Goal: Task Accomplishment & Management: Use online tool/utility

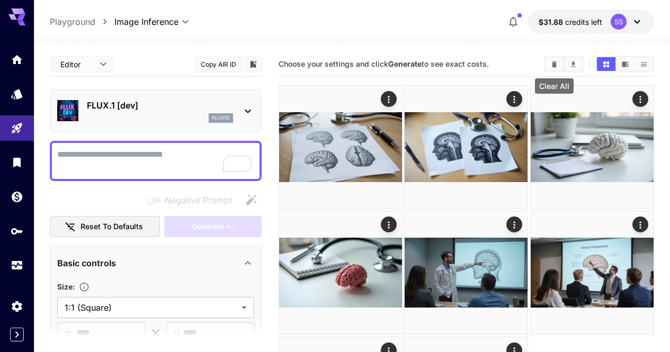
click at [555, 67] on icon "Clear All" at bounding box center [554, 64] width 8 height 8
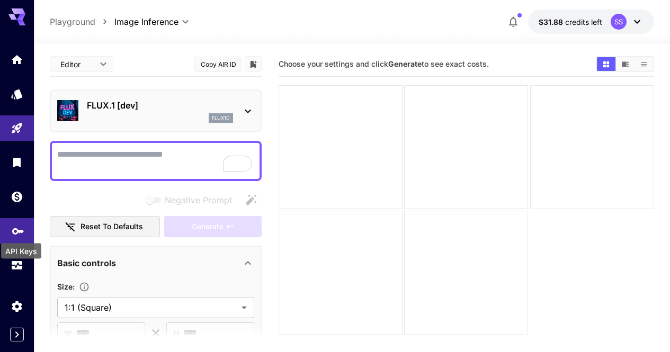
click at [20, 228] on icon "API Keys" at bounding box center [18, 227] width 13 height 13
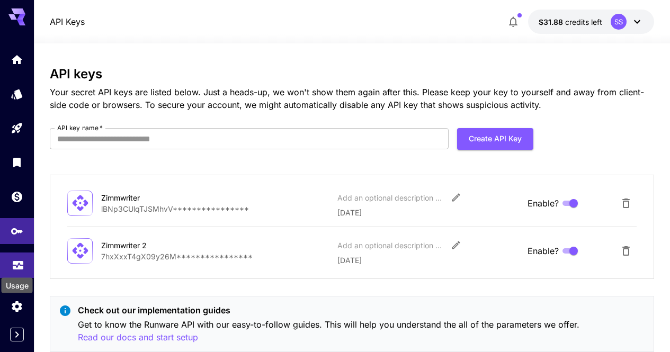
click at [20, 265] on icon "Usage" at bounding box center [18, 262] width 13 height 13
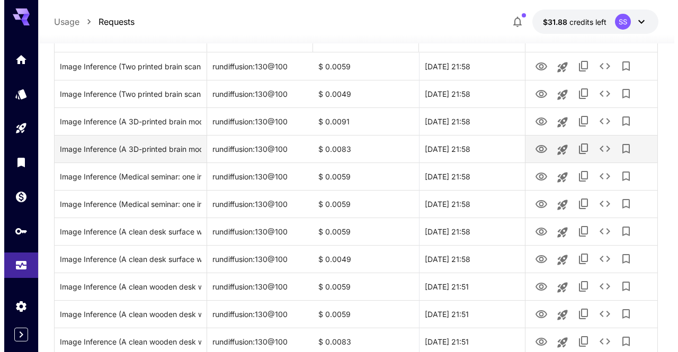
scroll to position [159, 0]
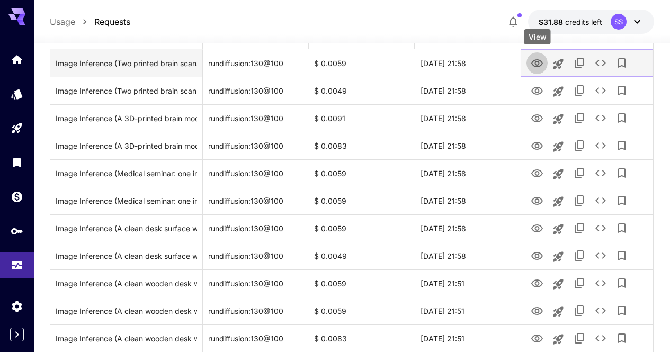
click at [539, 62] on icon "View" at bounding box center [537, 63] width 12 height 8
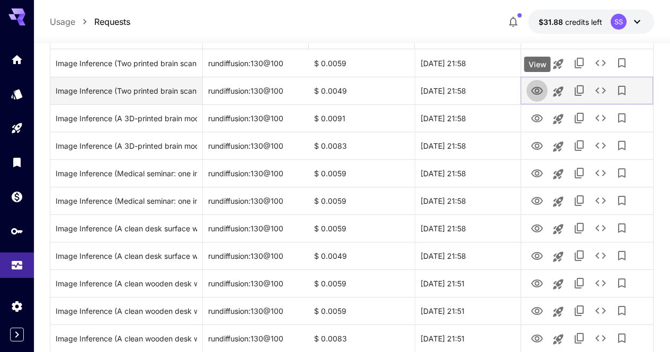
click at [538, 94] on icon "View" at bounding box center [537, 91] width 12 height 8
click at [604, 87] on icon "See details" at bounding box center [600, 90] width 13 height 13
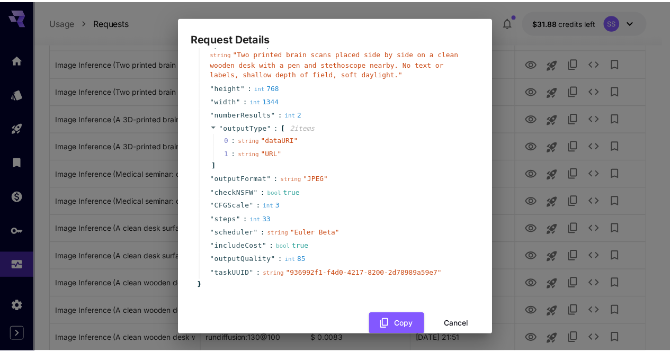
scroll to position [86, 0]
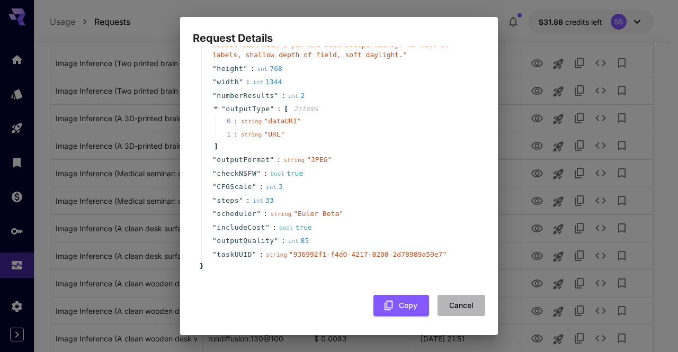
click at [456, 301] on button "Cancel" at bounding box center [462, 306] width 48 height 22
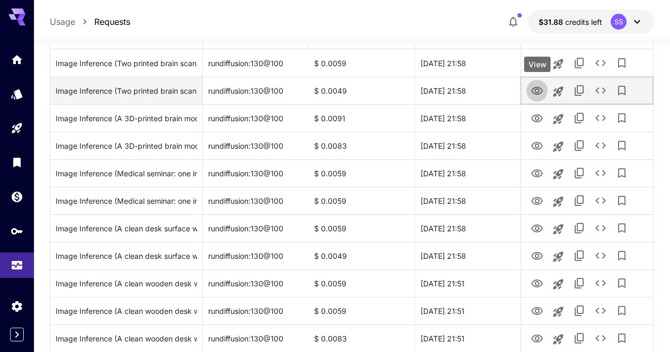
click at [535, 87] on icon "View" at bounding box center [537, 91] width 12 height 8
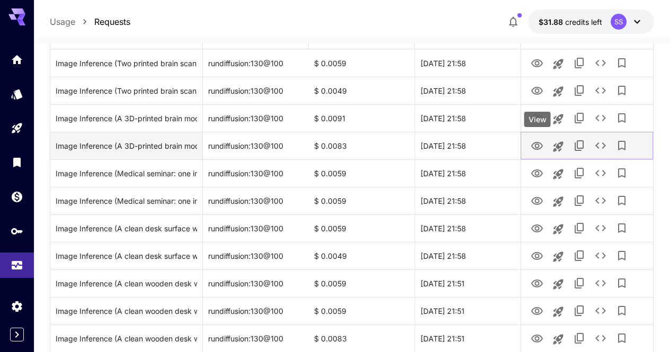
click at [538, 146] on icon "View" at bounding box center [537, 146] width 13 height 13
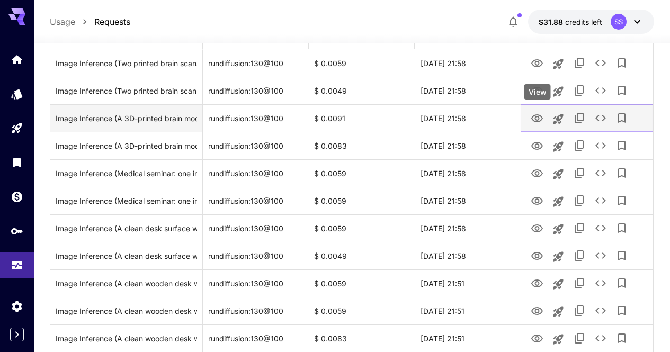
click at [543, 119] on icon "View" at bounding box center [537, 118] width 13 height 13
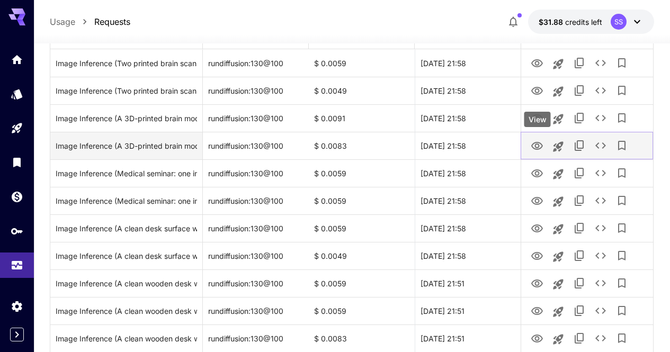
click at [539, 145] on icon "View" at bounding box center [537, 146] width 12 height 8
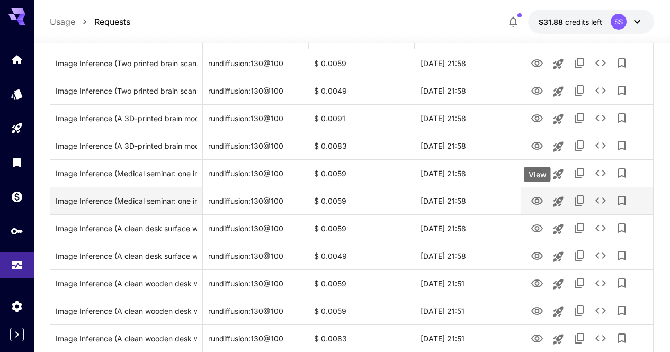
click at [538, 196] on icon "View" at bounding box center [537, 201] width 13 height 13
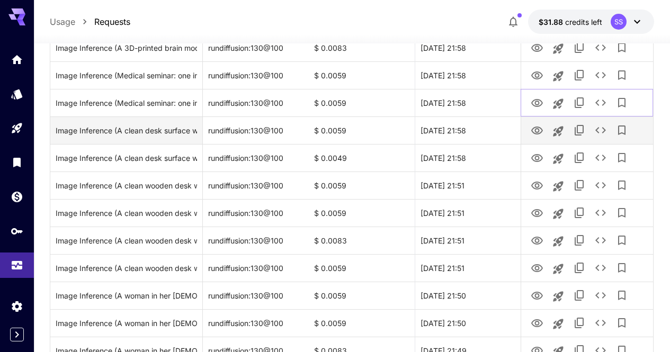
scroll to position [265, 0]
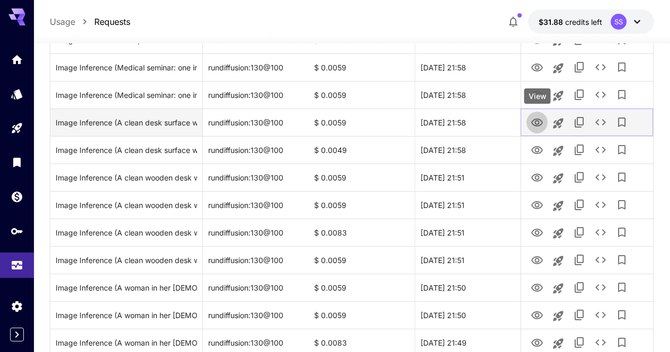
click at [535, 123] on icon "View" at bounding box center [537, 123] width 12 height 8
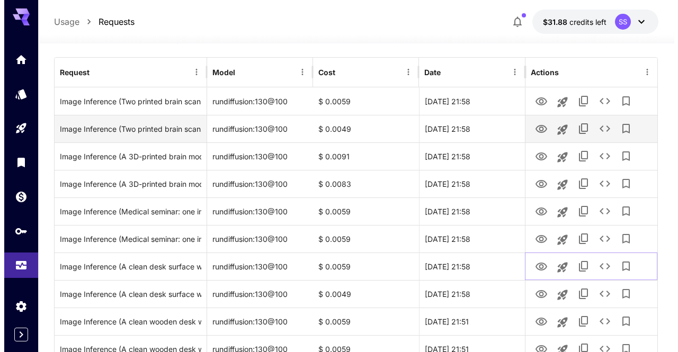
scroll to position [106, 0]
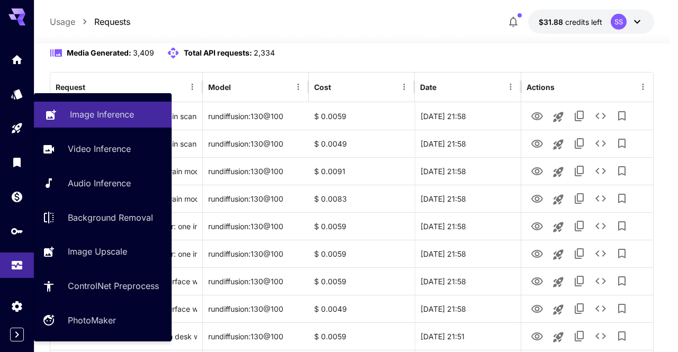
click at [105, 113] on p "Image Inference" at bounding box center [102, 114] width 64 height 13
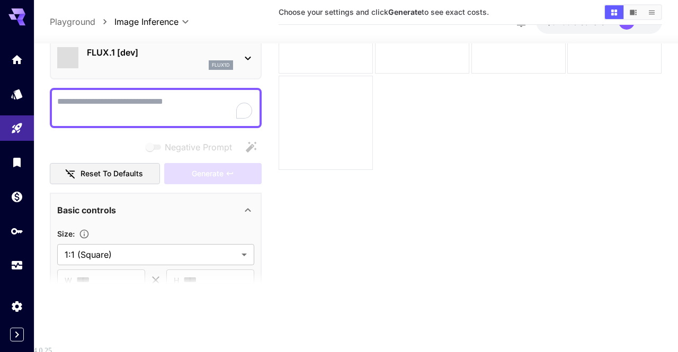
scroll to position [84, 0]
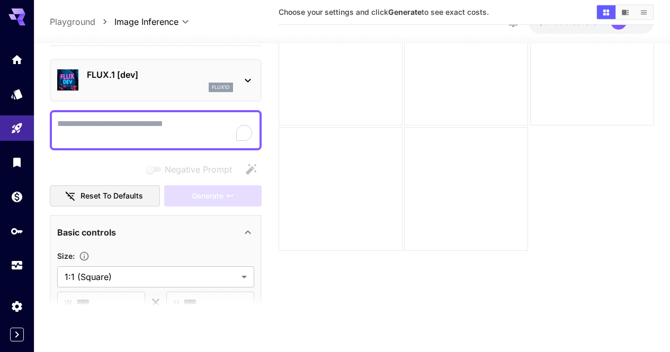
click at [197, 74] on p "FLUX.1 [dev]" at bounding box center [160, 74] width 146 height 13
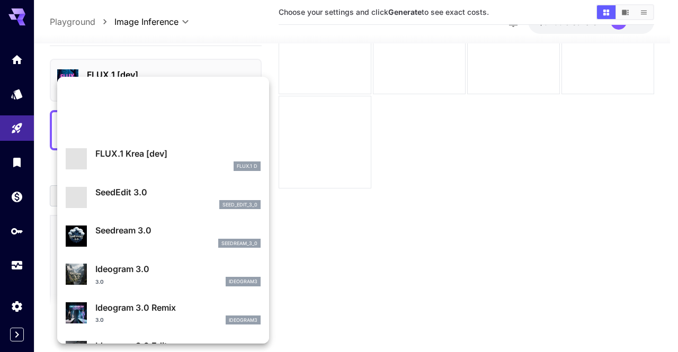
scroll to position [0, 0]
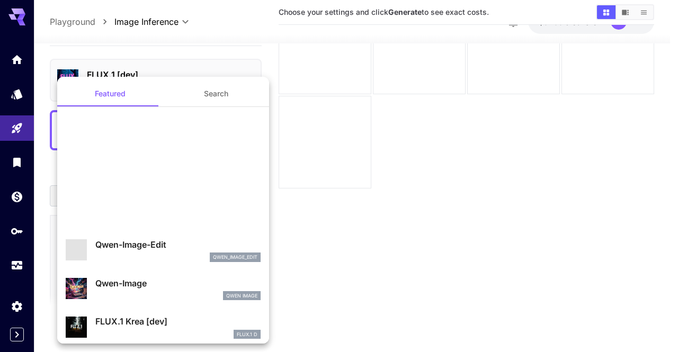
click at [216, 94] on button "Search" at bounding box center [216, 93] width 106 height 25
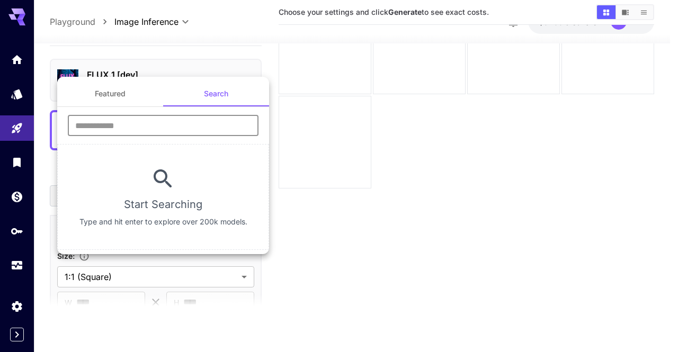
click at [183, 124] on input "text" at bounding box center [163, 125] width 191 height 21
type input "****"
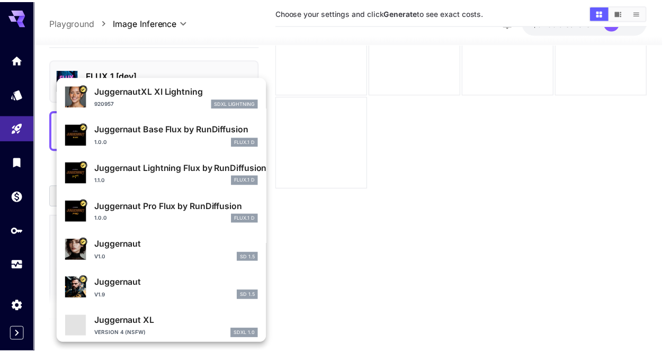
scroll to position [106, 0]
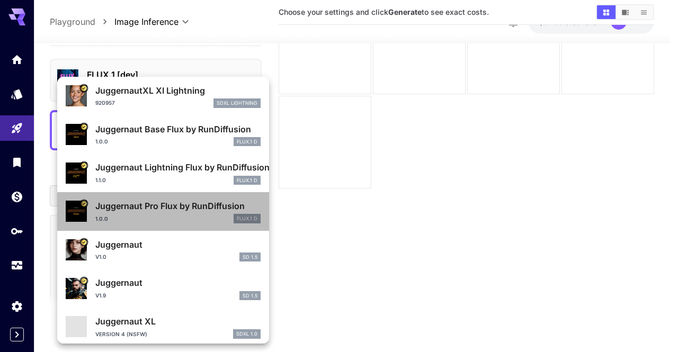
click at [206, 209] on p "Juggernaut Pro Flux by RunDiffusion" at bounding box center [177, 206] width 165 height 13
type input "**"
type input "*"
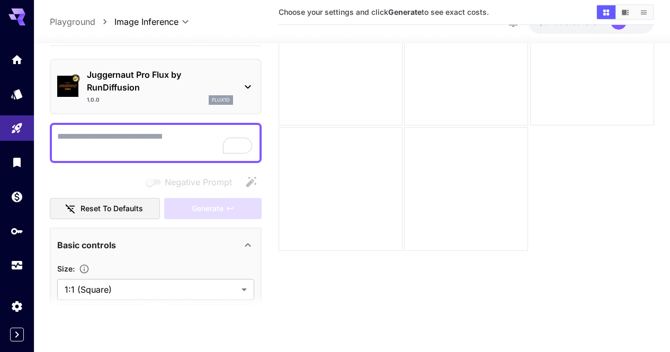
click at [173, 295] on section at bounding box center [156, 307] width 212 height 26
click at [175, 290] on body "**********" at bounding box center [335, 174] width 670 height 516
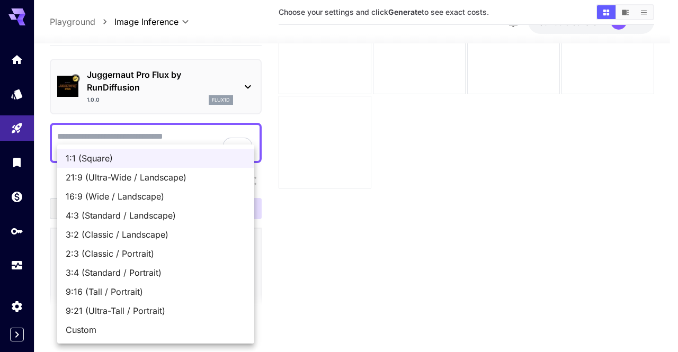
click at [185, 192] on span "16:9 (Wide / Landscape)" at bounding box center [156, 196] width 180 height 13
type input "**********"
type input "****"
type input "***"
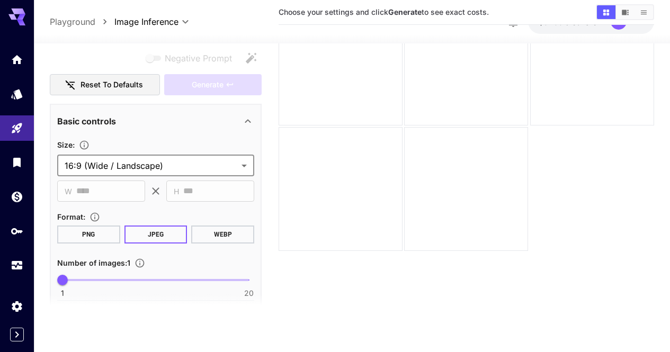
scroll to position [159, 0]
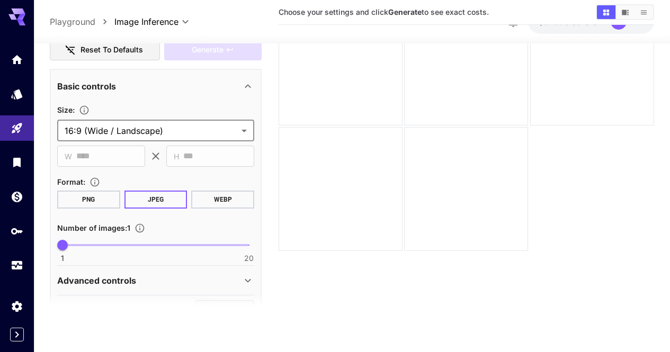
click at [77, 244] on span "1 20 1" at bounding box center [156, 245] width 186 height 16
type input "*"
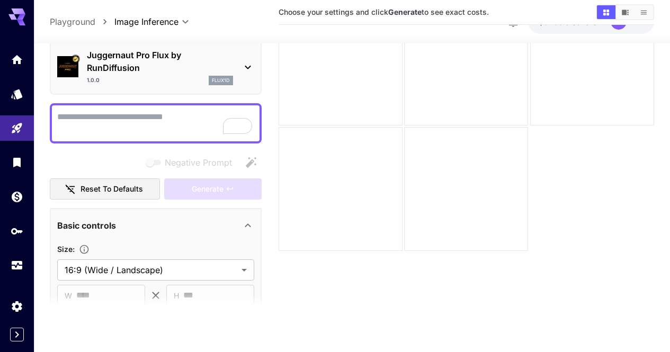
scroll to position [0, 0]
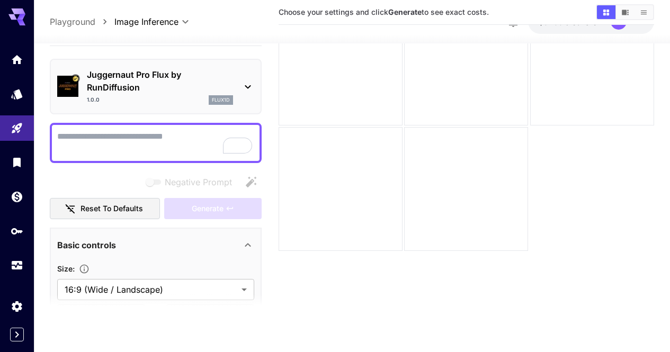
click at [123, 132] on textarea "Negative Prompt" at bounding box center [155, 142] width 197 height 25
paste textarea "**********"
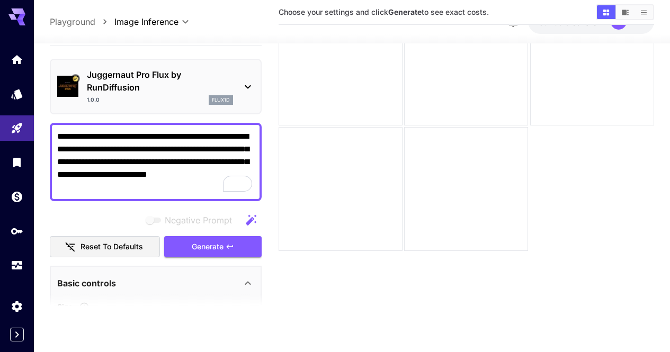
click at [190, 211] on div "Negative Prompt" at bounding box center [156, 219] width 212 height 21
click at [197, 249] on span "Generate" at bounding box center [208, 246] width 32 height 13
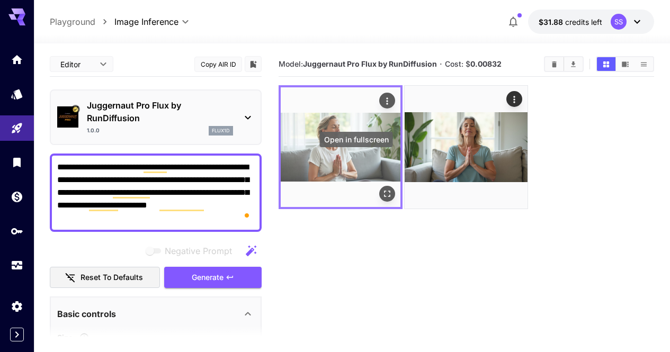
click at [382, 189] on icon "Open in fullscreen" at bounding box center [387, 194] width 11 height 11
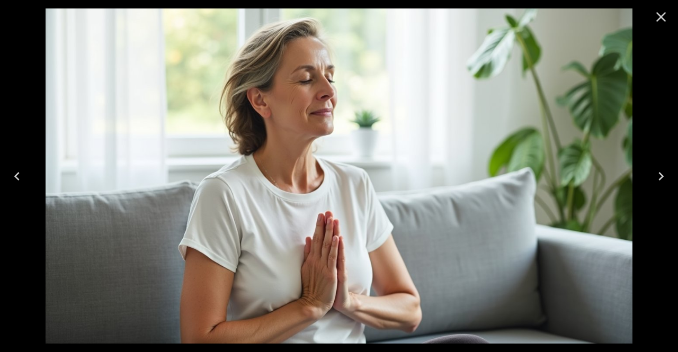
click at [660, 174] on icon "Next" at bounding box center [661, 176] width 17 height 17
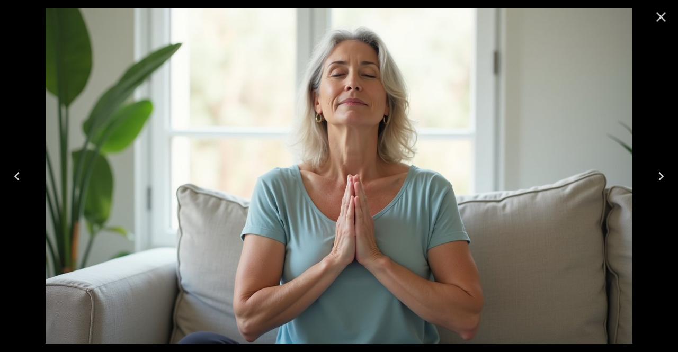
click at [660, 17] on icon "Close" at bounding box center [661, 17] width 10 height 10
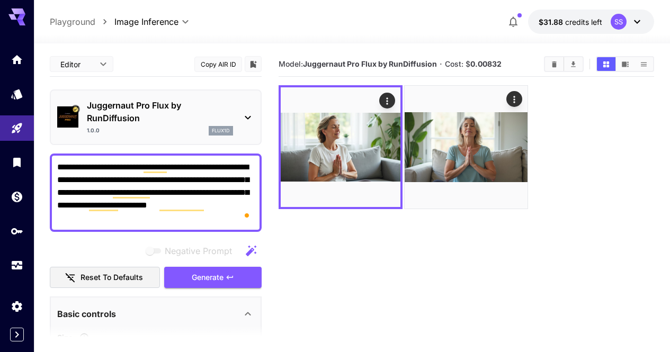
click at [188, 184] on textarea "**********" at bounding box center [155, 193] width 197 height 64
paste textarea "To enrich screen reader interactions, please activate Accessibility in Grammarl…"
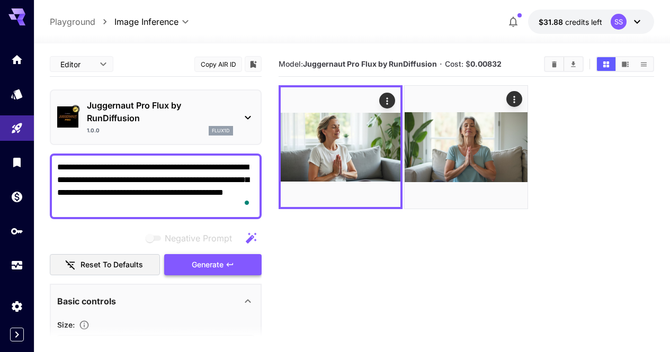
type textarea "**********"
click at [206, 267] on span "Generate" at bounding box center [208, 265] width 32 height 13
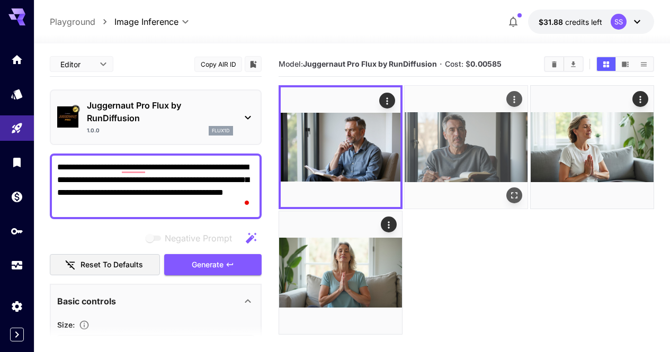
click at [510, 190] on icon "Open in fullscreen" at bounding box center [515, 195] width 11 height 11
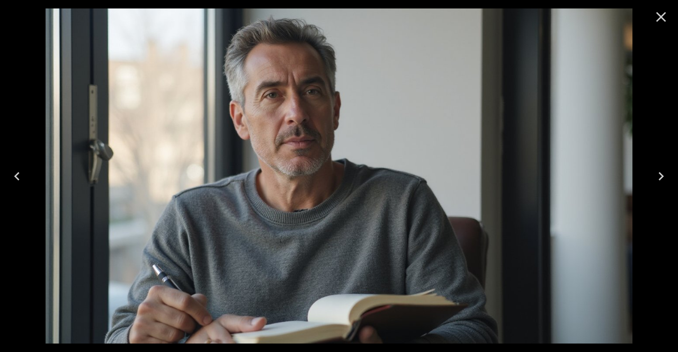
click at [24, 175] on icon "Previous" at bounding box center [16, 176] width 17 height 17
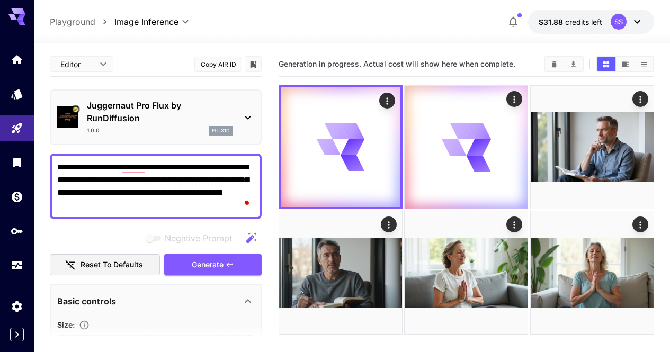
click at [193, 192] on textarea "**********" at bounding box center [155, 186] width 197 height 51
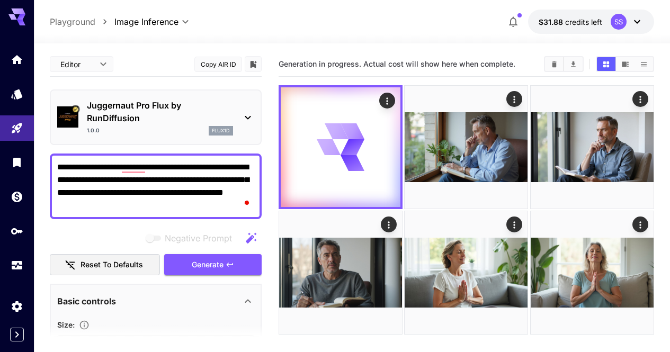
click at [193, 192] on textarea "**********" at bounding box center [155, 186] width 197 height 51
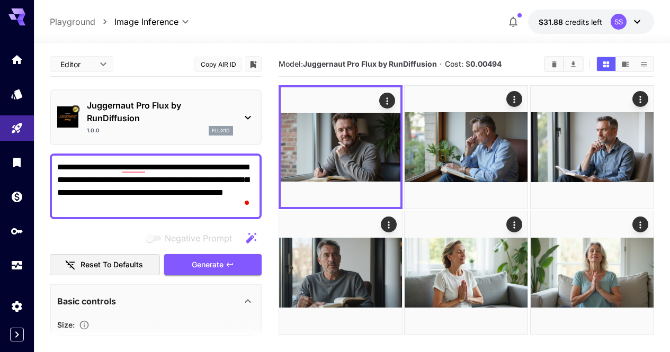
click at [168, 186] on textarea "**********" at bounding box center [155, 186] width 197 height 51
paste textarea "To enrich screen reader interactions, please activate Accessibility in Grammarl…"
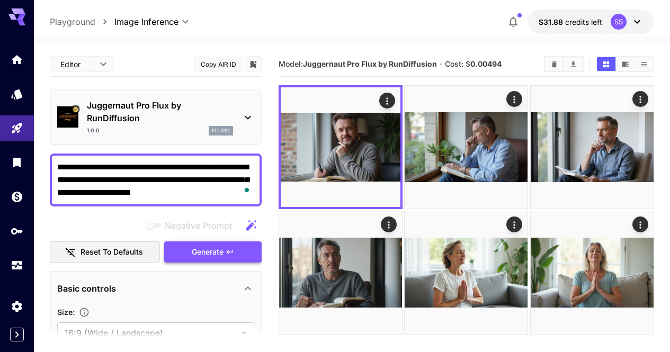
click at [242, 251] on button "Generate" at bounding box center [212, 253] width 97 height 22
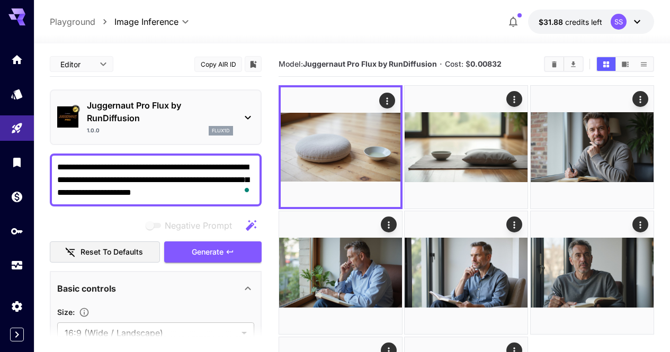
click at [232, 170] on textarea "**********" at bounding box center [155, 180] width 197 height 38
paste textarea "**********"
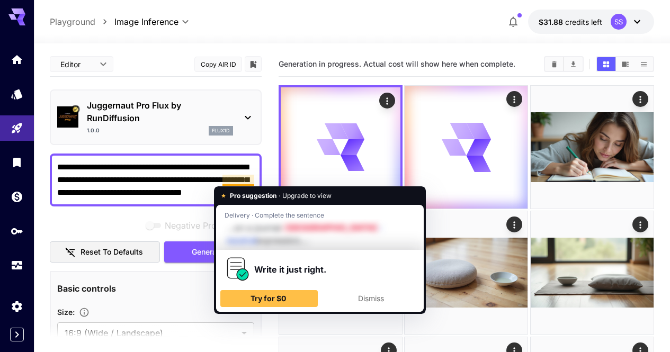
click at [212, 168] on textarea "**********" at bounding box center [155, 180] width 197 height 38
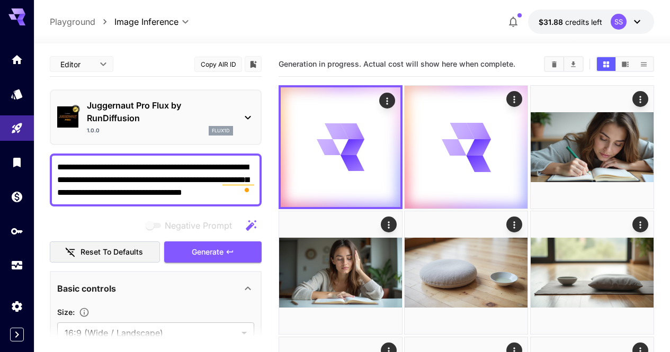
click at [212, 168] on textarea "**********" at bounding box center [155, 180] width 197 height 38
paste textarea "To enrich screen reader interactions, please activate Accessibility in Grammarl…"
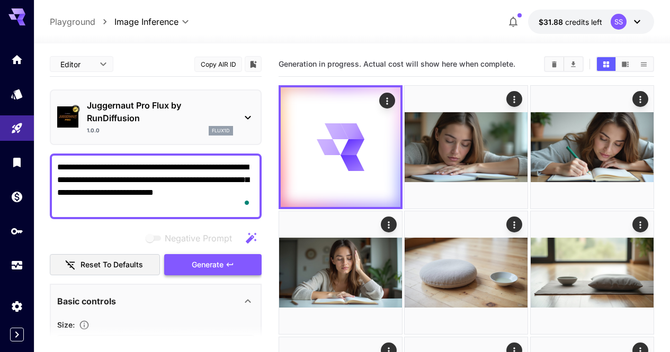
click at [233, 263] on icon "button" at bounding box center [230, 265] width 8 height 8
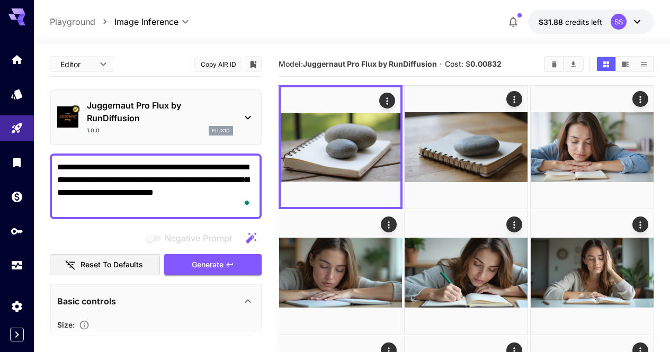
click at [214, 164] on textarea "**********" at bounding box center [155, 186] width 197 height 51
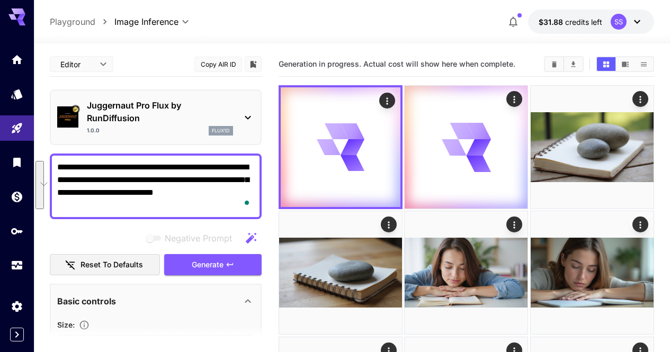
paste textarea "To enrich screen reader interactions, please activate Accessibility in Grammarl…"
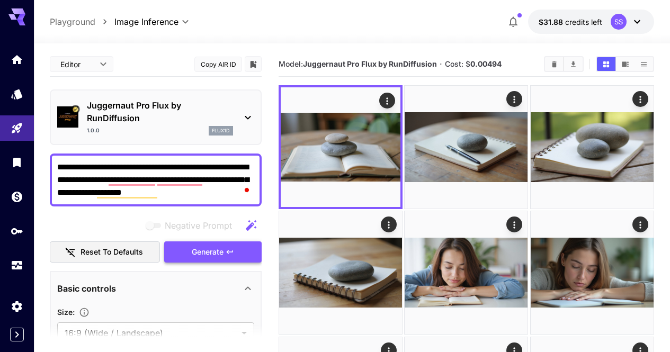
type textarea "**********"
click at [229, 253] on icon "button" at bounding box center [230, 252] width 8 height 8
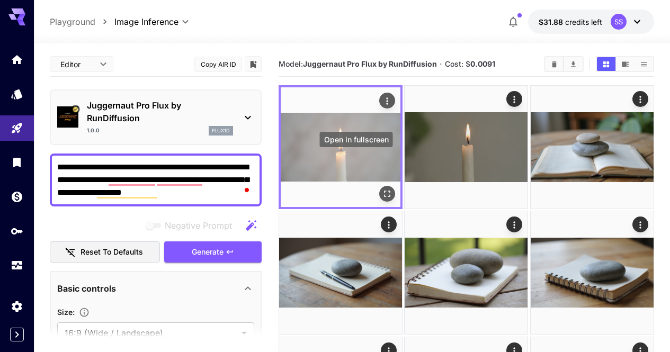
click at [382, 189] on icon "Open in fullscreen" at bounding box center [387, 194] width 11 height 11
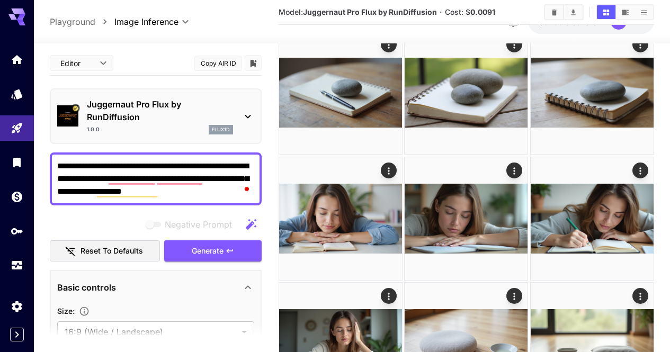
scroll to position [212, 0]
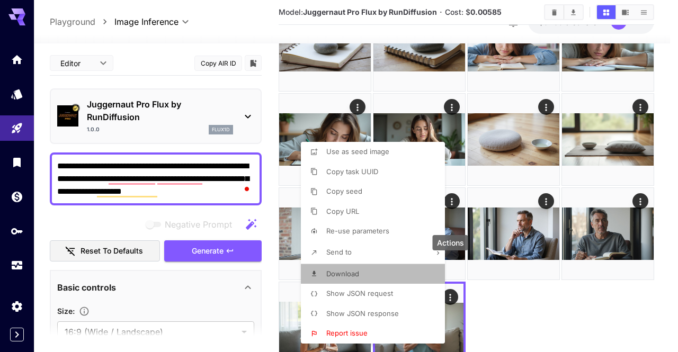
drag, startPoint x: 378, startPoint y: 277, endPoint x: 610, endPoint y: 289, distance: 232.4
click at [378, 277] on li "Download" at bounding box center [376, 274] width 150 height 20
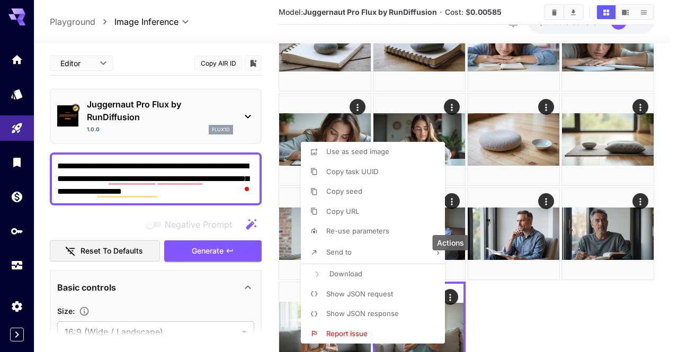
click at [610, 289] on div at bounding box center [339, 176] width 678 height 352
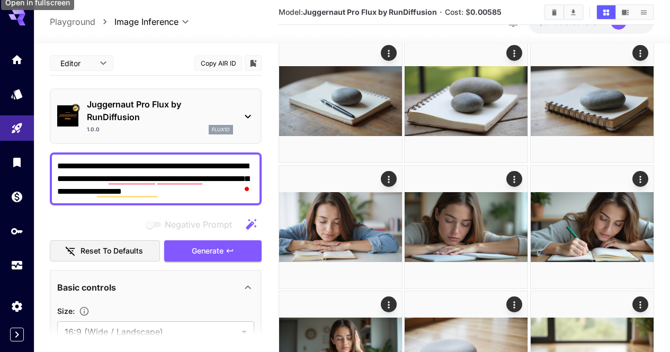
scroll to position [159, 0]
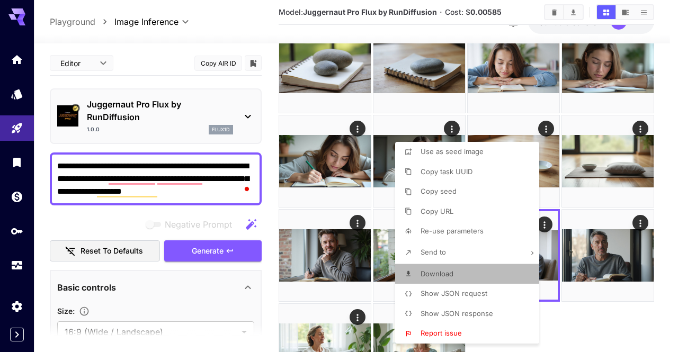
click at [501, 271] on li "Download" at bounding box center [470, 274] width 150 height 20
click at [642, 273] on div at bounding box center [339, 176] width 678 height 352
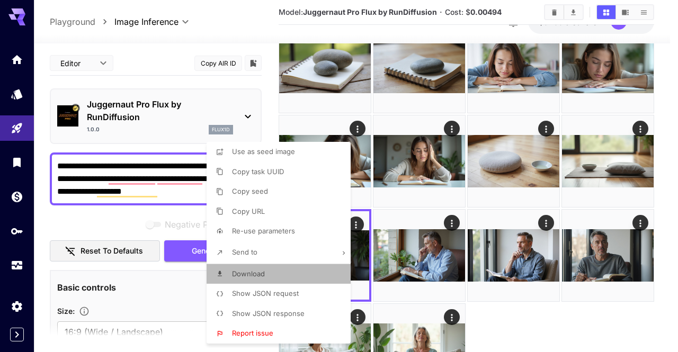
click at [317, 265] on li "Download" at bounding box center [282, 274] width 150 height 20
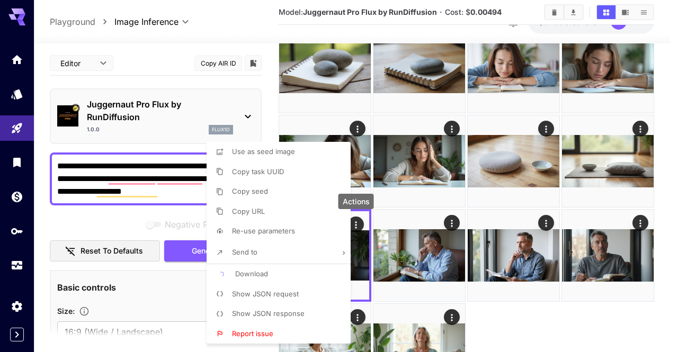
click at [553, 223] on div at bounding box center [339, 176] width 678 height 352
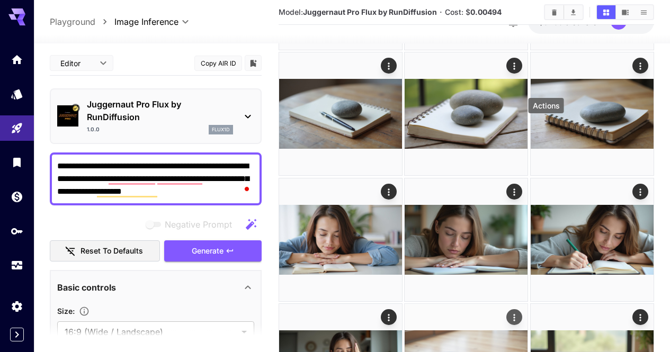
click at [520, 313] on icon "Actions" at bounding box center [515, 318] width 11 height 11
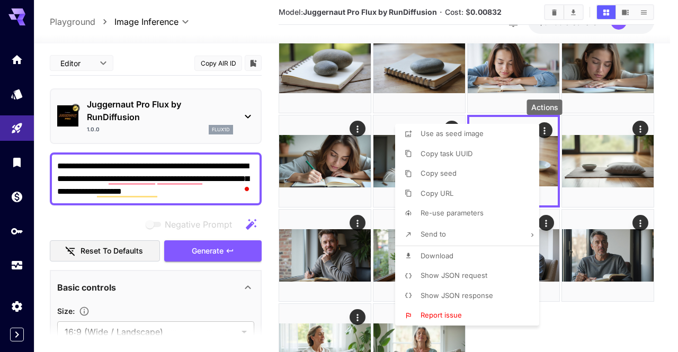
click at [491, 252] on li "Download" at bounding box center [470, 256] width 150 height 20
click at [666, 247] on div at bounding box center [339, 176] width 678 height 352
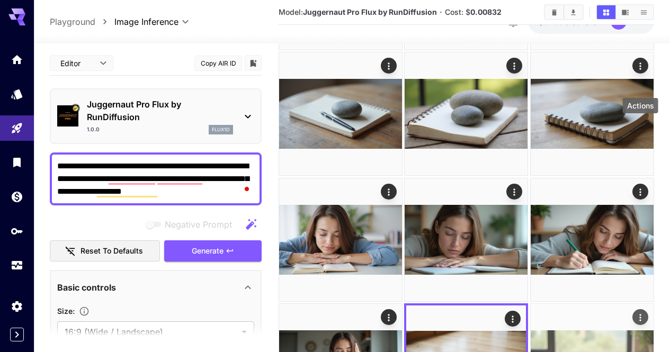
click at [640, 313] on icon "Actions" at bounding box center [640, 318] width 11 height 11
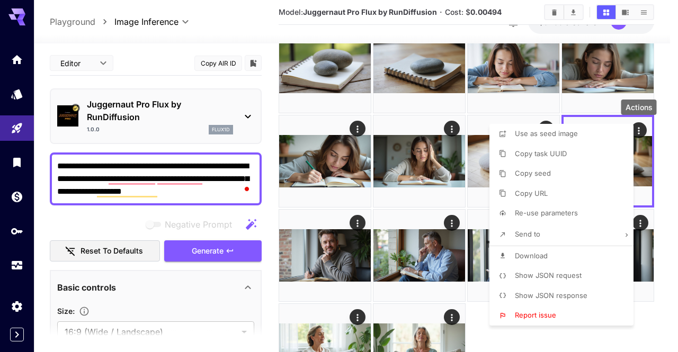
drag, startPoint x: 589, startPoint y: 251, endPoint x: 525, endPoint y: 244, distance: 64.5
click at [589, 251] on li "Download" at bounding box center [565, 256] width 150 height 20
click at [439, 228] on div at bounding box center [339, 176] width 678 height 352
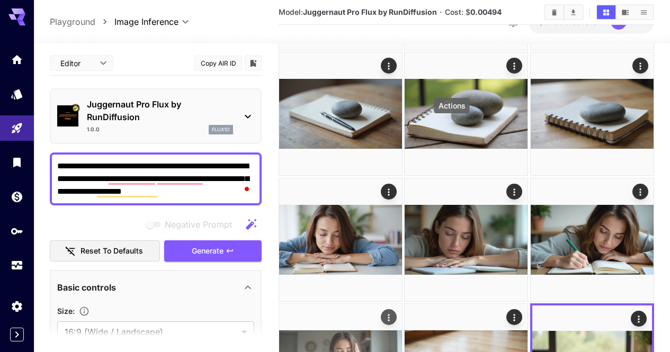
click at [390, 314] on icon "Actions" at bounding box center [389, 317] width 2 height 7
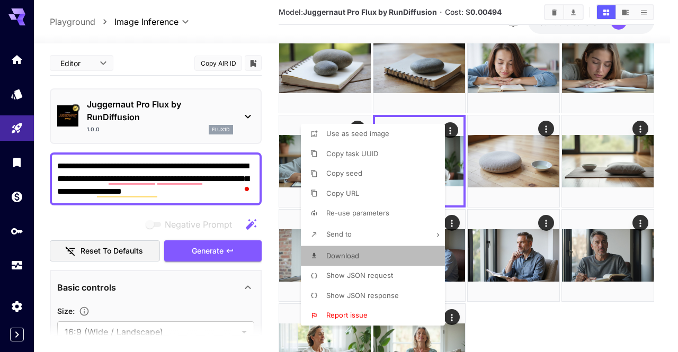
click at [418, 250] on li "Download" at bounding box center [376, 256] width 150 height 20
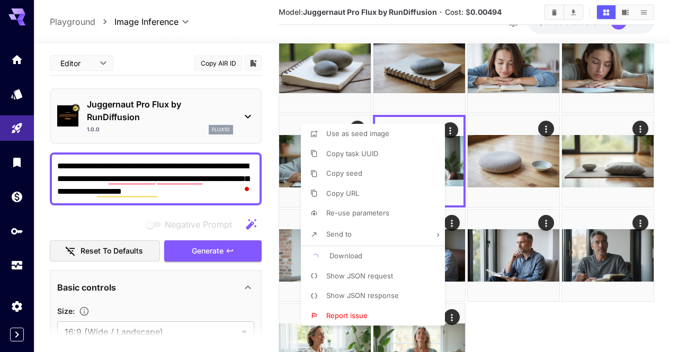
click at [563, 237] on div at bounding box center [339, 176] width 678 height 352
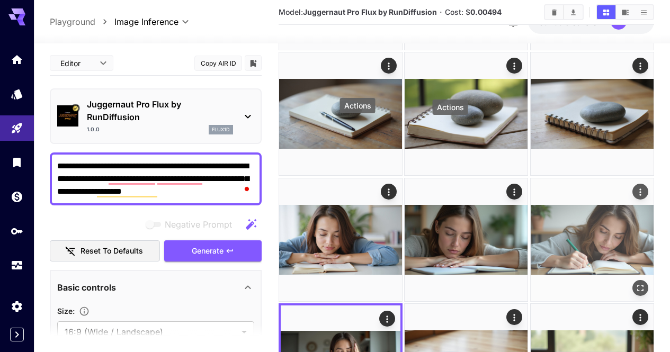
click at [635, 187] on icon "Actions" at bounding box center [640, 192] width 11 height 11
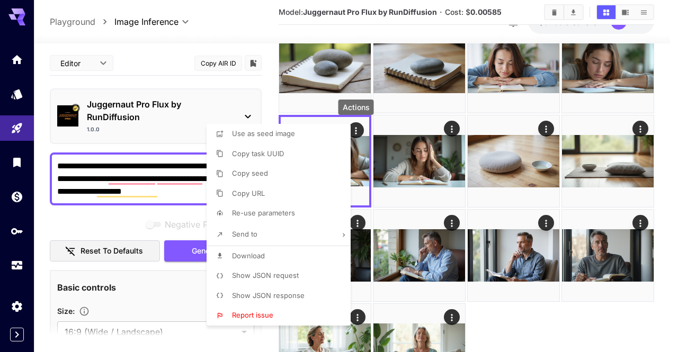
click at [320, 246] on li "Download" at bounding box center [282, 256] width 150 height 20
click at [565, 184] on div at bounding box center [339, 176] width 678 height 352
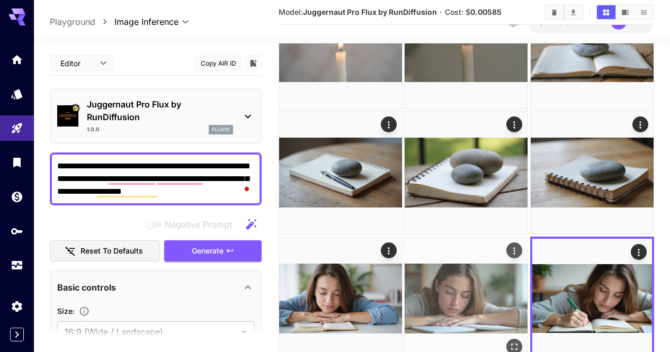
scroll to position [53, 0]
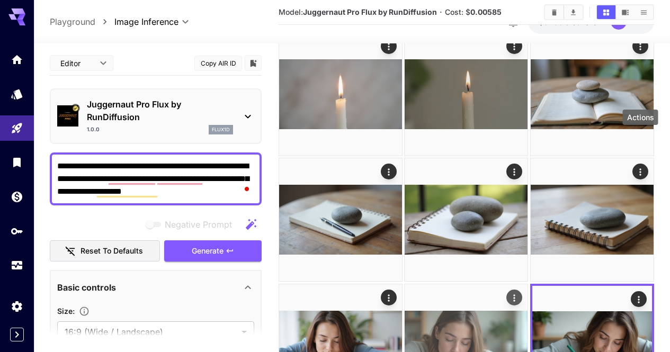
click at [516, 295] on icon "Actions" at bounding box center [515, 298] width 2 height 7
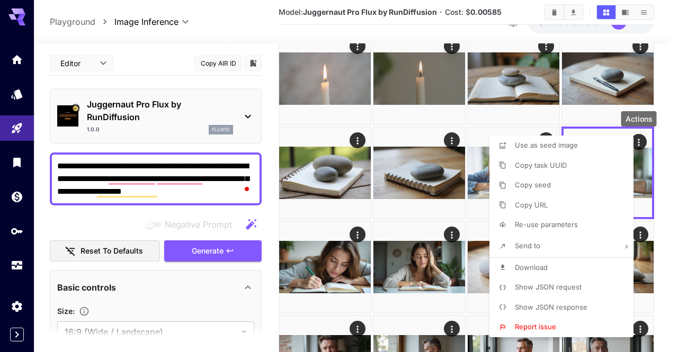
click at [576, 267] on li "Download" at bounding box center [565, 268] width 150 height 20
drag, startPoint x: 428, startPoint y: 272, endPoint x: 418, endPoint y: 216, distance: 57.6
click at [428, 271] on div at bounding box center [339, 176] width 678 height 352
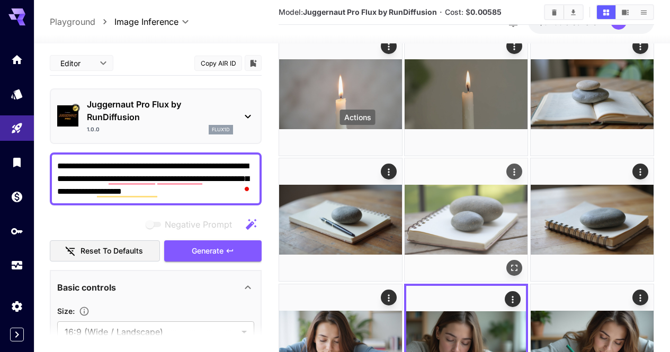
click at [510, 167] on icon "Actions" at bounding box center [515, 172] width 11 height 11
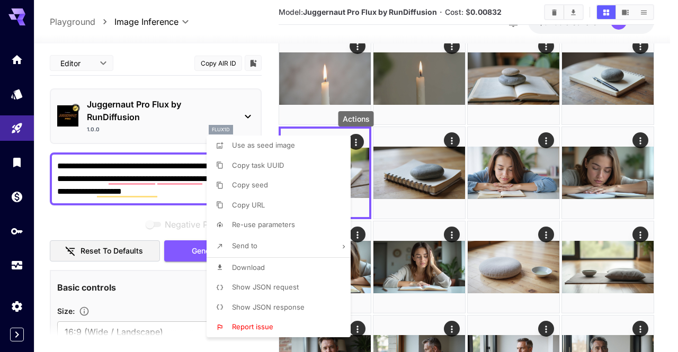
click at [325, 262] on li "Download" at bounding box center [282, 268] width 150 height 20
click at [472, 197] on div at bounding box center [339, 176] width 678 height 352
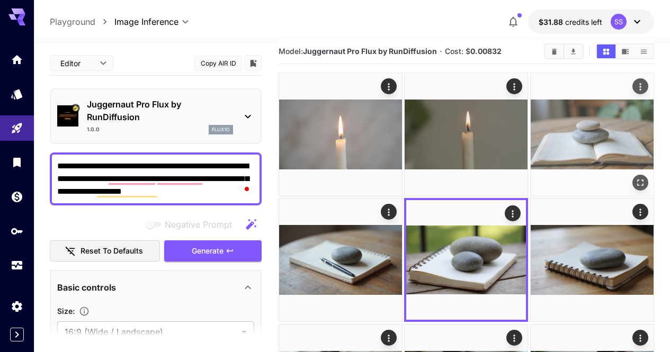
scroll to position [0, 0]
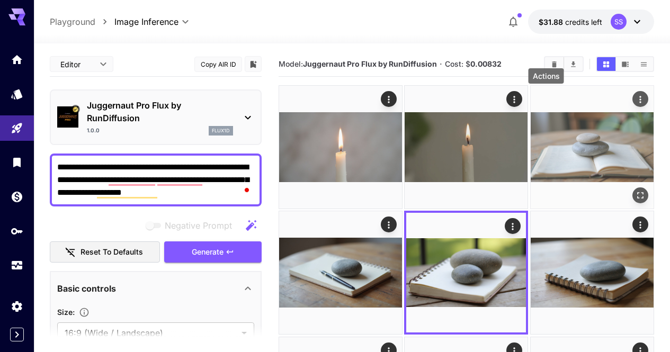
click at [635, 99] on icon "Actions" at bounding box center [640, 99] width 11 height 11
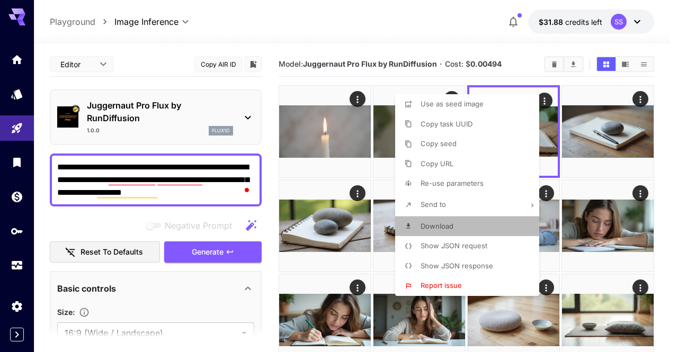
click at [480, 229] on li "Download" at bounding box center [470, 227] width 150 height 20
click at [612, 202] on div at bounding box center [339, 176] width 678 height 352
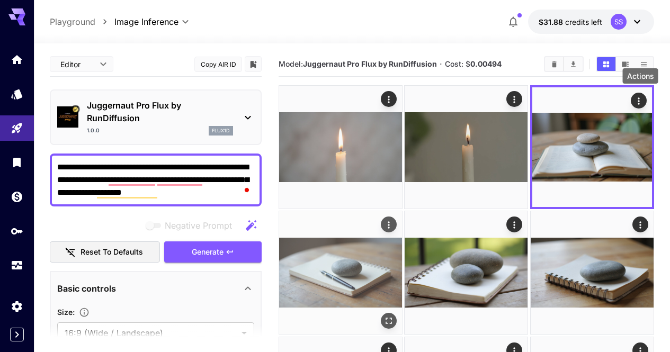
click at [394, 220] on icon "Actions" at bounding box center [389, 225] width 11 height 11
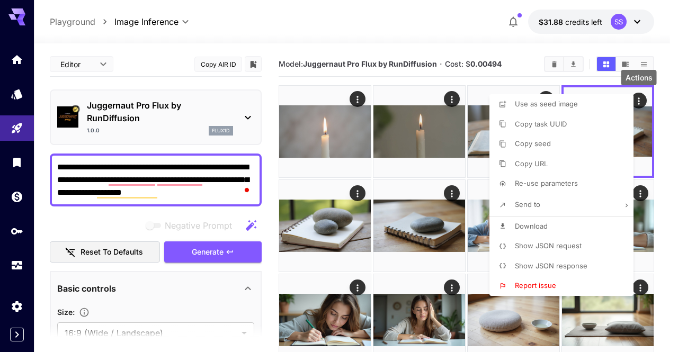
click at [562, 228] on li "Download" at bounding box center [565, 227] width 150 height 20
drag, startPoint x: 449, startPoint y: 228, endPoint x: 428, endPoint y: 179, distance: 53.4
click at [447, 223] on div at bounding box center [339, 176] width 678 height 352
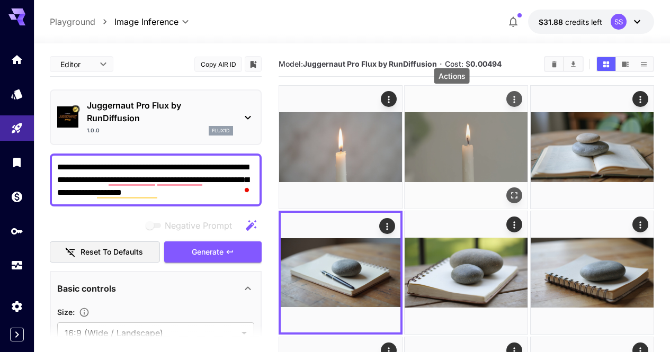
click at [510, 101] on icon "Actions" at bounding box center [515, 99] width 11 height 11
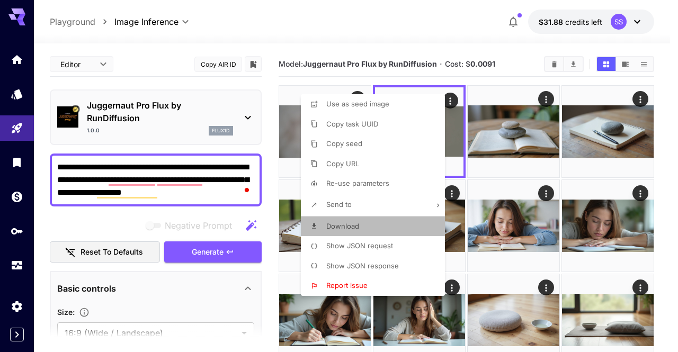
drag, startPoint x: 403, startPoint y: 229, endPoint x: 455, endPoint y: 216, distance: 53.5
click at [403, 229] on li "Download" at bounding box center [376, 227] width 150 height 20
click at [552, 210] on div at bounding box center [339, 176] width 678 height 352
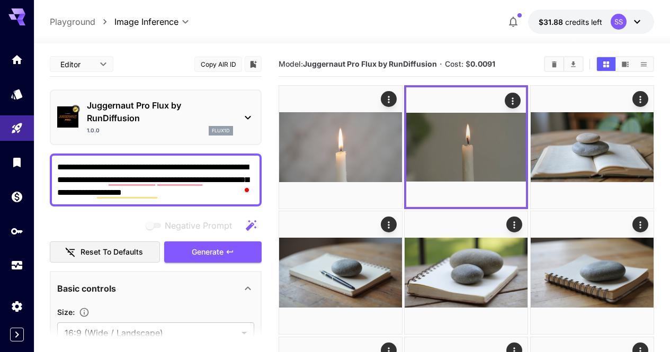
click at [189, 156] on div "**********" at bounding box center [156, 180] width 212 height 53
click at [190, 156] on div "**********" at bounding box center [156, 180] width 212 height 53
click at [187, 169] on textarea "**********" at bounding box center [155, 180] width 197 height 38
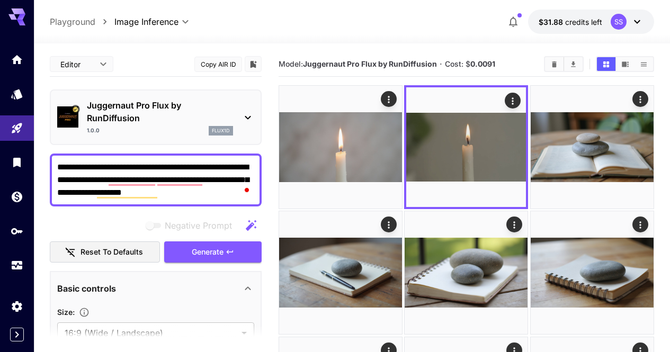
drag, startPoint x: 184, startPoint y: 171, endPoint x: 136, endPoint y: 182, distance: 50.0
click at [136, 182] on textarea "**********" at bounding box center [155, 180] width 197 height 38
click at [136, 183] on textarea "**********" at bounding box center [155, 180] width 197 height 38
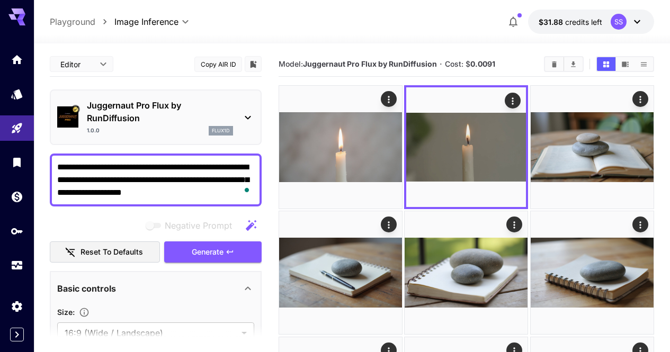
paste textarea "**********"
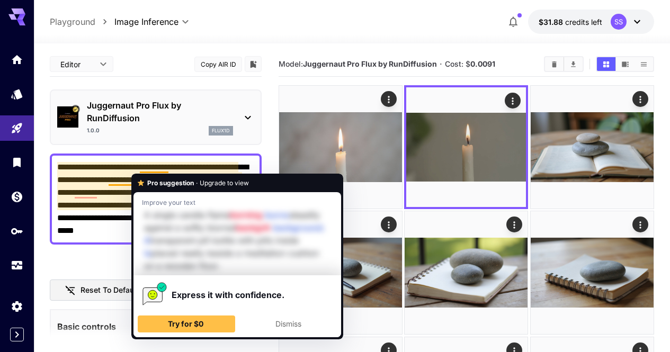
click at [96, 187] on textarea "**********" at bounding box center [155, 199] width 197 height 76
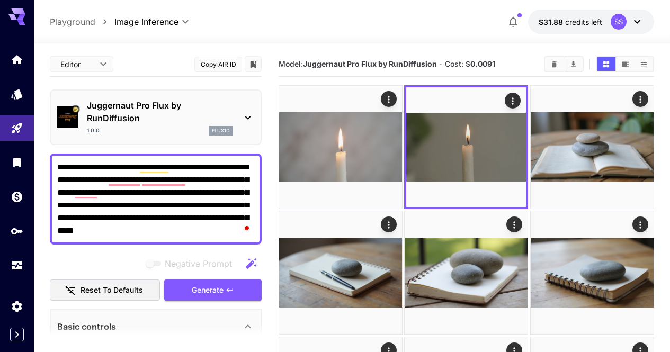
click at [96, 185] on textarea "**********" at bounding box center [155, 199] width 197 height 76
click at [97, 185] on textarea "**********" at bounding box center [155, 199] width 197 height 76
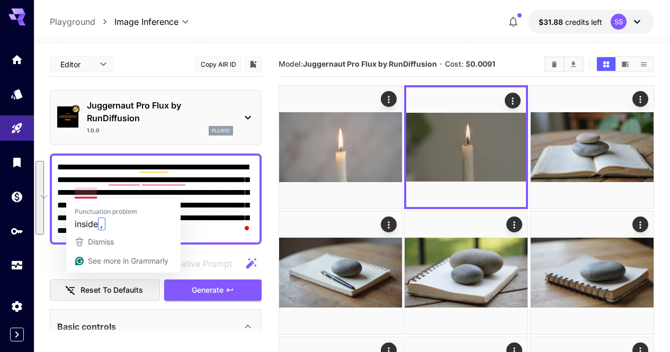
paste textarea "To enrich screen reader interactions, please activate Accessibility in Grammarl…"
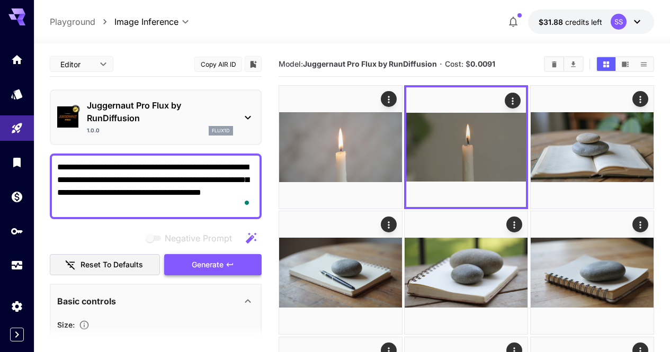
click at [199, 268] on span "Generate" at bounding box center [208, 265] width 32 height 13
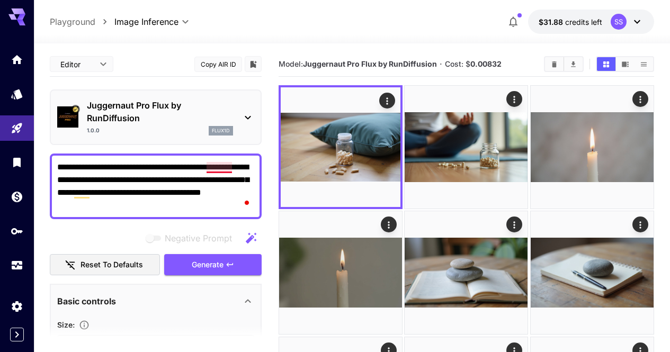
click at [198, 169] on textarea "**********" at bounding box center [155, 186] width 197 height 51
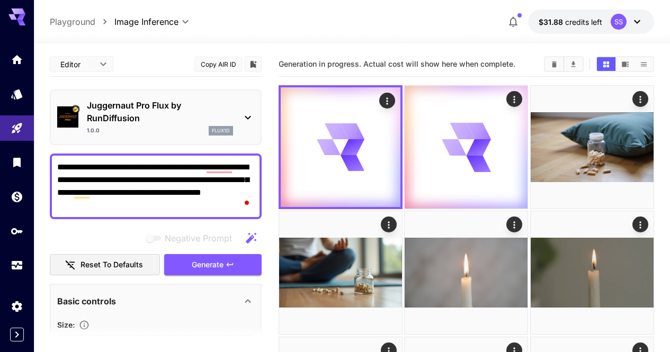
click at [185, 181] on textarea "**********" at bounding box center [155, 186] width 197 height 51
paste textarea "To enrich screen reader interactions, please activate Accessibility in Grammarl…"
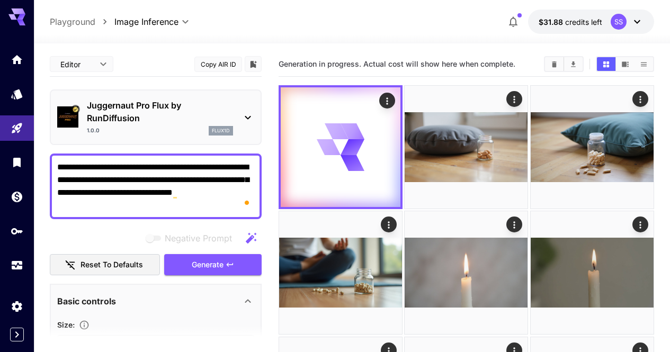
click at [226, 263] on button "Generate" at bounding box center [212, 265] width 97 height 22
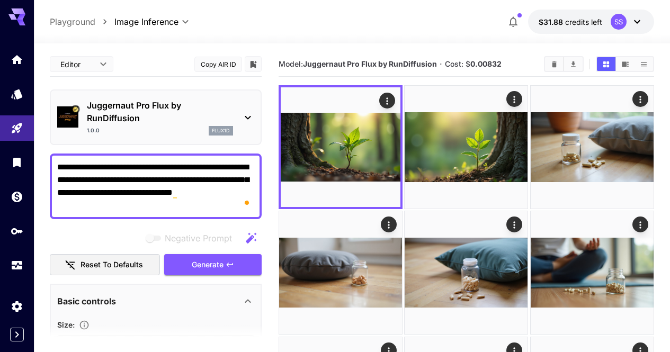
click at [173, 198] on textarea "**********" at bounding box center [155, 186] width 197 height 51
click at [174, 198] on textarea "**********" at bounding box center [155, 186] width 197 height 51
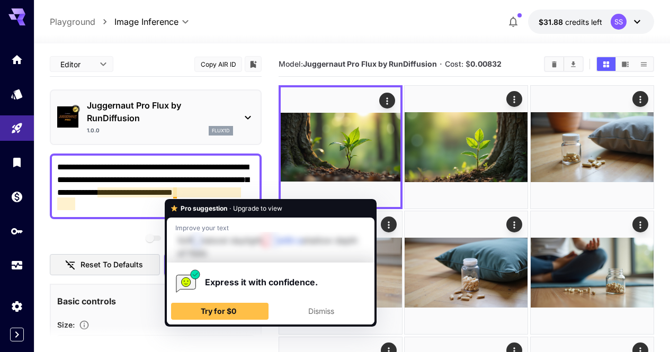
click at [175, 198] on textarea "**********" at bounding box center [155, 186] width 197 height 51
drag, startPoint x: 172, startPoint y: 199, endPoint x: 103, endPoint y: 183, distance: 70.3
click at [103, 183] on textarea "**********" at bounding box center [155, 186] width 197 height 51
click at [104, 183] on textarea "**********" at bounding box center [155, 186] width 197 height 51
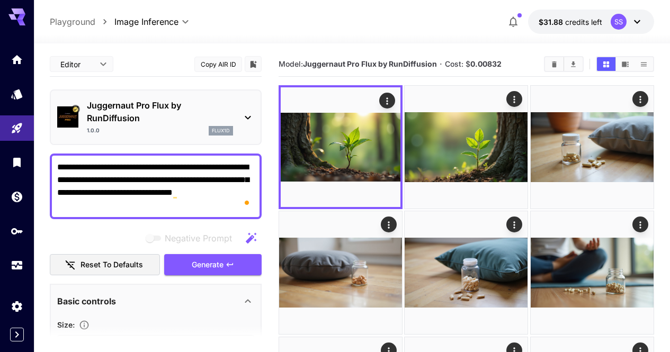
click at [104, 183] on textarea "**********" at bounding box center [155, 186] width 197 height 51
paste textarea "To enrich screen reader interactions, please activate Accessibility in Grammarl…"
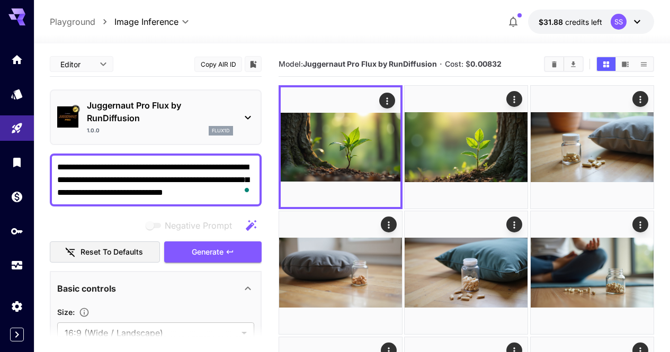
click at [206, 252] on span "Generate" at bounding box center [208, 252] width 32 height 13
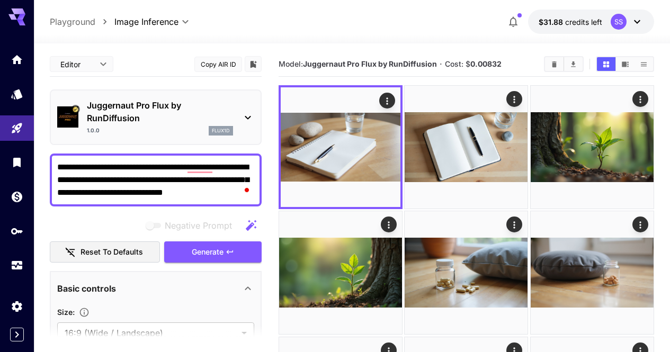
click at [221, 177] on textarea "**********" at bounding box center [155, 180] width 197 height 38
paste textarea "To enrich screen reader interactions, please activate Accessibility in Grammarl…"
click at [232, 253] on icon "button" at bounding box center [230, 252] width 8 height 8
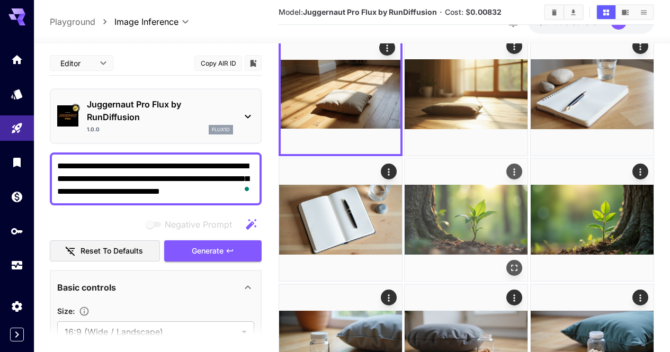
scroll to position [159, 0]
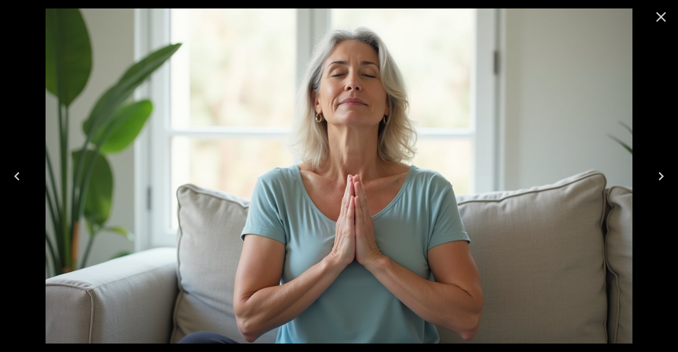
click at [664, 17] on icon "Close" at bounding box center [661, 16] width 17 height 17
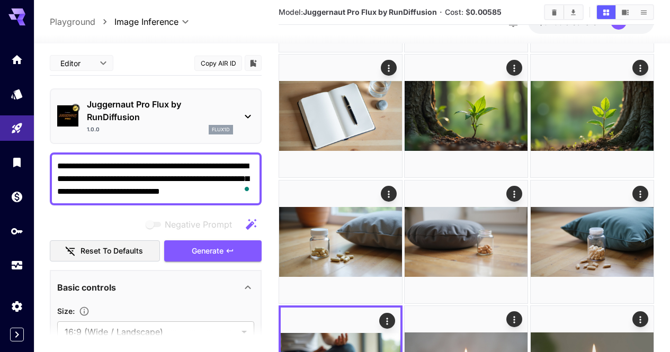
scroll to position [106, 0]
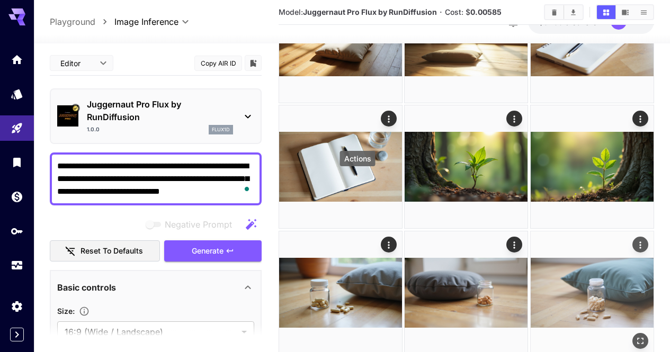
click at [635, 240] on icon "Actions" at bounding box center [640, 245] width 11 height 11
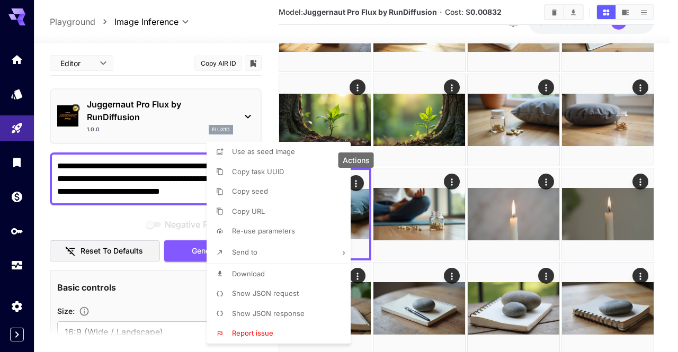
click at [314, 268] on li "Download" at bounding box center [282, 274] width 150 height 20
click at [473, 222] on div at bounding box center [339, 176] width 678 height 352
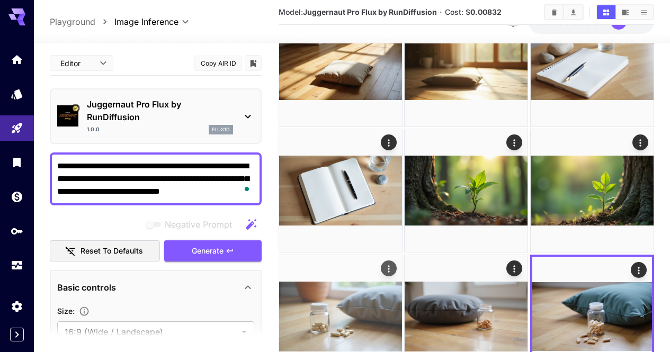
scroll to position [53, 0]
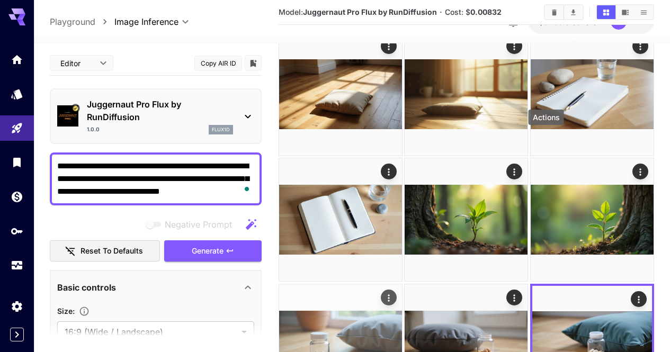
click at [394, 293] on icon "Actions" at bounding box center [389, 298] width 11 height 11
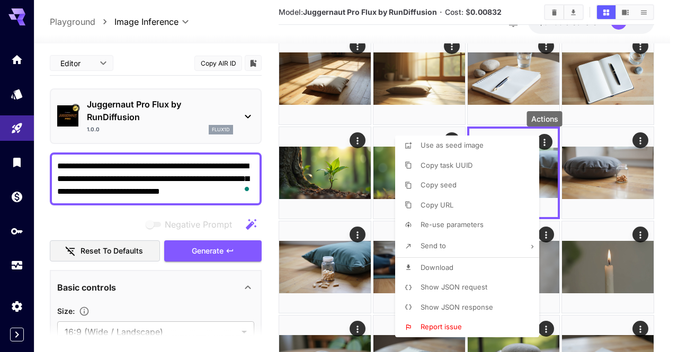
click at [493, 264] on li "Download" at bounding box center [470, 268] width 150 height 20
click at [592, 269] on div at bounding box center [339, 176] width 678 height 352
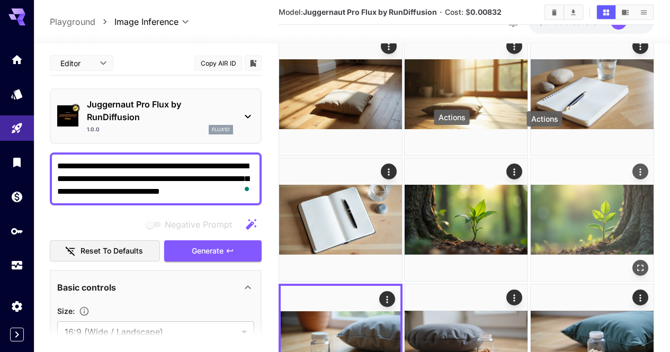
click at [635, 167] on icon "Actions" at bounding box center [640, 172] width 11 height 11
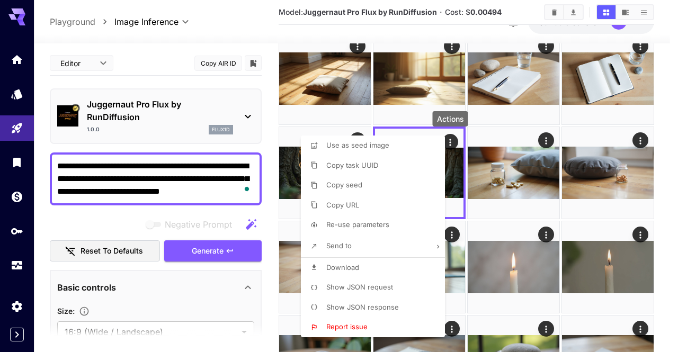
drag, startPoint x: 392, startPoint y: 268, endPoint x: 417, endPoint y: 261, distance: 26.3
click at [392, 269] on li "Download" at bounding box center [376, 268] width 150 height 20
click at [498, 246] on div at bounding box center [339, 176] width 678 height 352
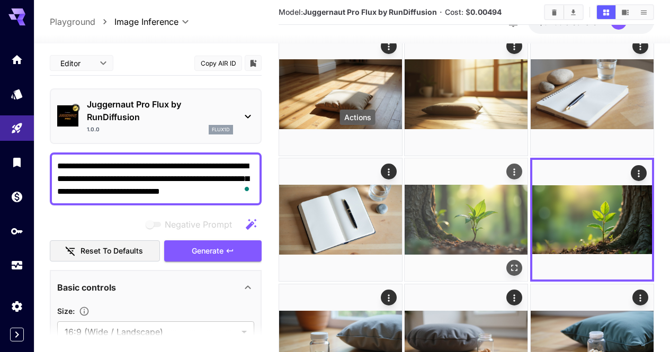
click at [510, 167] on icon "Actions" at bounding box center [515, 172] width 11 height 11
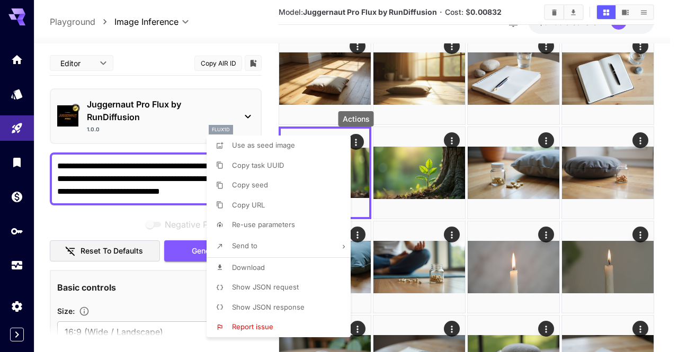
click at [310, 263] on li "Download" at bounding box center [282, 268] width 150 height 20
click at [519, 215] on div at bounding box center [339, 176] width 678 height 352
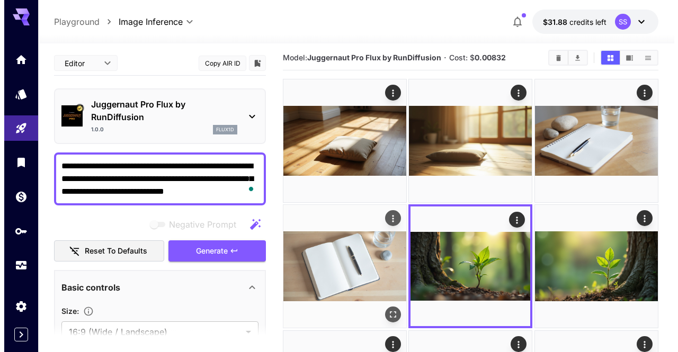
scroll to position [0, 0]
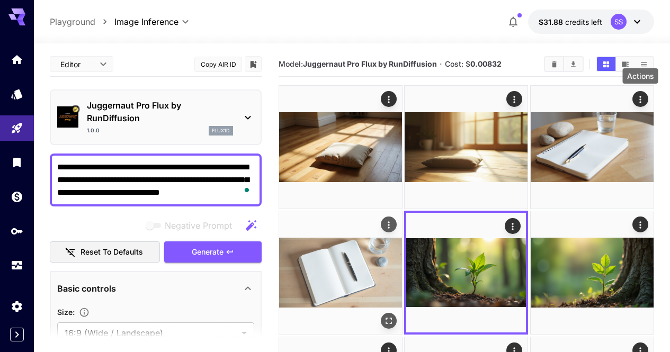
click at [394, 220] on icon "Actions" at bounding box center [389, 225] width 11 height 11
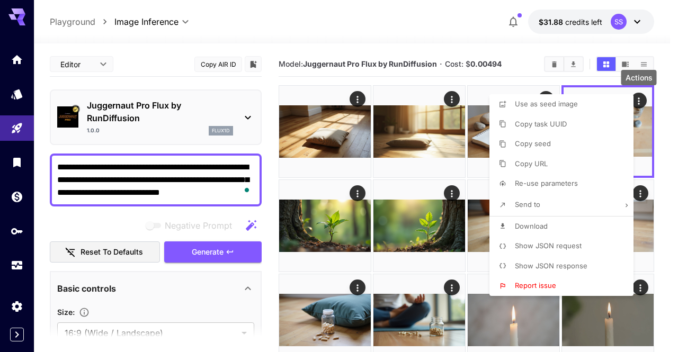
click at [575, 227] on li "Download" at bounding box center [565, 227] width 150 height 20
click at [425, 201] on div at bounding box center [339, 176] width 678 height 352
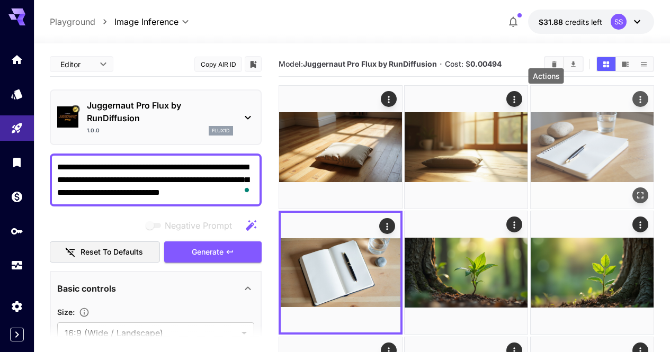
click at [635, 101] on icon "Actions" at bounding box center [640, 99] width 11 height 11
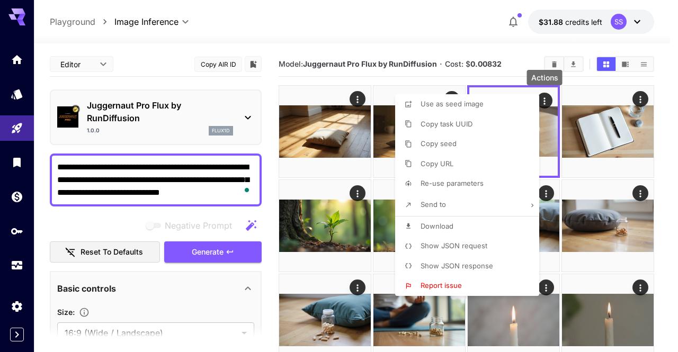
click at [463, 229] on li "Download" at bounding box center [470, 227] width 150 height 20
click at [340, 208] on div at bounding box center [339, 176] width 678 height 352
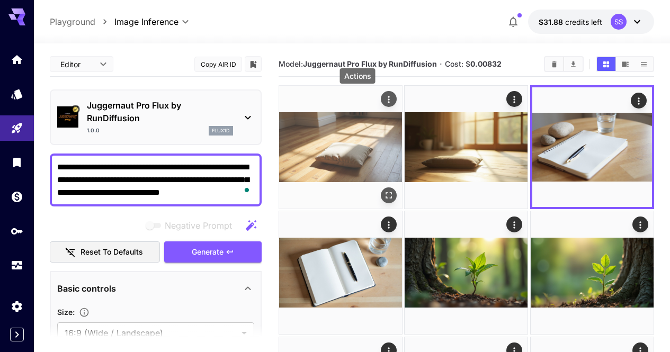
click at [388, 99] on icon "Actions" at bounding box center [389, 99] width 2 height 7
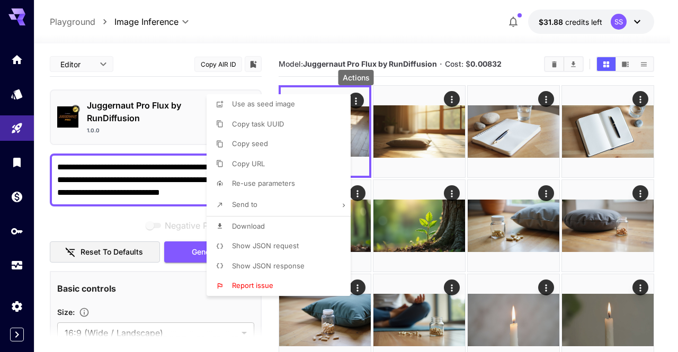
click at [291, 226] on li "Download" at bounding box center [282, 227] width 150 height 20
drag, startPoint x: 437, startPoint y: 217, endPoint x: 438, endPoint y: 211, distance: 6.4
click at [437, 217] on div at bounding box center [339, 176] width 678 height 352
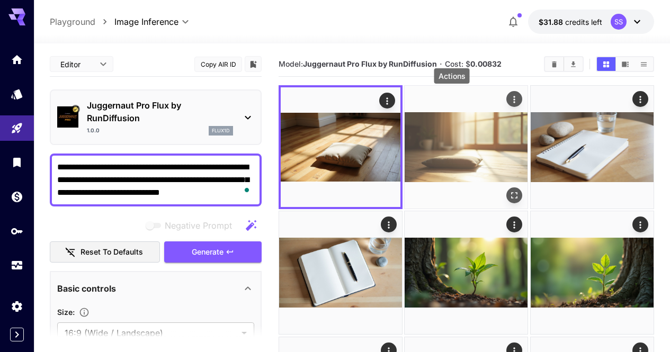
click at [510, 94] on div "Actions" at bounding box center [515, 99] width 11 height 13
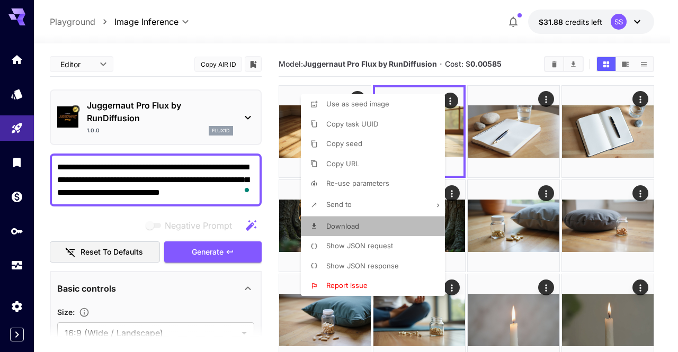
click at [379, 233] on li "Download" at bounding box center [376, 227] width 150 height 20
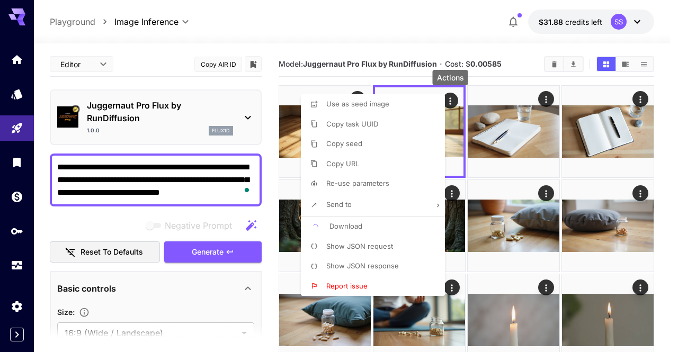
click at [527, 218] on div at bounding box center [339, 176] width 678 height 352
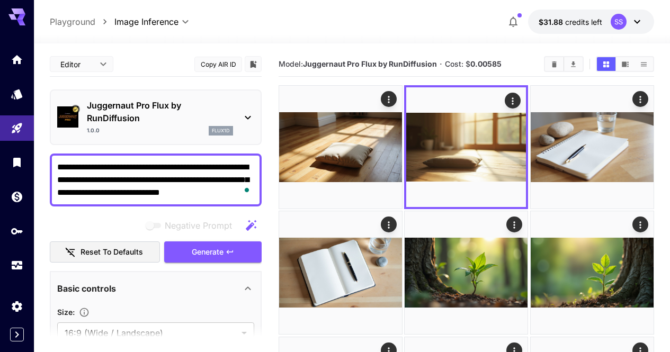
click at [186, 179] on textarea "**********" at bounding box center [155, 180] width 197 height 38
click at [187, 179] on textarea "**********" at bounding box center [155, 180] width 197 height 38
click at [188, 179] on textarea "**********" at bounding box center [155, 180] width 197 height 38
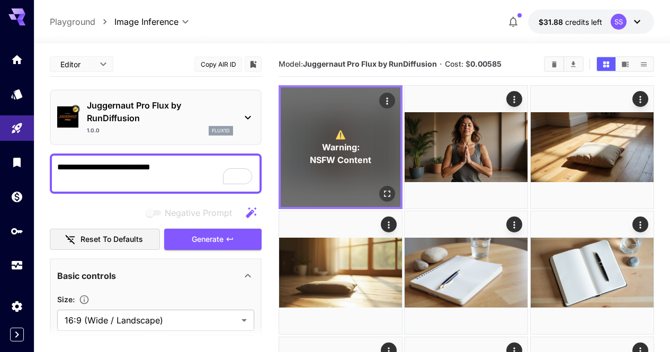
type textarea "**********"
click at [347, 162] on div "⚠️ Warning: NSFW Content" at bounding box center [341, 147] width 120 height 120
click at [382, 189] on icon "Open in fullscreen" at bounding box center [387, 194] width 11 height 11
click at [382, 100] on icon "Actions" at bounding box center [387, 101] width 11 height 11
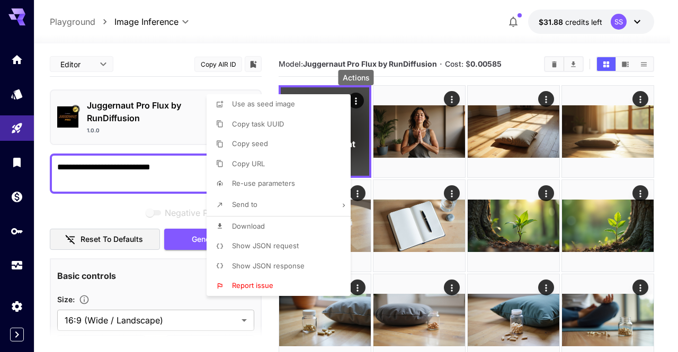
click at [273, 226] on li "Download" at bounding box center [282, 227] width 150 height 20
click at [454, 100] on div at bounding box center [339, 176] width 678 height 352
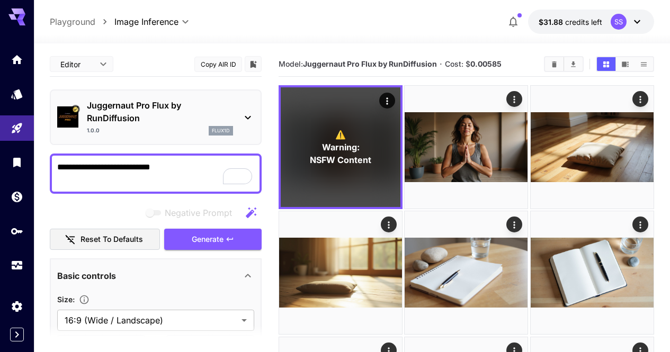
click at [454, 100] on div at bounding box center [335, 176] width 670 height 352
click at [510, 100] on icon "Actions" at bounding box center [515, 99] width 11 height 11
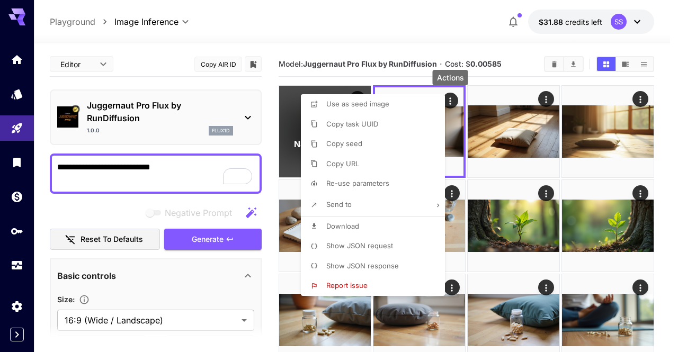
click at [410, 225] on li "Download" at bounding box center [376, 227] width 150 height 20
drag, startPoint x: 202, startPoint y: 161, endPoint x: 200, endPoint y: 166, distance: 5.7
click at [202, 162] on div at bounding box center [339, 176] width 678 height 352
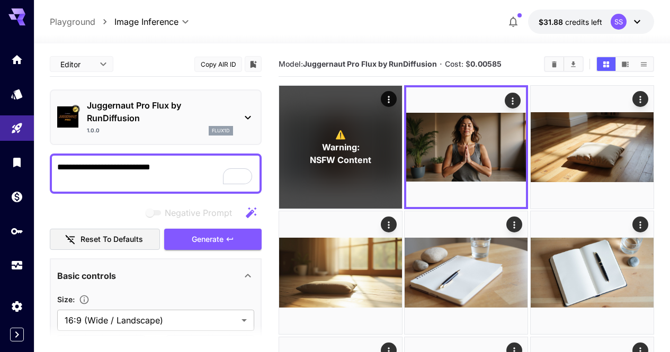
click at [200, 166] on textarea "**********" at bounding box center [155, 173] width 197 height 25
click at [200, 167] on textarea "**********" at bounding box center [155, 173] width 197 height 25
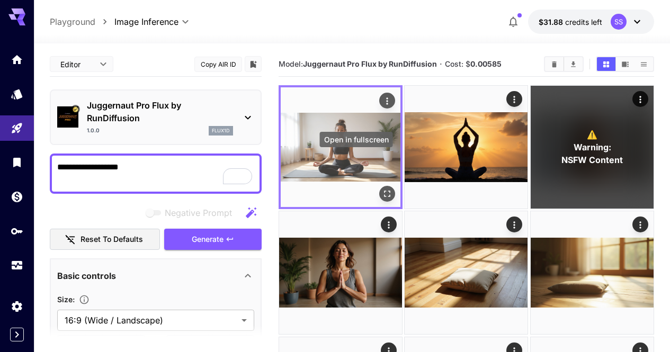
click at [382, 189] on icon "Open in fullscreen" at bounding box center [387, 194] width 11 height 11
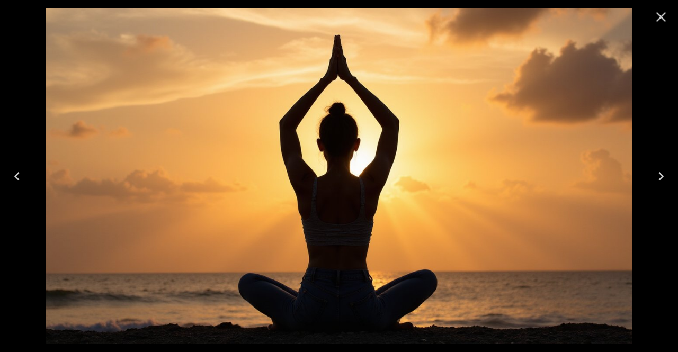
click at [656, 22] on icon "Close" at bounding box center [661, 16] width 17 height 17
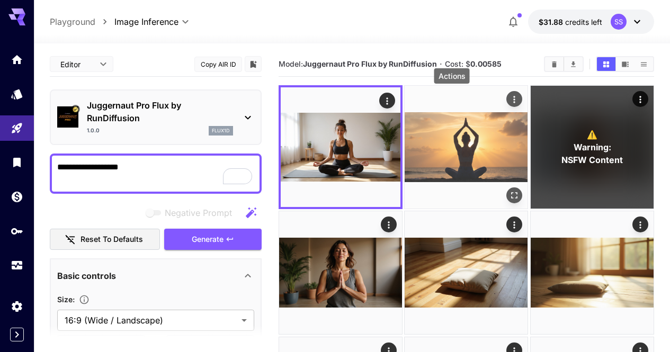
click at [510, 100] on icon "Actions" at bounding box center [515, 99] width 11 height 11
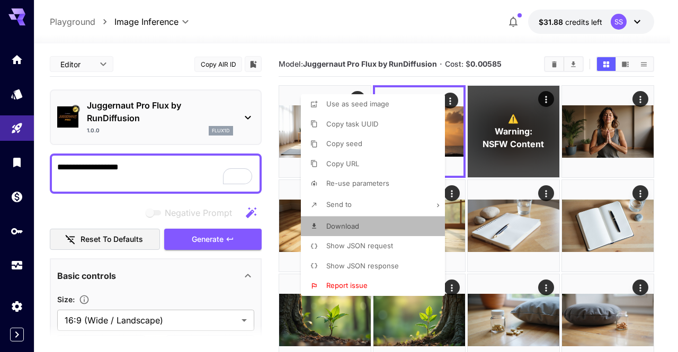
click at [395, 219] on li "Download" at bounding box center [376, 227] width 150 height 20
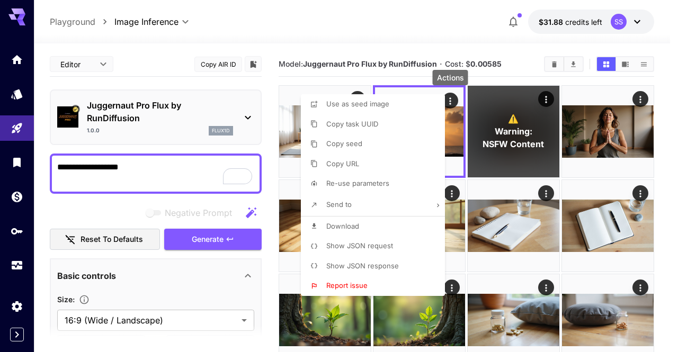
click at [233, 172] on div at bounding box center [339, 176] width 678 height 352
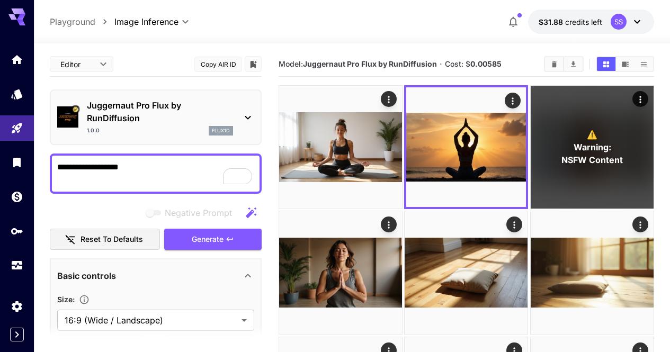
click at [152, 169] on textarea "**********" at bounding box center [155, 173] width 197 height 25
paste textarea "**********"
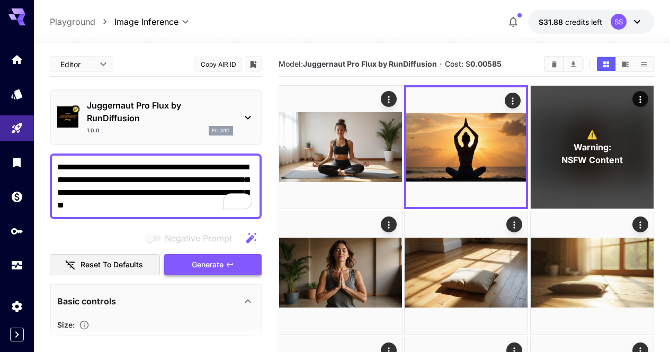
type textarea "**********"
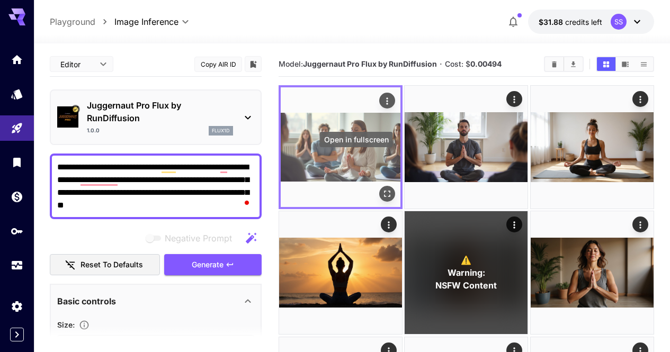
click at [382, 189] on icon "Open in fullscreen" at bounding box center [387, 194] width 11 height 11
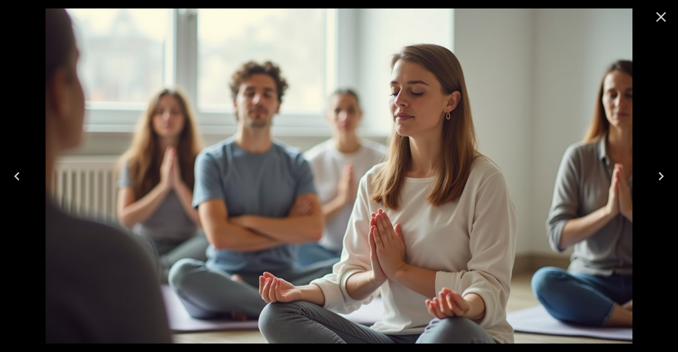
click at [656, 181] on icon "Next" at bounding box center [661, 176] width 17 height 17
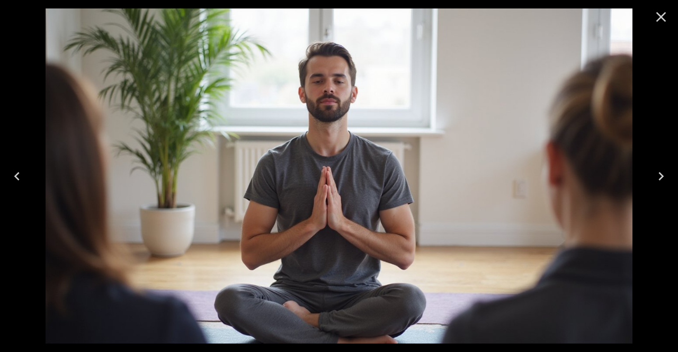
click at [664, 11] on icon "Close" at bounding box center [661, 16] width 17 height 17
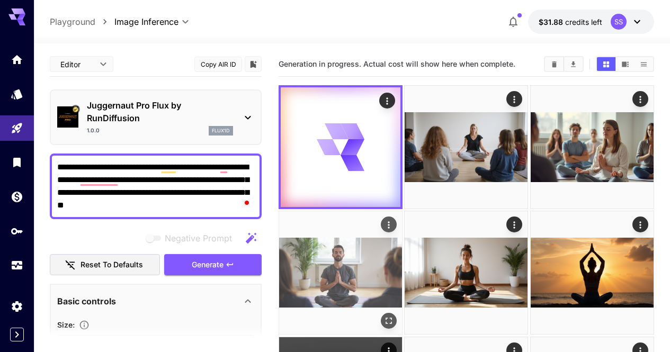
click at [394, 220] on icon "Actions" at bounding box center [389, 225] width 11 height 11
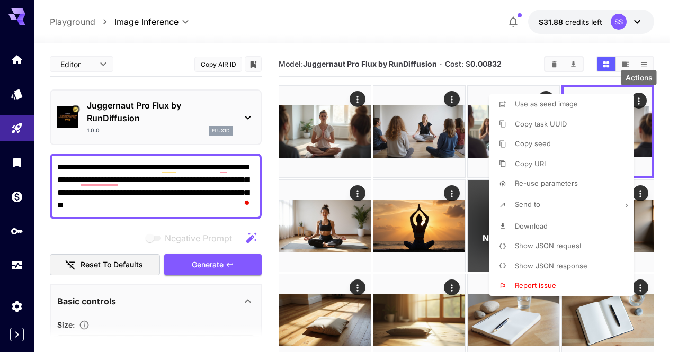
click at [541, 221] on p "Download" at bounding box center [531, 226] width 33 height 11
click at [348, 188] on div at bounding box center [339, 176] width 678 height 352
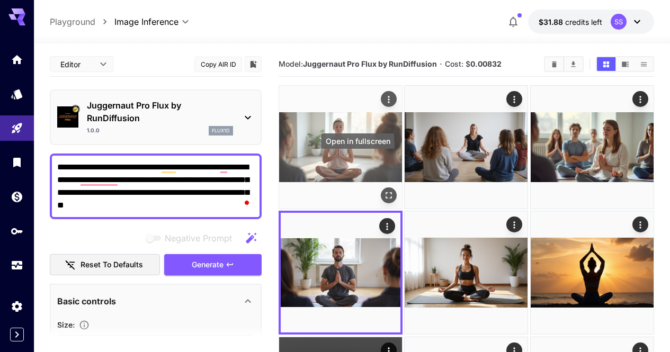
click at [384, 190] on icon "Open in fullscreen" at bounding box center [389, 195] width 11 height 11
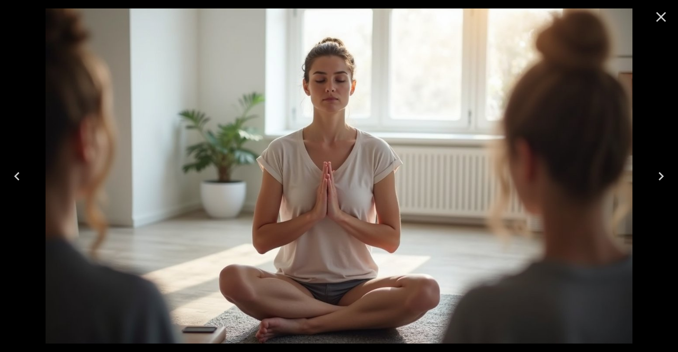
click at [655, 177] on icon "Next" at bounding box center [661, 176] width 17 height 17
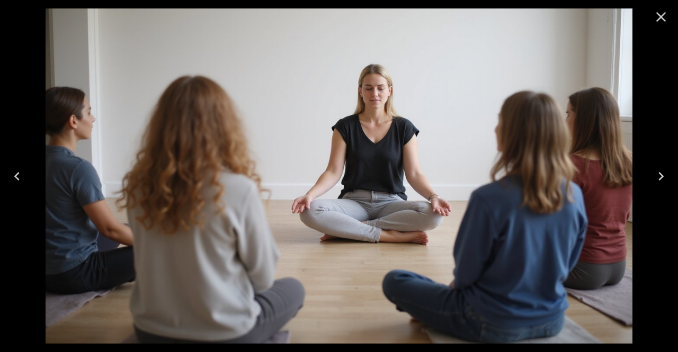
click at [662, 15] on icon "Close" at bounding box center [661, 16] width 17 height 17
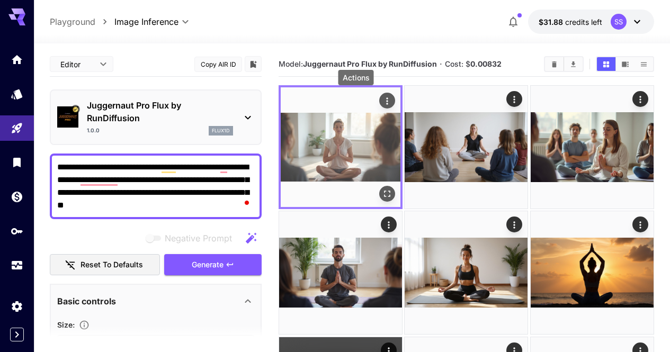
click at [387, 101] on icon "Actions" at bounding box center [388, 100] width 2 height 7
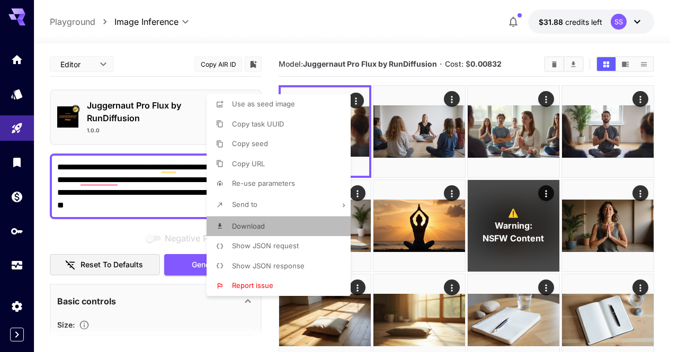
click at [335, 225] on li "Download" at bounding box center [282, 227] width 150 height 20
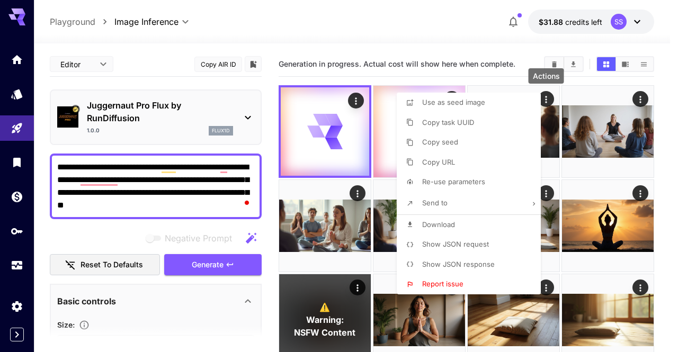
click at [309, 43] on div at bounding box center [339, 176] width 678 height 352
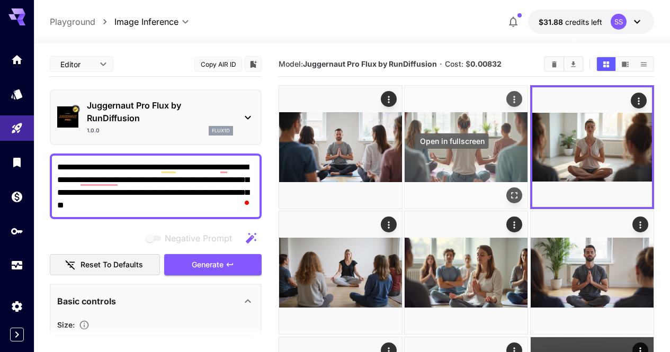
click at [510, 190] on icon "Open in fullscreen" at bounding box center [515, 195] width 11 height 11
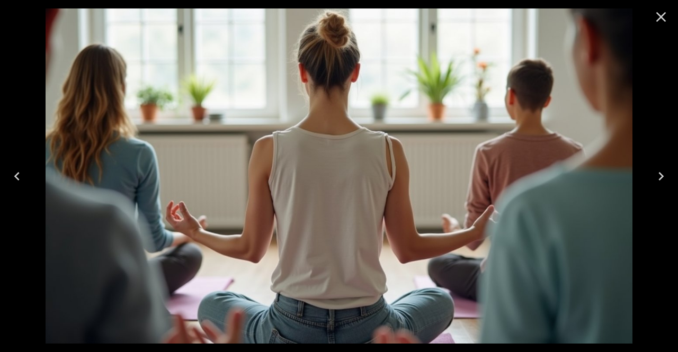
click at [19, 174] on icon "Previous" at bounding box center [16, 176] width 17 height 17
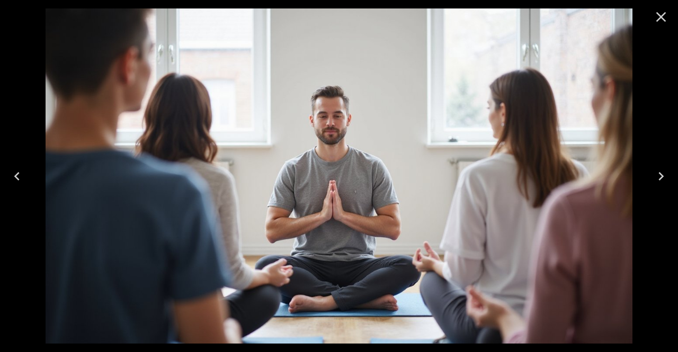
click at [665, 8] on icon "Close" at bounding box center [661, 16] width 17 height 17
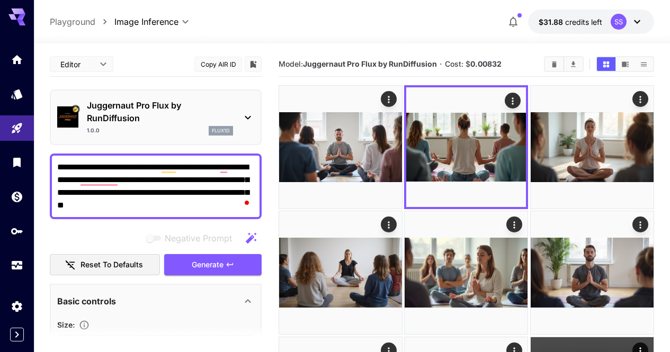
click at [207, 189] on textarea "**********" at bounding box center [155, 186] width 197 height 51
paste textarea "**********"
click at [237, 268] on button "Generate" at bounding box center [212, 265] width 97 height 22
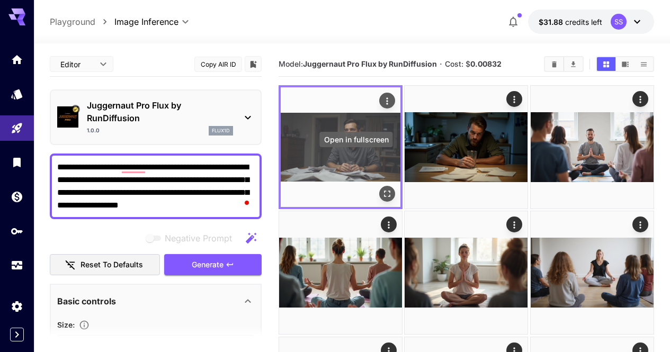
click at [382, 189] on icon "Open in fullscreen" at bounding box center [387, 194] width 11 height 11
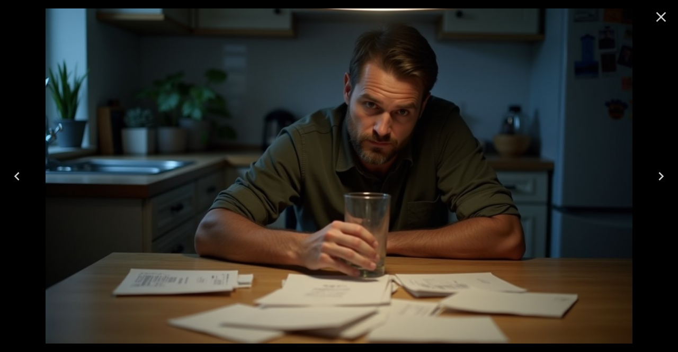
click at [662, 14] on icon "Close" at bounding box center [661, 16] width 17 height 17
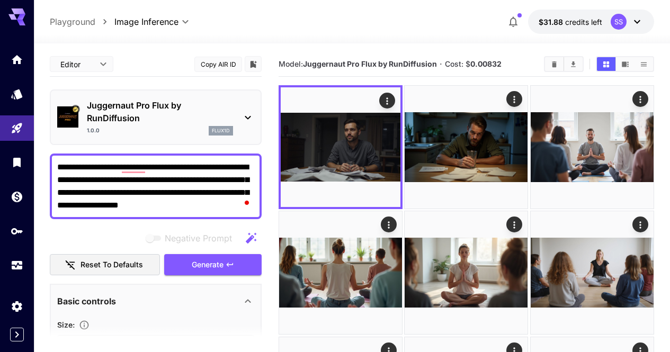
click at [220, 170] on textarea "**********" at bounding box center [155, 186] width 197 height 51
click at [219, 169] on textarea "**********" at bounding box center [155, 186] width 197 height 51
paste textarea "To enrich screen reader interactions, please activate Accessibility in Grammarl…"
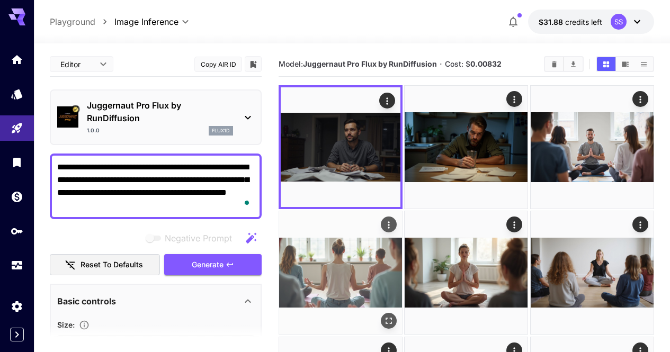
click at [215, 268] on span "Generate" at bounding box center [208, 265] width 32 height 13
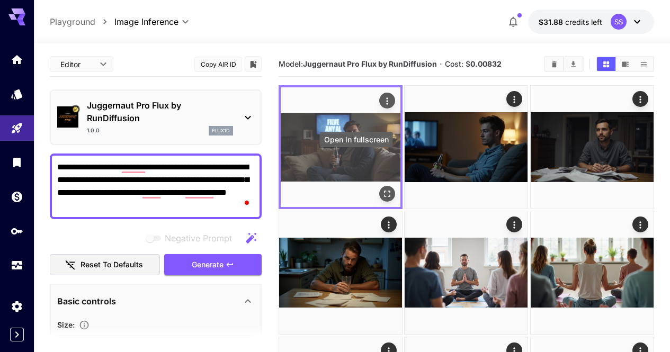
click at [382, 189] on icon "Open in fullscreen" at bounding box center [387, 194] width 11 height 11
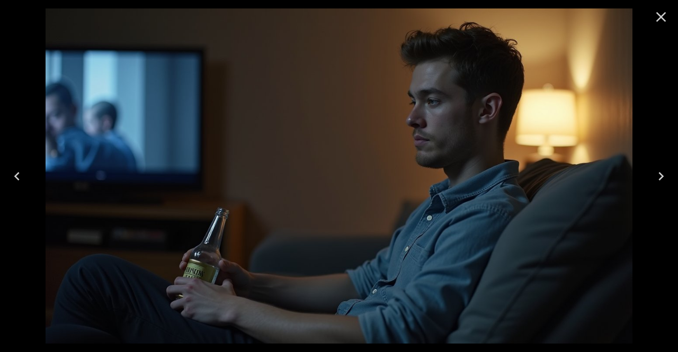
click at [665, 16] on icon "Close" at bounding box center [661, 16] width 17 height 17
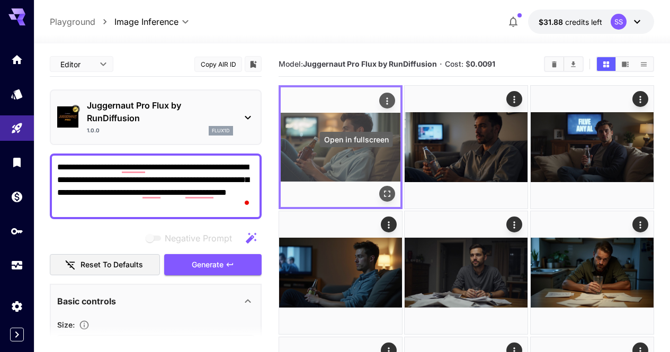
click at [382, 189] on icon "Open in fullscreen" at bounding box center [387, 194] width 11 height 11
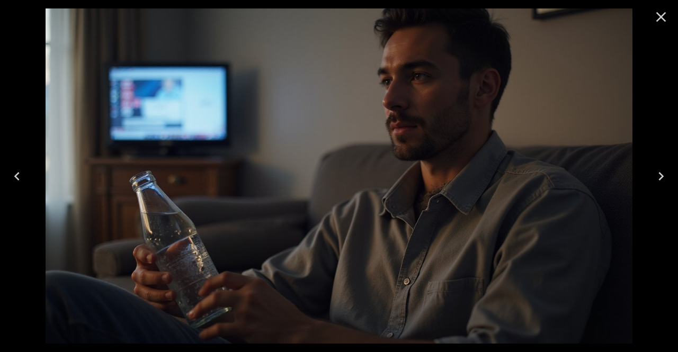
click at [654, 25] on icon "Close" at bounding box center [661, 16] width 17 height 17
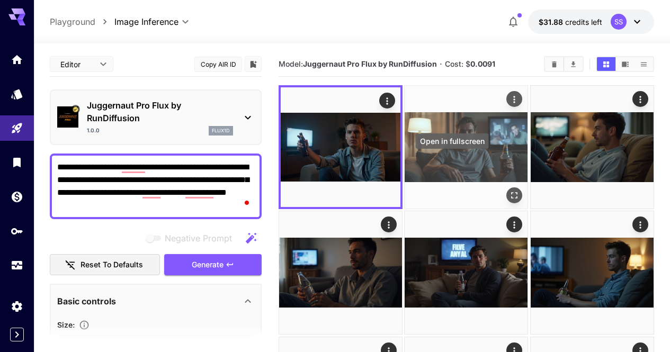
click at [510, 190] on icon "Open in fullscreen" at bounding box center [515, 195] width 11 height 11
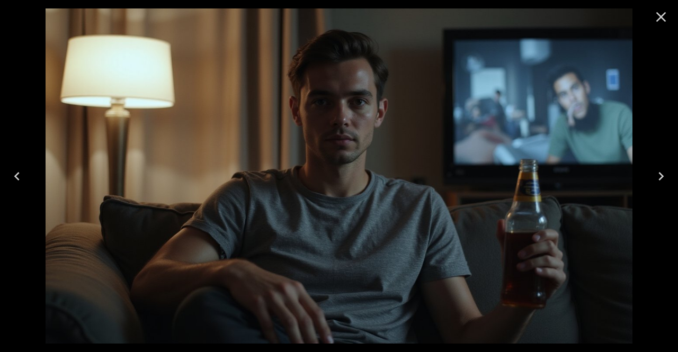
click at [666, 22] on icon "Close" at bounding box center [661, 16] width 17 height 17
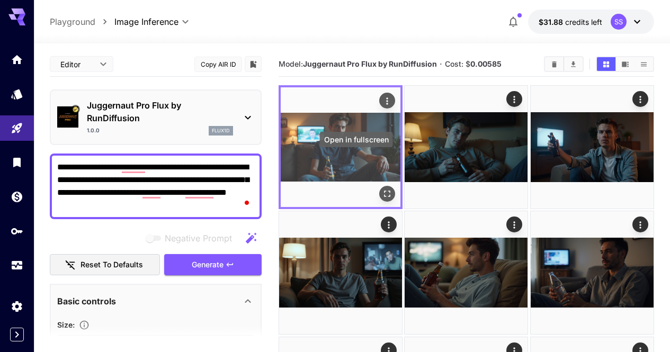
click at [382, 189] on icon "Open in fullscreen" at bounding box center [387, 194] width 11 height 11
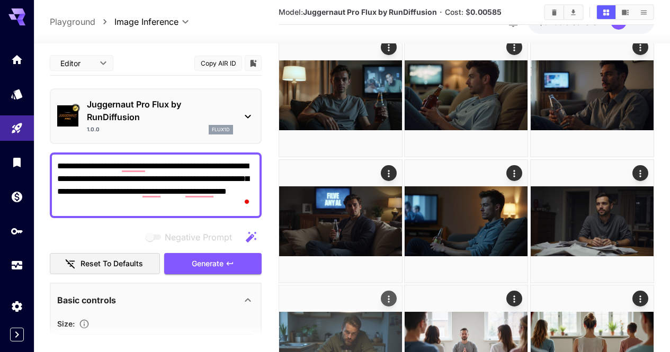
scroll to position [159, 0]
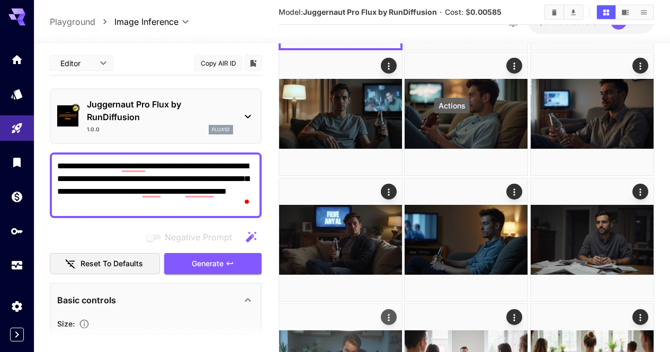
click at [394, 313] on icon "Actions" at bounding box center [389, 318] width 11 height 11
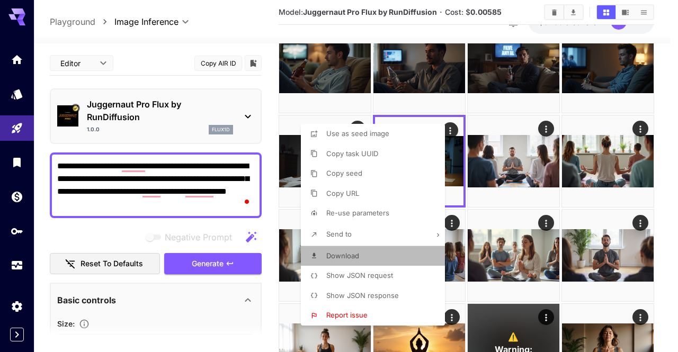
click at [391, 250] on li "Download" at bounding box center [376, 256] width 150 height 20
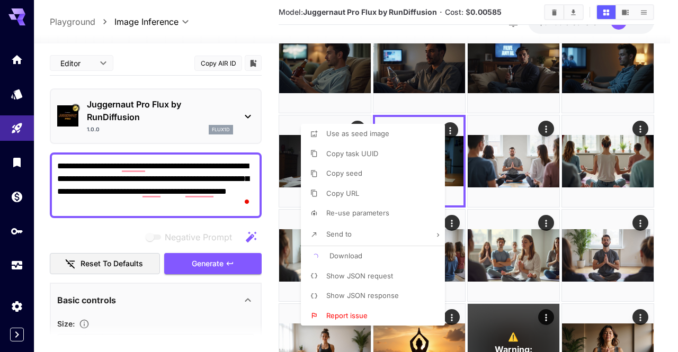
drag, startPoint x: 543, startPoint y: 205, endPoint x: 396, endPoint y: 166, distance: 151.8
click at [543, 204] on div at bounding box center [339, 176] width 678 height 352
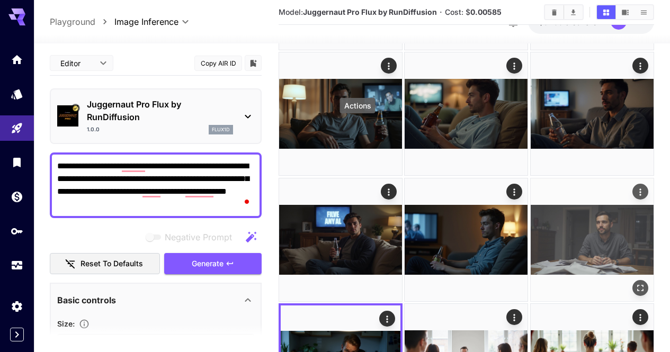
click at [635, 187] on icon "Actions" at bounding box center [640, 192] width 11 height 11
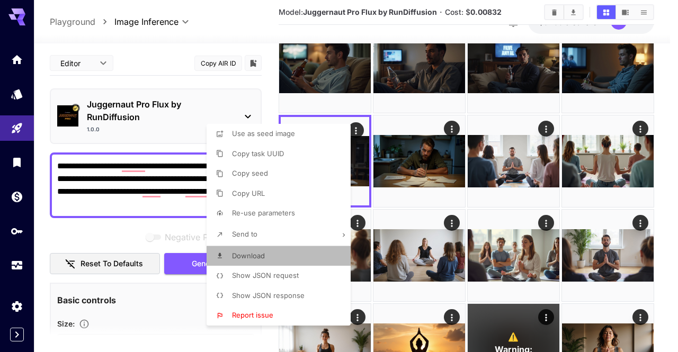
click at [323, 246] on li "Download" at bounding box center [282, 256] width 150 height 20
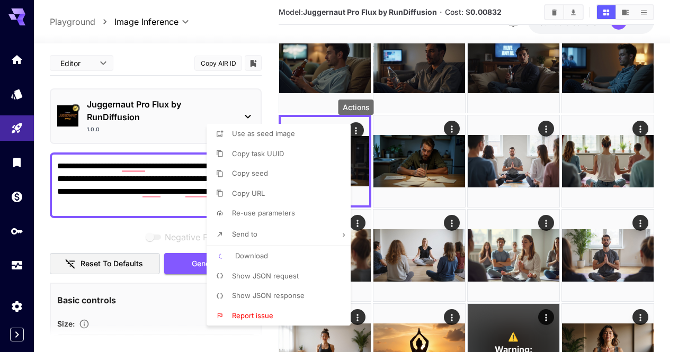
click at [419, 181] on div at bounding box center [339, 176] width 678 height 352
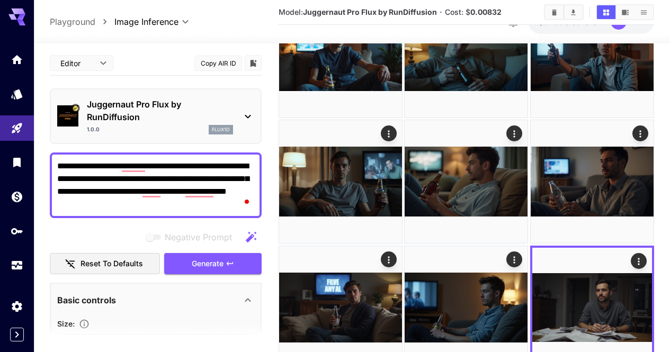
scroll to position [53, 0]
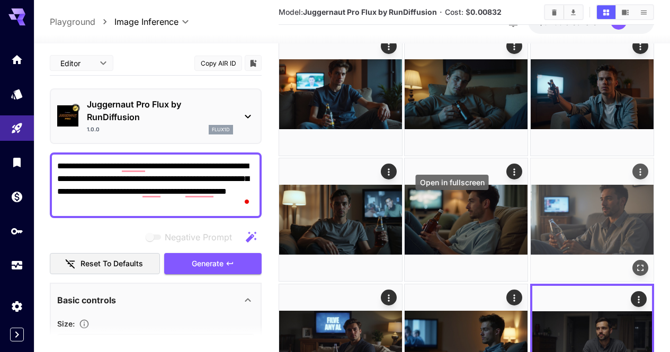
click at [635, 263] on icon "Open in fullscreen" at bounding box center [640, 268] width 11 height 11
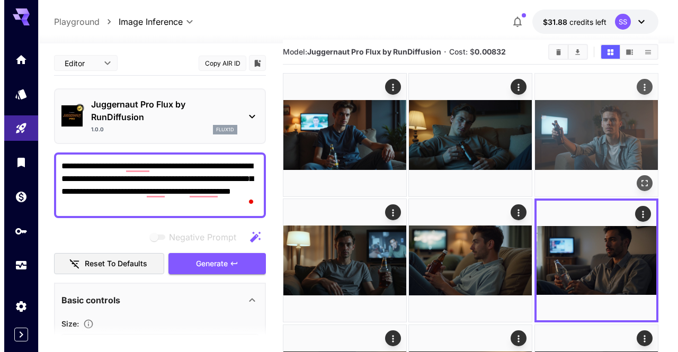
scroll to position [0, 0]
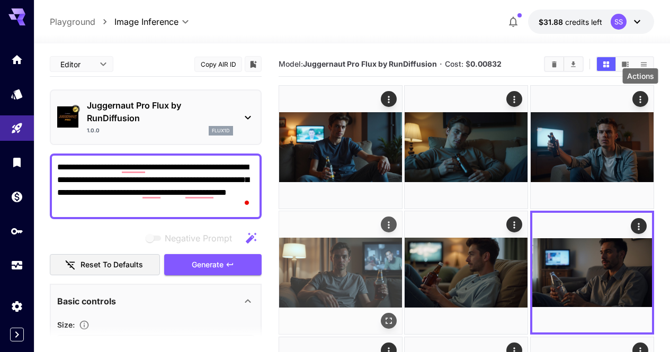
click at [394, 220] on icon "Actions" at bounding box center [389, 225] width 11 height 11
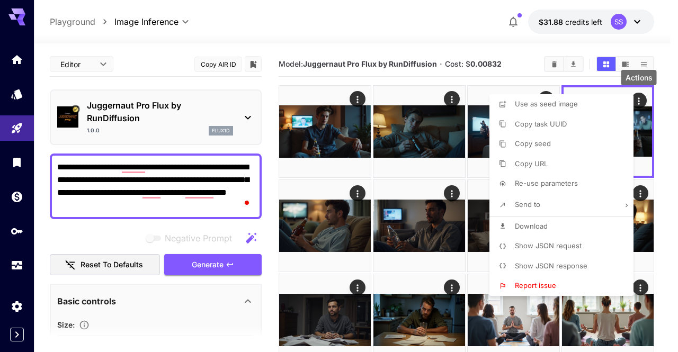
click at [536, 220] on li "Download" at bounding box center [565, 227] width 150 height 20
drag, startPoint x: 410, startPoint y: 211, endPoint x: 407, endPoint y: 150, distance: 60.5
click at [410, 210] on div at bounding box center [339, 176] width 678 height 352
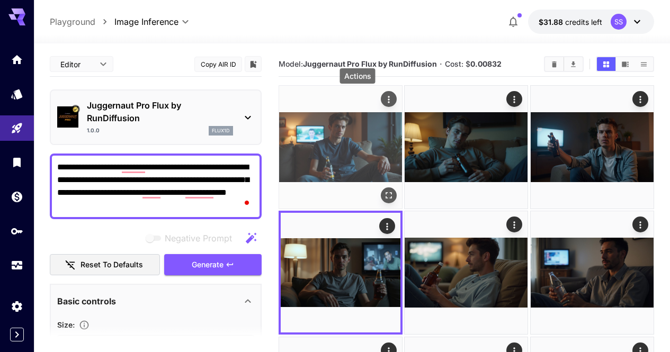
click at [384, 99] on icon "Actions" at bounding box center [389, 99] width 11 height 11
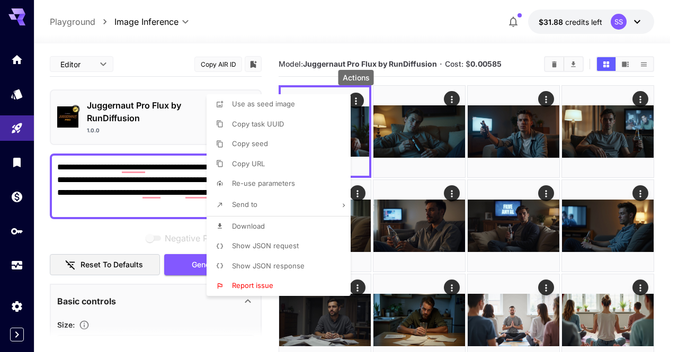
drag, startPoint x: 295, startPoint y: 228, endPoint x: 394, endPoint y: 192, distance: 105.6
click at [295, 229] on li "Download" at bounding box center [282, 227] width 150 height 20
click at [459, 190] on div at bounding box center [339, 176] width 678 height 352
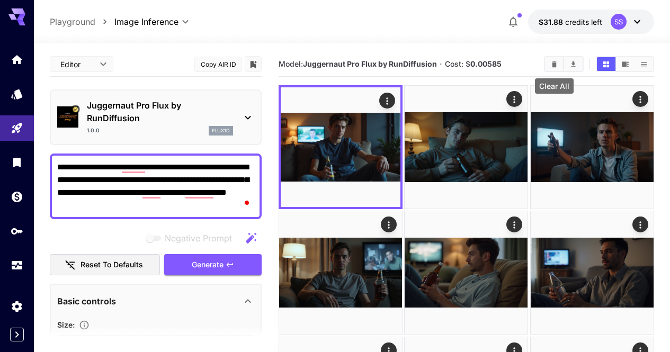
click at [554, 65] on icon "Clear All" at bounding box center [554, 64] width 5 height 6
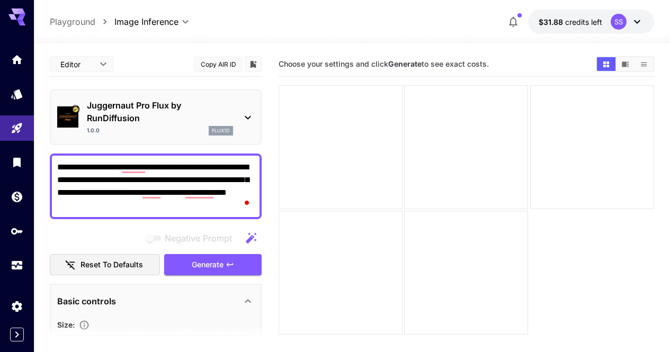
click at [233, 166] on textarea "**********" at bounding box center [155, 186] width 197 height 51
click at [233, 167] on textarea "**********" at bounding box center [155, 186] width 197 height 51
paste textarea "**********"
click at [226, 256] on button "Generate" at bounding box center [212, 265] width 97 height 22
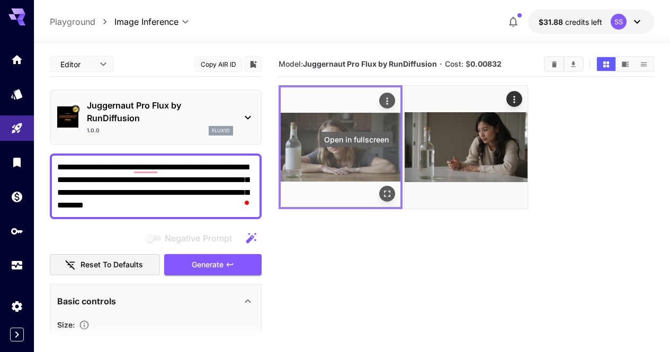
click at [382, 189] on icon "Open in fullscreen" at bounding box center [387, 194] width 11 height 11
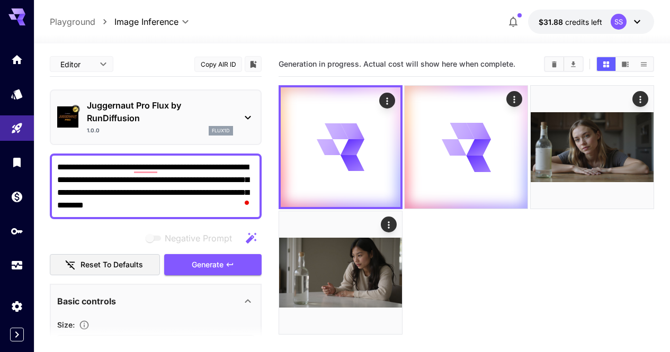
click at [67, 182] on textarea "**********" at bounding box center [155, 186] width 197 height 51
click at [68, 182] on textarea "**********" at bounding box center [155, 186] width 197 height 51
paste textarea "**********"
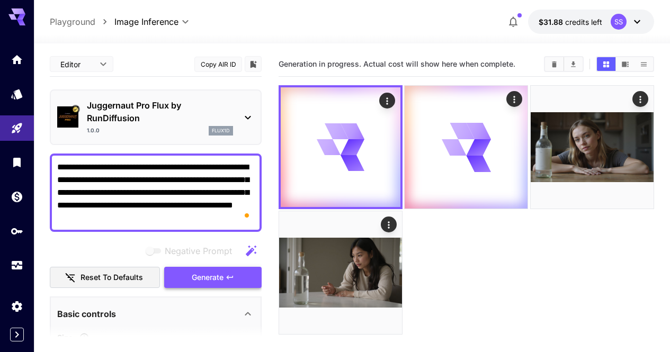
type textarea "**********"
click at [200, 275] on span "Generate" at bounding box center [208, 277] width 32 height 13
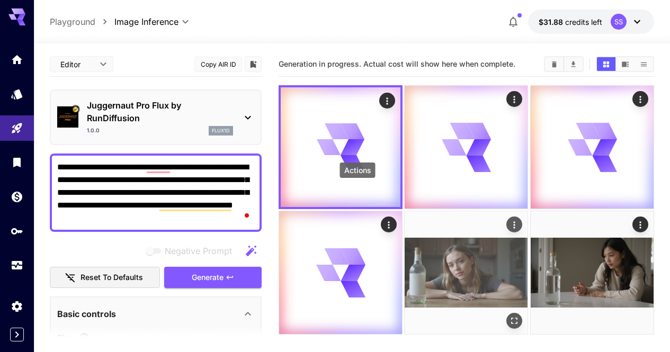
click at [510, 220] on icon "Actions" at bounding box center [515, 225] width 11 height 11
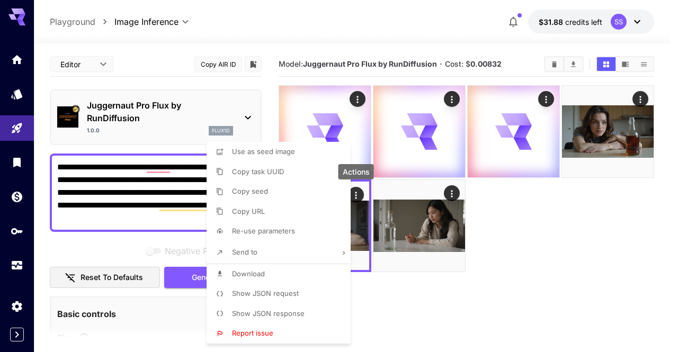
click at [328, 270] on li "Download" at bounding box center [282, 274] width 150 height 20
drag, startPoint x: 662, startPoint y: 269, endPoint x: 645, endPoint y: 241, distance: 33.1
click at [661, 266] on div at bounding box center [339, 176] width 678 height 352
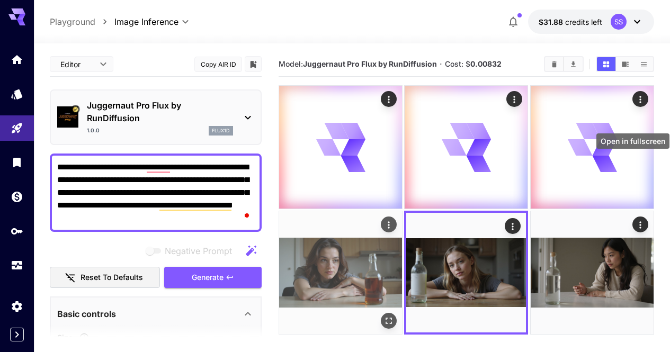
click at [394, 316] on icon "Open in fullscreen" at bounding box center [389, 321] width 11 height 11
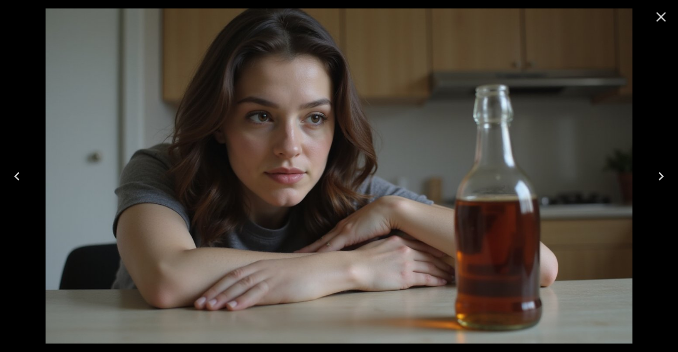
click at [662, 20] on icon "Close" at bounding box center [661, 16] width 17 height 17
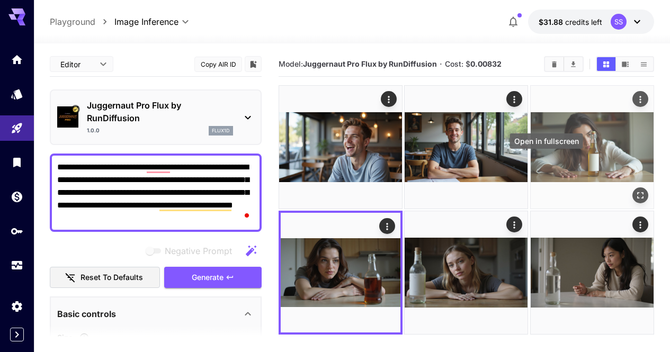
click at [635, 190] on icon "Open in fullscreen" at bounding box center [640, 195] width 11 height 11
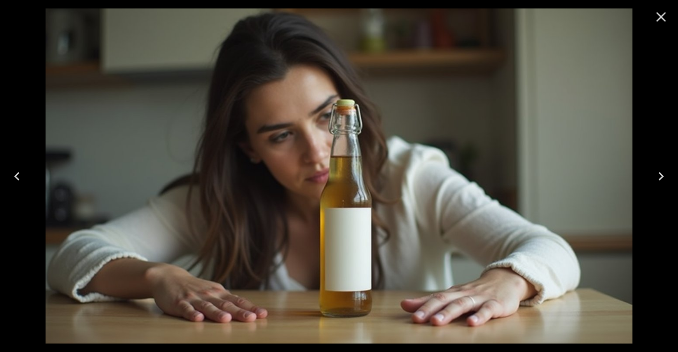
click at [656, 22] on icon "Close" at bounding box center [661, 16] width 17 height 17
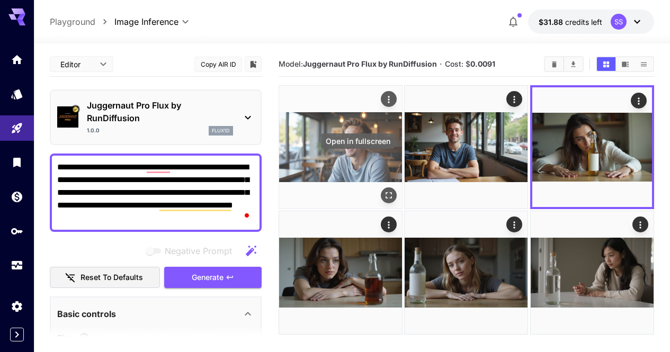
click at [386, 192] on icon "Open in fullscreen" at bounding box center [389, 195] width 6 height 6
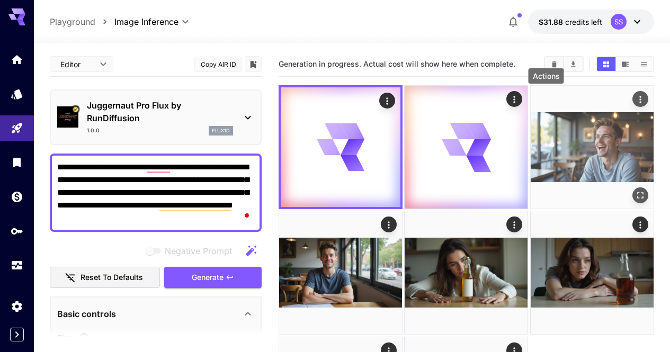
click at [635, 97] on icon "Actions" at bounding box center [640, 99] width 11 height 11
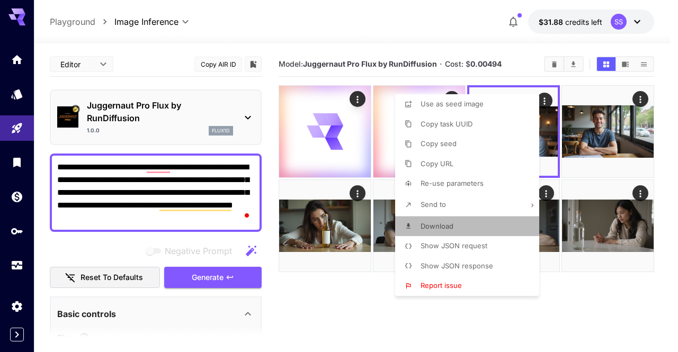
click at [465, 221] on li "Download" at bounding box center [470, 227] width 150 height 20
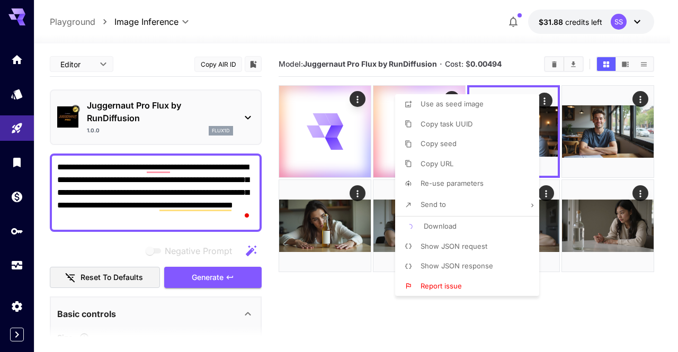
click at [363, 232] on div at bounding box center [339, 176] width 678 height 352
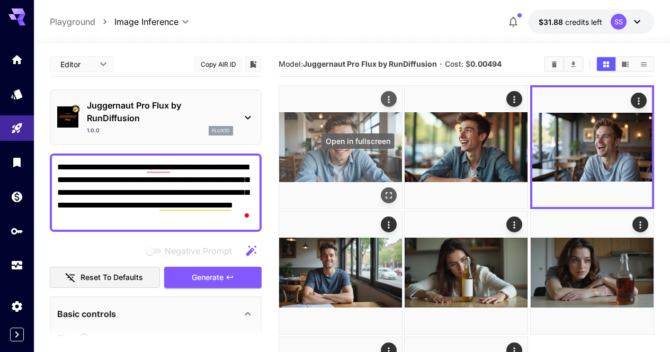
click at [384, 190] on icon "Open in fullscreen" at bounding box center [389, 195] width 11 height 11
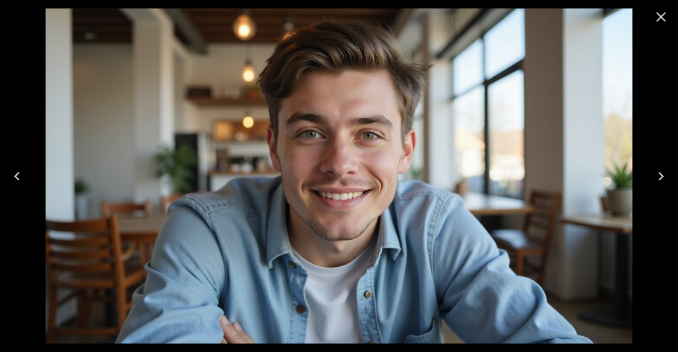
click at [665, 175] on icon "Next" at bounding box center [661, 176] width 17 height 17
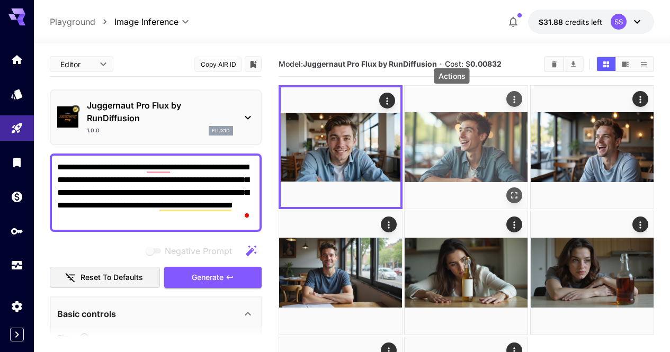
click at [510, 99] on icon "Actions" at bounding box center [515, 99] width 11 height 11
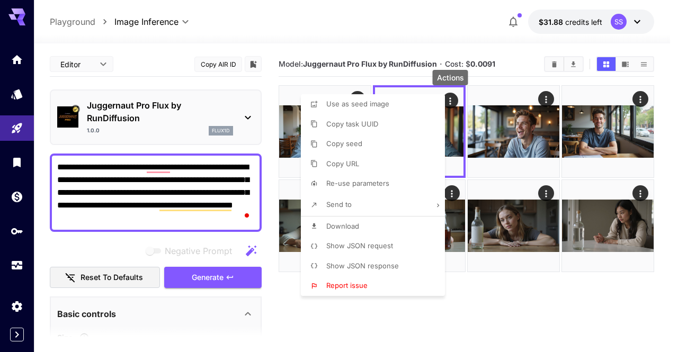
drag, startPoint x: 376, startPoint y: 221, endPoint x: 454, endPoint y: 204, distance: 79.8
click at [376, 223] on li "Download" at bounding box center [376, 227] width 150 height 20
click at [550, 203] on div at bounding box center [339, 176] width 678 height 352
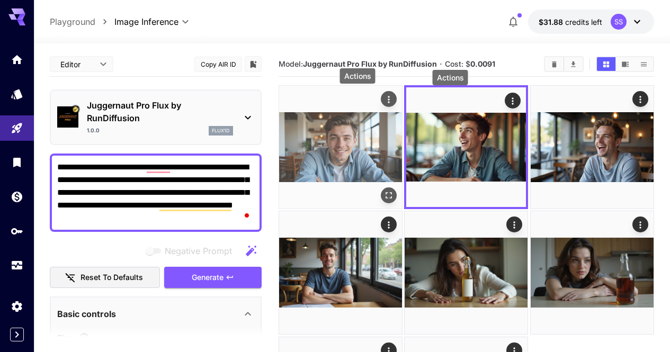
click at [384, 100] on icon "Actions" at bounding box center [389, 99] width 11 height 11
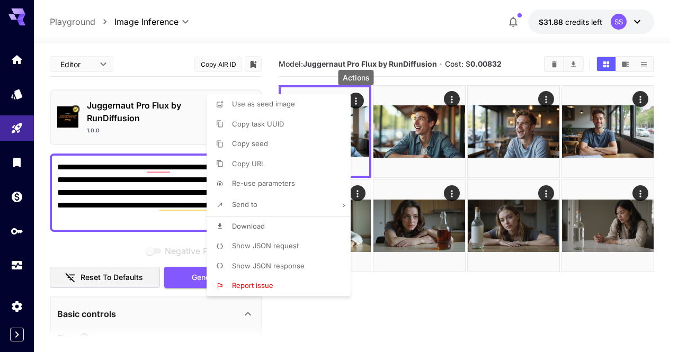
click at [305, 223] on li "Download" at bounding box center [282, 227] width 150 height 20
click at [147, 186] on div at bounding box center [339, 176] width 678 height 352
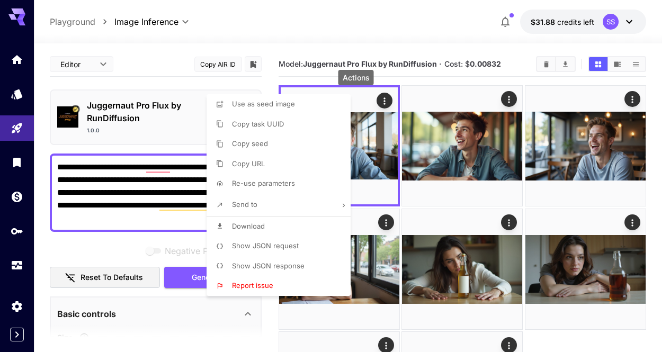
click at [147, 186] on div at bounding box center [335, 176] width 670 height 352
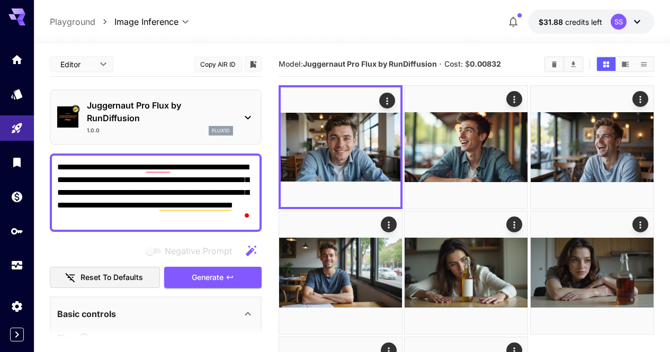
click at [147, 186] on div "Use as seed image Copy task UUID Copy seed Copy URL Re-use parameters Send to D…" at bounding box center [80, 176] width 161 height 352
click at [147, 186] on textarea "**********" at bounding box center [155, 193] width 197 height 64
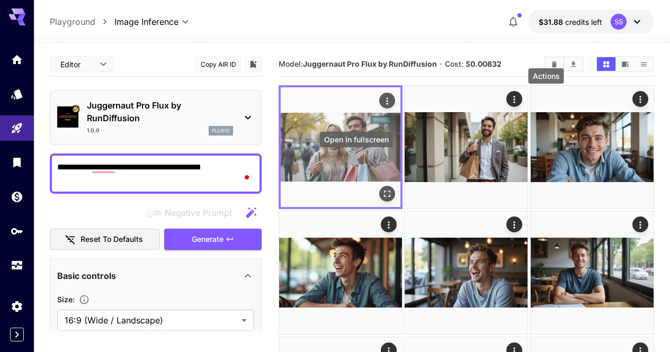
click at [384, 191] on icon "Open in fullscreen" at bounding box center [387, 194] width 6 height 6
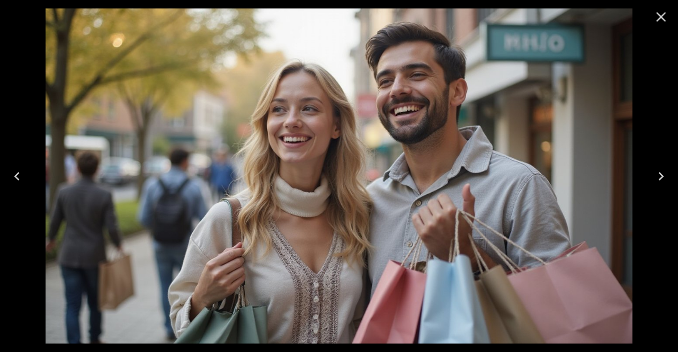
click at [663, 181] on icon "Next" at bounding box center [661, 176] width 17 height 17
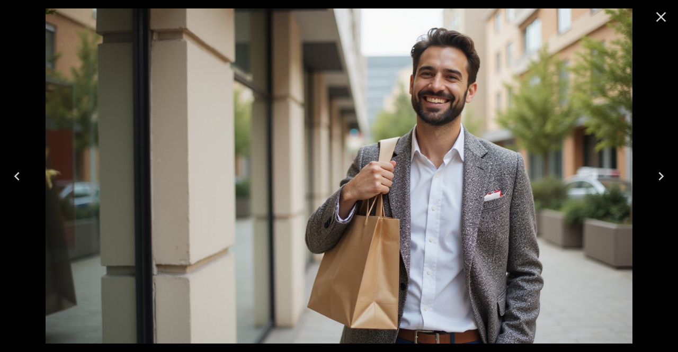
click at [13, 175] on icon "Previous" at bounding box center [16, 176] width 17 height 17
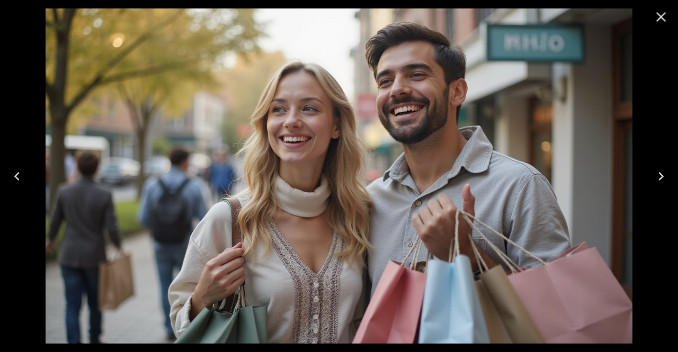
drag, startPoint x: 662, startPoint y: 12, endPoint x: 628, endPoint y: 33, distance: 39.8
click at [662, 11] on icon "Close" at bounding box center [661, 16] width 17 height 17
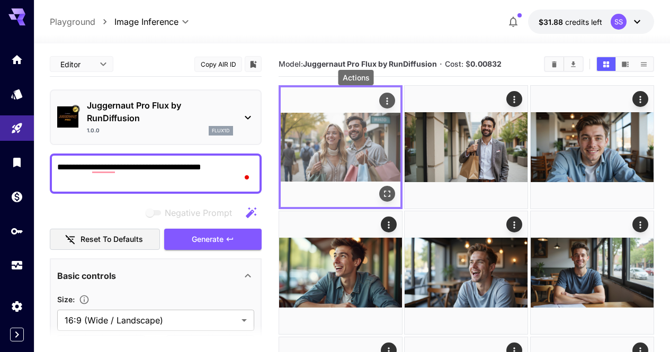
click at [382, 101] on icon "Actions" at bounding box center [387, 101] width 11 height 11
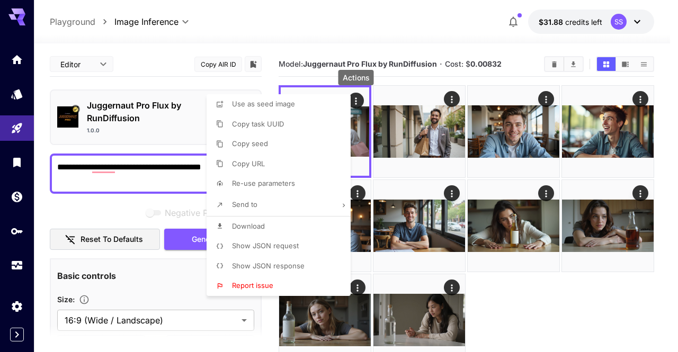
click at [335, 220] on li "Download" at bounding box center [282, 227] width 150 height 20
click at [459, 179] on div at bounding box center [339, 176] width 678 height 352
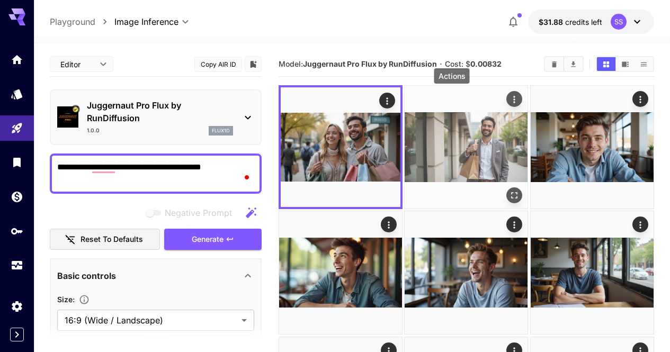
click at [510, 102] on icon "Actions" at bounding box center [515, 99] width 11 height 11
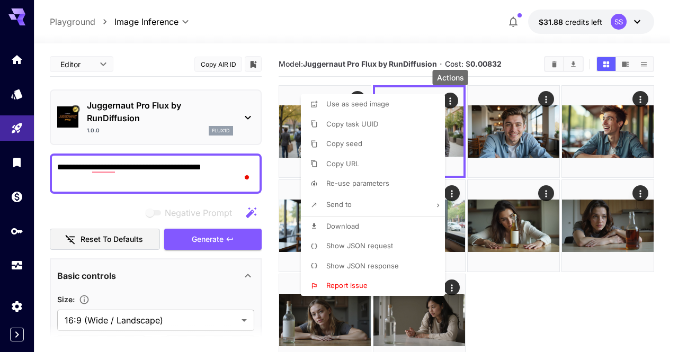
click at [414, 229] on li "Download" at bounding box center [376, 227] width 150 height 20
click at [408, 16] on div at bounding box center [339, 176] width 678 height 352
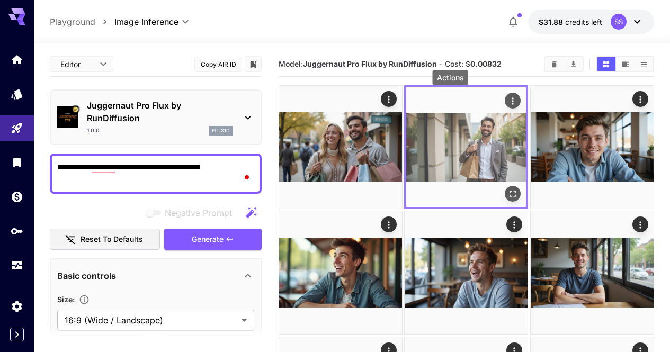
click at [512, 102] on icon "Actions" at bounding box center [513, 100] width 2 height 7
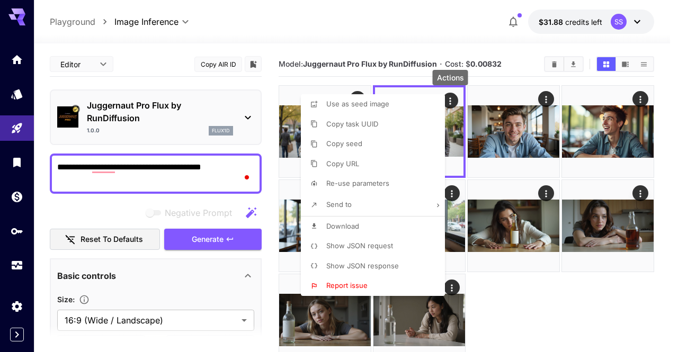
click at [183, 157] on div at bounding box center [339, 176] width 678 height 352
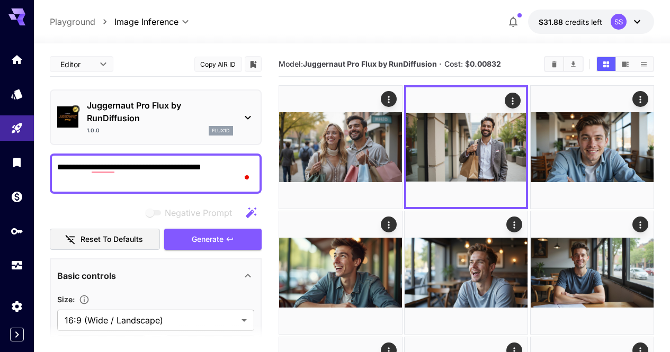
click at [183, 157] on div at bounding box center [335, 176] width 670 height 352
click at [186, 170] on textarea "**********" at bounding box center [155, 173] width 197 height 25
click at [186, 169] on textarea "**********" at bounding box center [155, 173] width 197 height 25
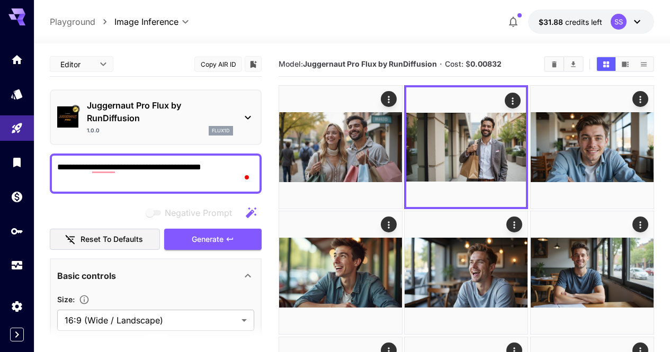
click at [189, 170] on textarea "**********" at bounding box center [155, 173] width 197 height 25
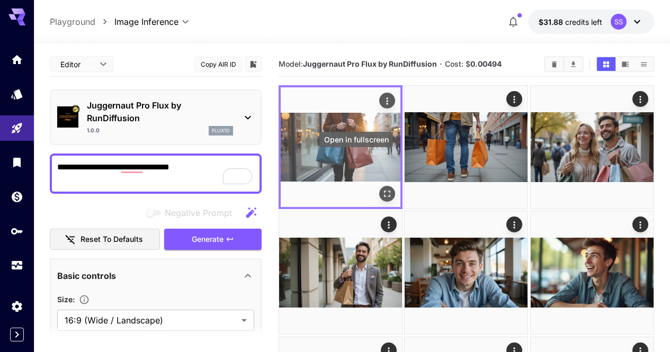
click at [382, 189] on icon "Open in fullscreen" at bounding box center [387, 194] width 11 height 11
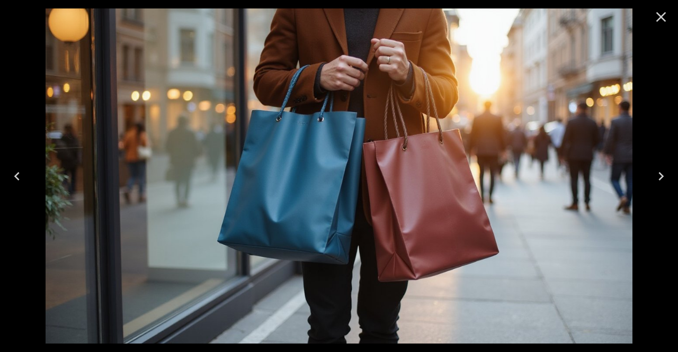
click at [664, 175] on icon "Next" at bounding box center [661, 176] width 17 height 17
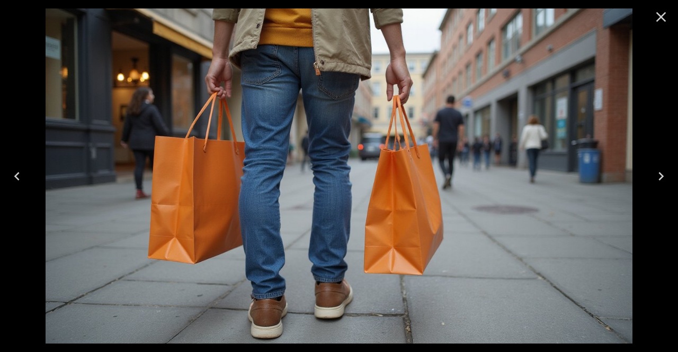
click at [656, 19] on icon "Close" at bounding box center [661, 16] width 17 height 17
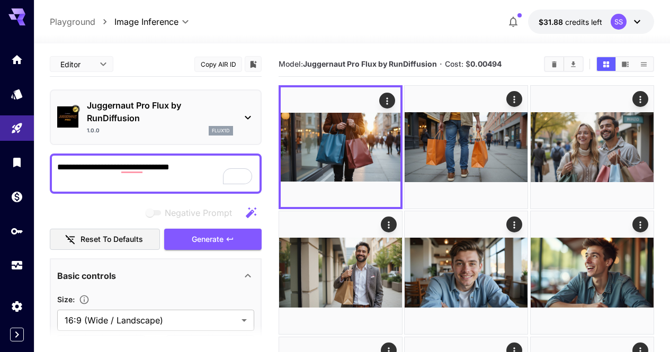
click at [145, 169] on textarea "**********" at bounding box center [155, 173] width 197 height 25
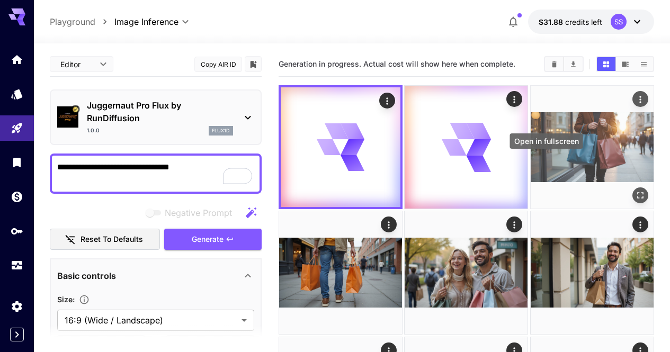
click at [635, 190] on icon "Open in fullscreen" at bounding box center [640, 195] width 11 height 11
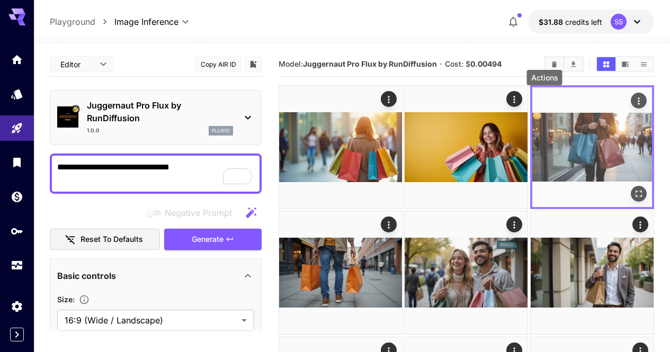
click at [634, 100] on icon "Actions" at bounding box center [639, 101] width 11 height 11
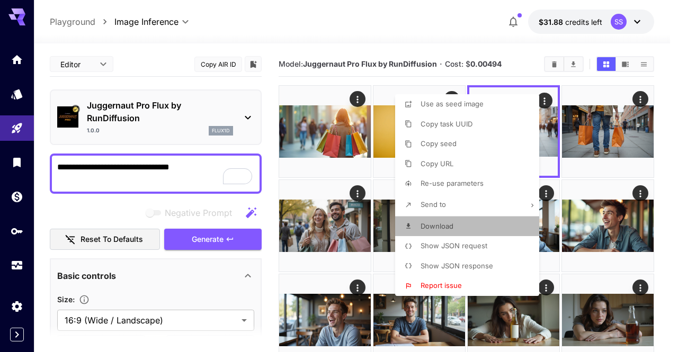
click at [503, 226] on li "Download" at bounding box center [470, 227] width 150 height 20
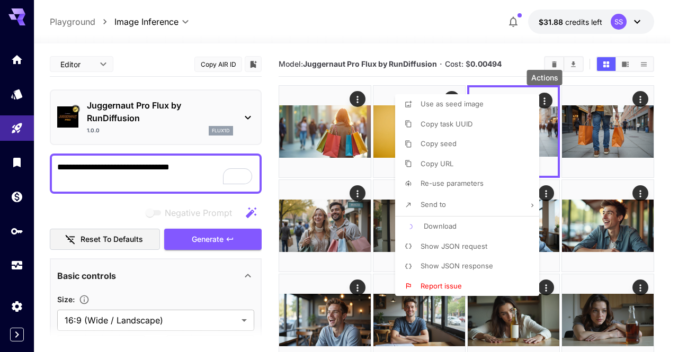
click at [326, 197] on div at bounding box center [339, 176] width 678 height 352
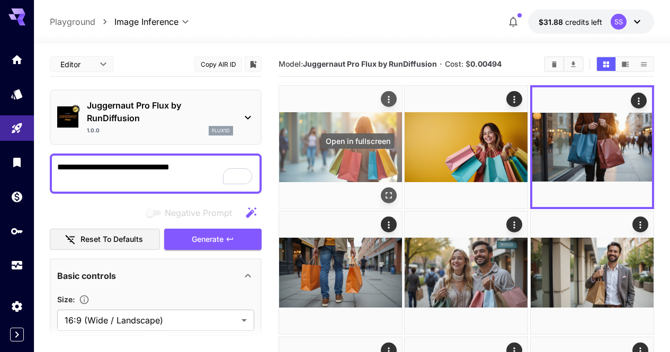
click at [386, 192] on icon "Open in fullscreen" at bounding box center [389, 195] width 6 height 6
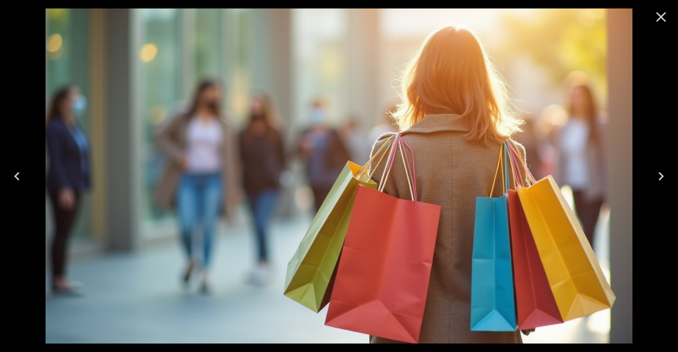
click at [348, 201] on img at bounding box center [339, 175] width 587 height 335
click at [660, 174] on icon "Next" at bounding box center [661, 176] width 17 height 17
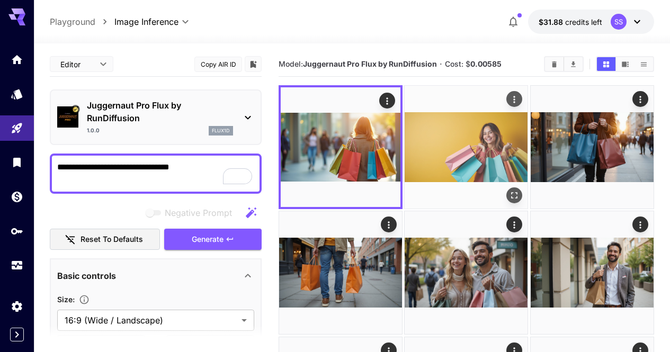
click at [510, 190] on icon "Open in fullscreen" at bounding box center [515, 195] width 11 height 11
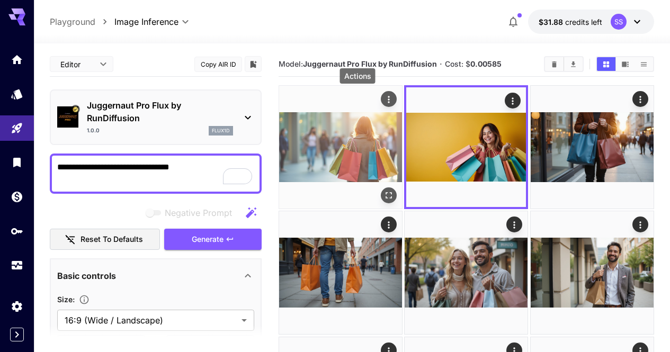
click at [384, 97] on icon "Actions" at bounding box center [389, 99] width 11 height 11
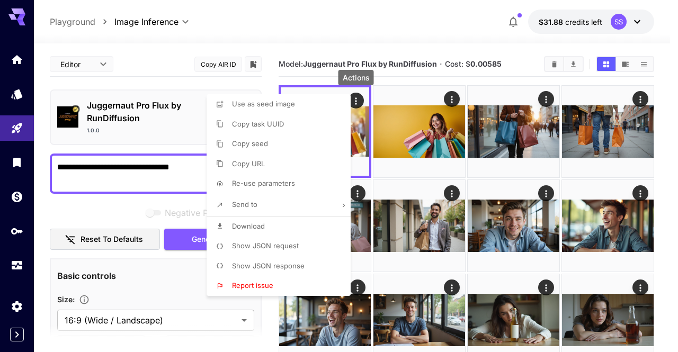
click at [314, 229] on li "Download" at bounding box center [282, 227] width 150 height 20
click at [146, 170] on div at bounding box center [339, 176] width 678 height 352
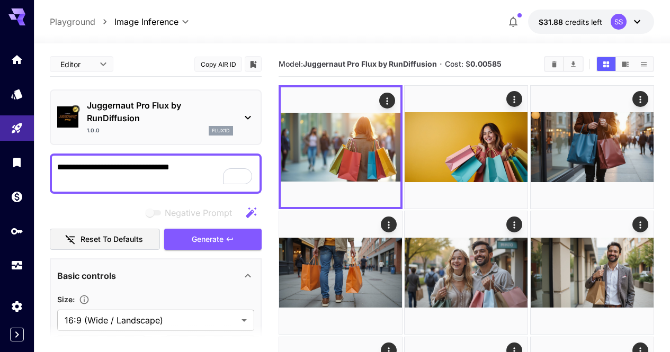
click at [146, 170] on div "Use as seed image Copy task UUID Copy seed Copy URL Re-use parameters Send to D…" at bounding box center [80, 176] width 161 height 352
click at [146, 173] on textarea "**********" at bounding box center [155, 173] width 197 height 25
click at [146, 172] on textarea "**********" at bounding box center [155, 173] width 197 height 25
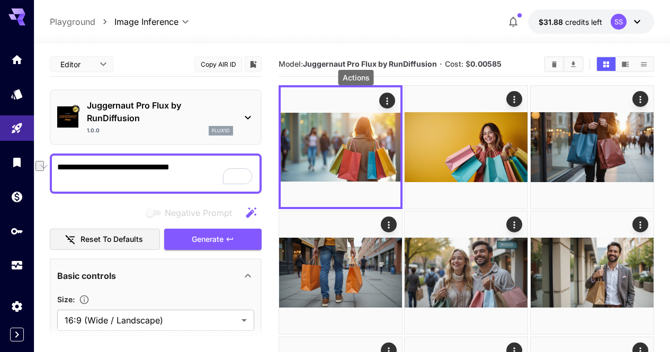
paste textarea "**********"
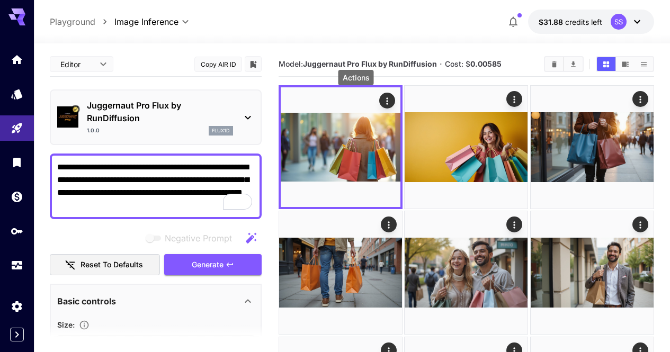
type textarea "**********"
click at [227, 261] on icon "button" at bounding box center [230, 265] width 8 height 8
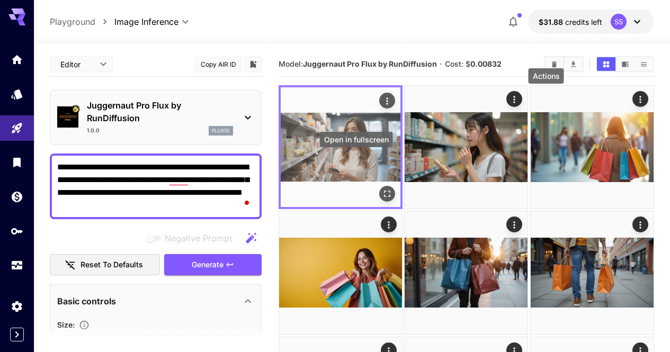
click at [382, 189] on icon "Open in fullscreen" at bounding box center [387, 194] width 11 height 11
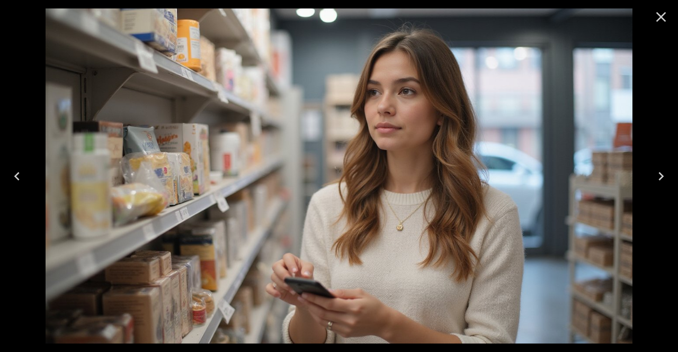
click at [661, 174] on icon "Next" at bounding box center [661, 176] width 5 height 8
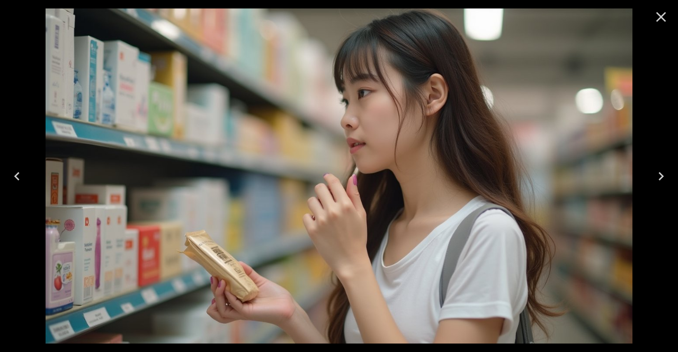
click at [19, 183] on icon "Previous" at bounding box center [16, 176] width 17 height 17
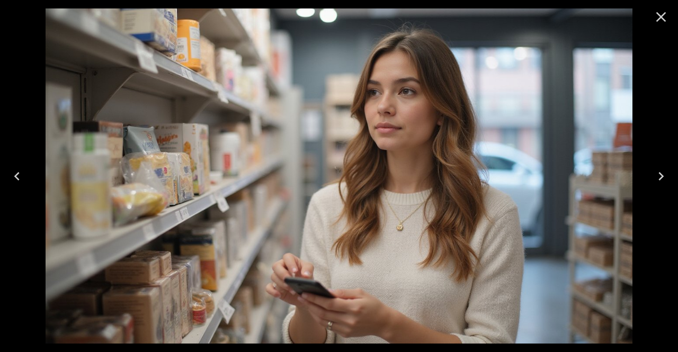
click at [655, 17] on icon "Close" at bounding box center [661, 16] width 17 height 17
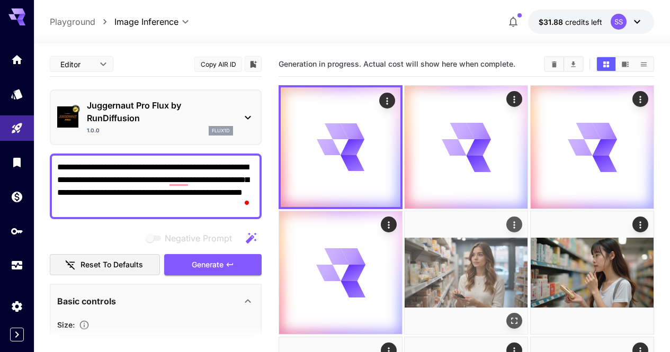
click at [510, 220] on icon "Actions" at bounding box center [515, 225] width 11 height 11
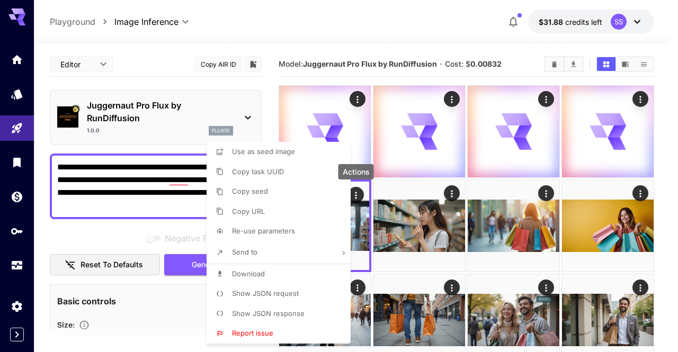
click at [314, 273] on li "Download" at bounding box center [282, 274] width 150 height 20
drag, startPoint x: 484, startPoint y: 263, endPoint x: 467, endPoint y: 247, distance: 23.3
click at [484, 262] on div at bounding box center [339, 176] width 678 height 352
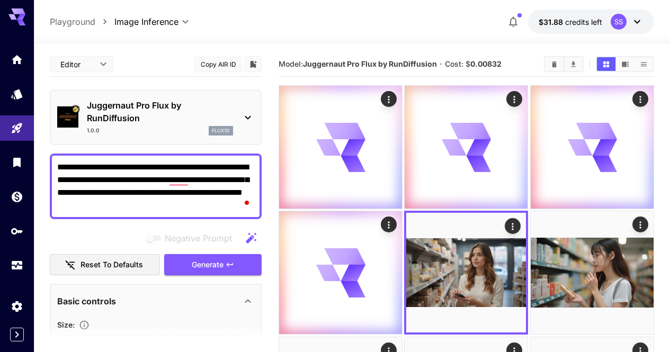
click at [391, 20] on div "**********" at bounding box center [352, 22] width 605 height 24
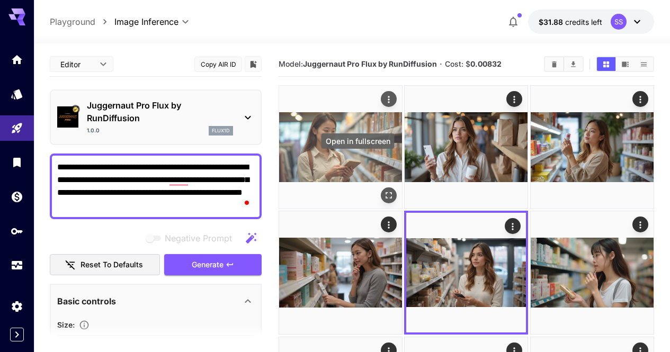
click at [384, 190] on icon "Open in fullscreen" at bounding box center [389, 195] width 11 height 11
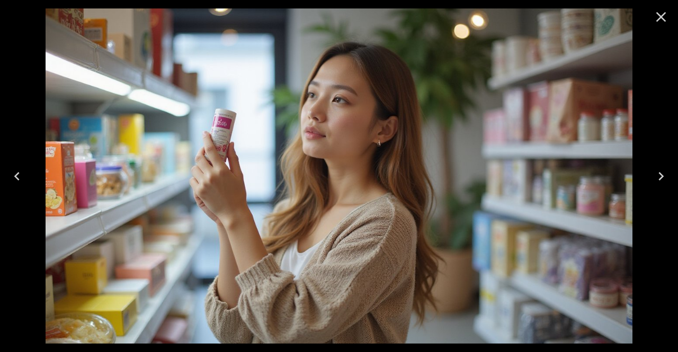
click at [17, 176] on icon "Previous" at bounding box center [16, 176] width 17 height 17
click at [652, 172] on button "Next" at bounding box center [661, 176] width 34 height 42
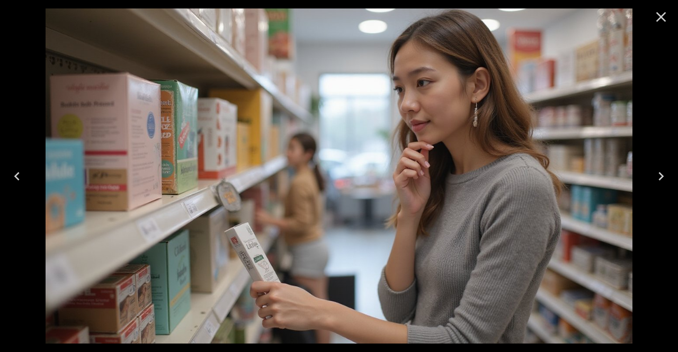
click at [19, 181] on icon "Previous" at bounding box center [16, 176] width 17 height 17
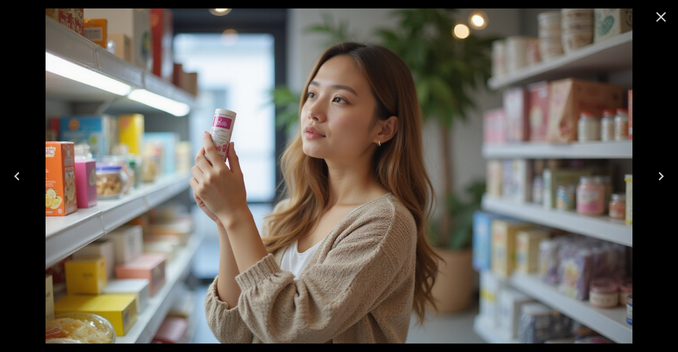
click at [19, 181] on icon "Previous" at bounding box center [16, 176] width 17 height 17
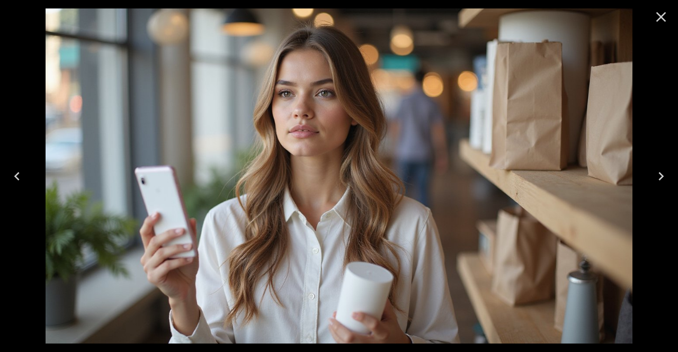
click at [659, 176] on icon "Next" at bounding box center [661, 176] width 17 height 17
click at [659, 174] on icon "Next" at bounding box center [661, 176] width 17 height 17
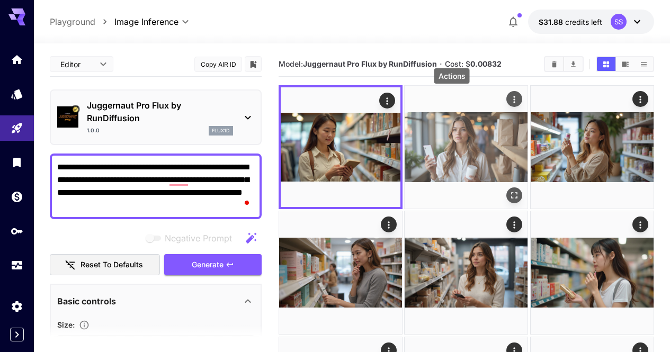
click at [510, 101] on icon "Actions" at bounding box center [515, 99] width 11 height 11
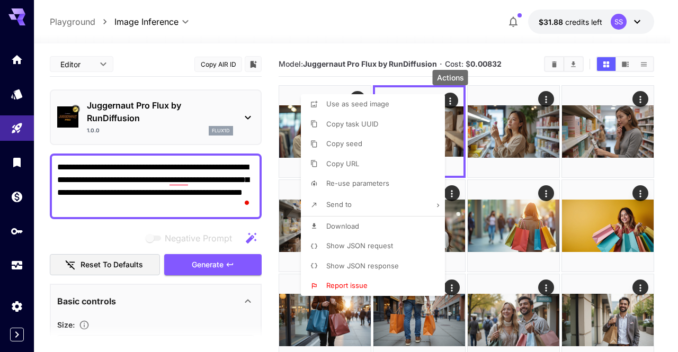
click at [389, 225] on li "Download" at bounding box center [376, 227] width 150 height 20
click at [202, 184] on div at bounding box center [339, 176] width 678 height 352
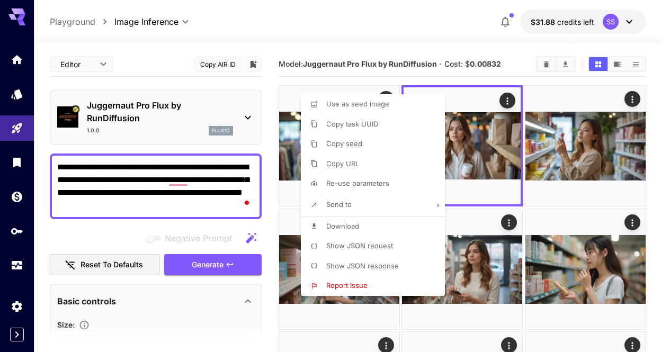
click at [202, 184] on div at bounding box center [335, 176] width 670 height 352
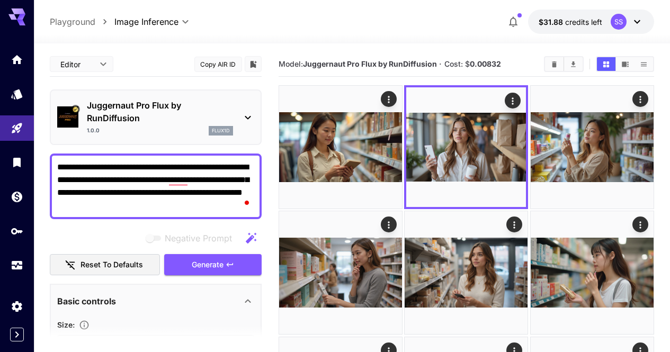
click at [202, 184] on textarea "**********" at bounding box center [155, 186] width 197 height 51
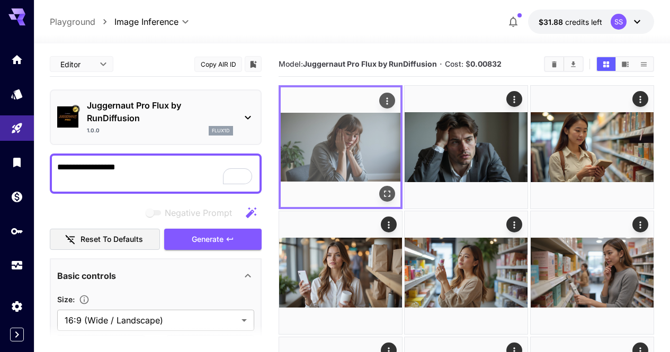
click at [379, 186] on button "Open in fullscreen" at bounding box center [387, 194] width 16 height 16
click at [382, 102] on icon "Actions" at bounding box center [387, 101] width 11 height 11
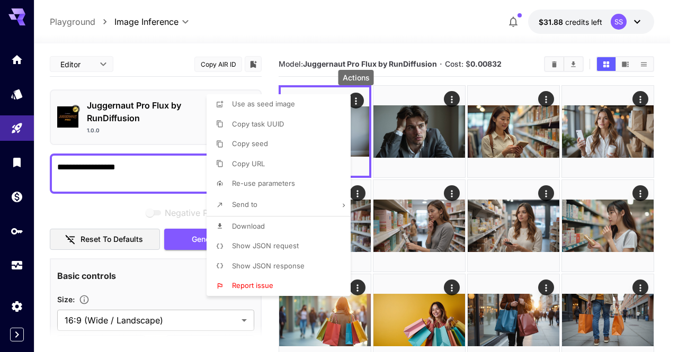
click at [326, 225] on li "Download" at bounding box center [282, 227] width 150 height 20
drag, startPoint x: 456, startPoint y: 190, endPoint x: 430, endPoint y: 132, distance: 62.8
click at [453, 185] on div at bounding box center [339, 176] width 678 height 352
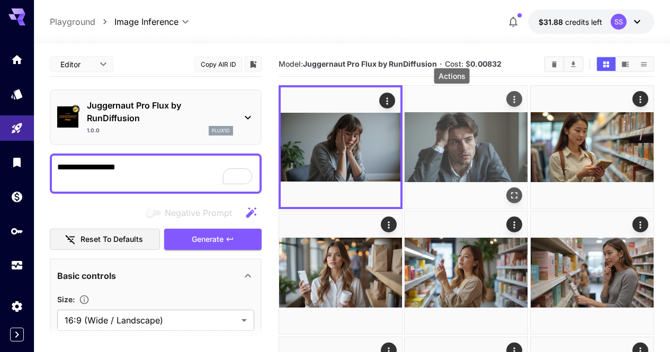
click at [510, 102] on icon "Actions" at bounding box center [515, 99] width 11 height 11
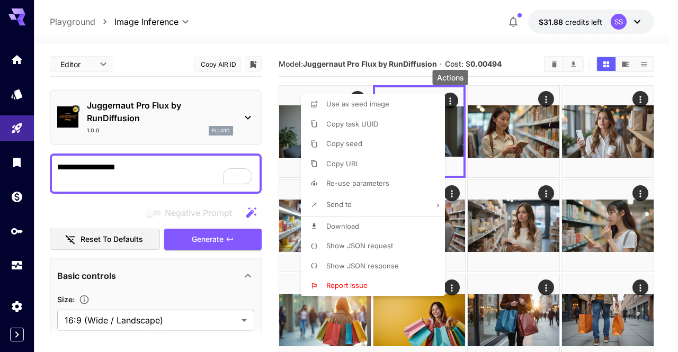
drag, startPoint x: 393, startPoint y: 225, endPoint x: 309, endPoint y: 154, distance: 110.1
click at [393, 225] on li "Download" at bounding box center [376, 227] width 150 height 20
click at [152, 171] on div at bounding box center [339, 176] width 678 height 352
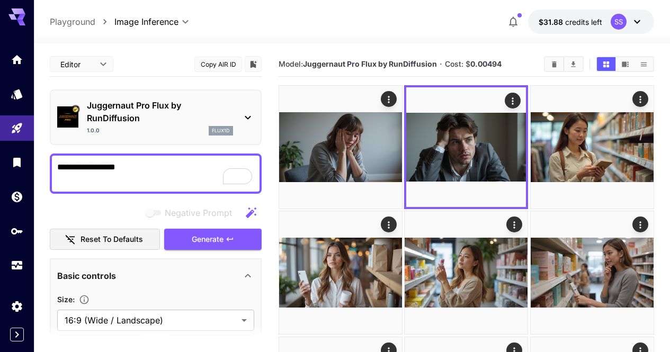
click at [152, 171] on div "Use as seed image Copy task UUID Copy seed Copy URL Re-use parameters Send to D…" at bounding box center [80, 176] width 161 height 352
click at [152, 171] on textarea "**********" at bounding box center [155, 173] width 197 height 25
paste textarea "**********"
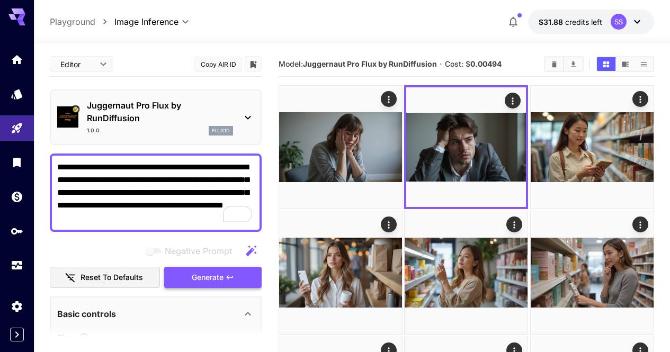
click at [223, 274] on span "Generate" at bounding box center [208, 277] width 32 height 13
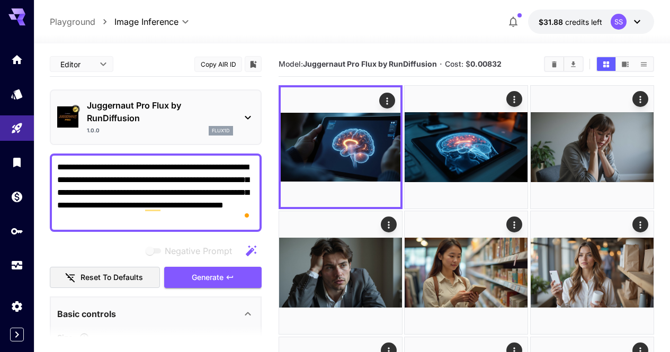
click at [209, 170] on textarea "**********" at bounding box center [155, 193] width 197 height 64
paste textarea "To enrich screen reader interactions, please activate Accessibility in Grammarl…"
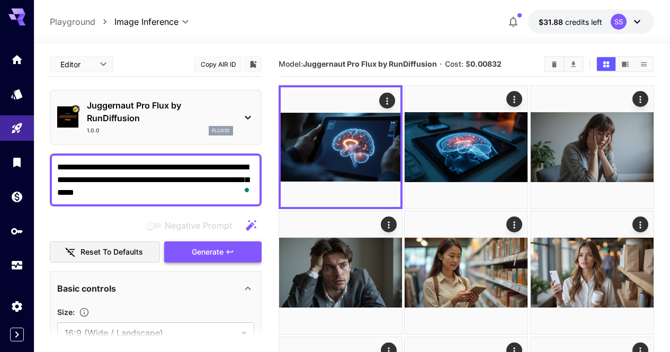
click at [243, 245] on button "Generate" at bounding box center [212, 253] width 97 height 22
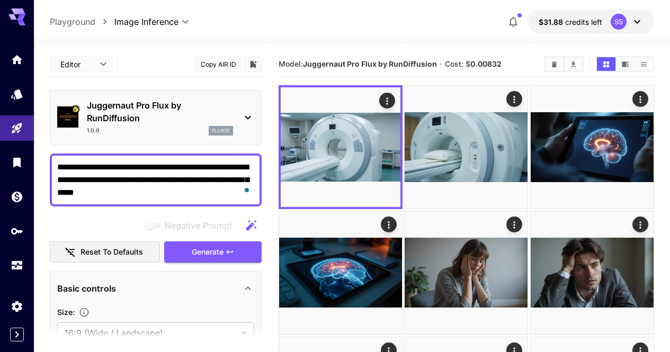
click at [197, 194] on textarea "**********" at bounding box center [155, 180] width 197 height 38
paste textarea "**********"
drag, startPoint x: 232, startPoint y: 256, endPoint x: 247, endPoint y: 1, distance: 255.3
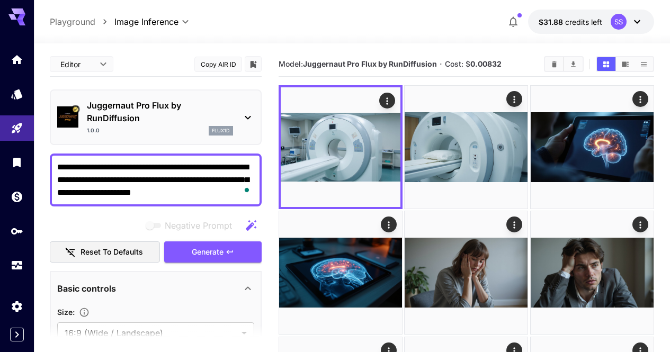
click at [232, 255] on icon "button" at bounding box center [230, 252] width 8 height 8
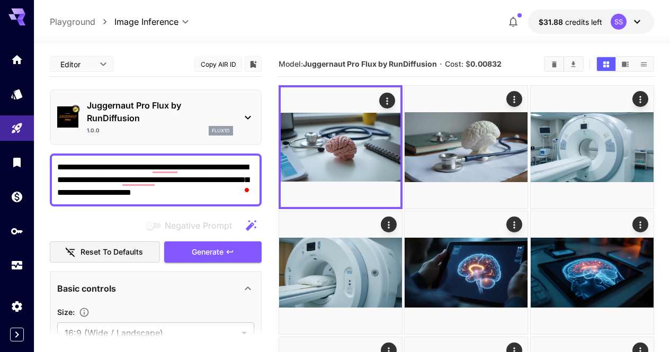
click at [211, 167] on textarea "**********" at bounding box center [155, 180] width 197 height 38
paste textarea "**********"
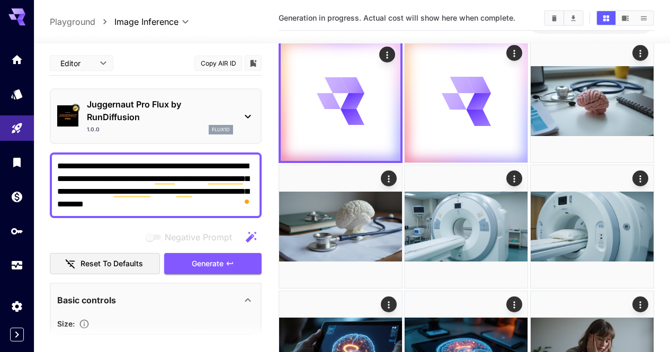
scroll to position [53, 0]
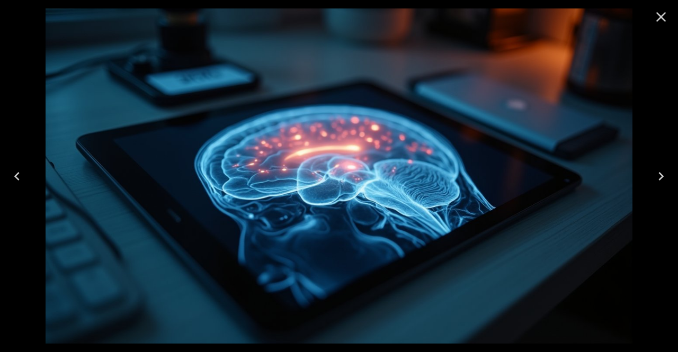
click at [12, 183] on icon "Previous" at bounding box center [16, 176] width 17 height 17
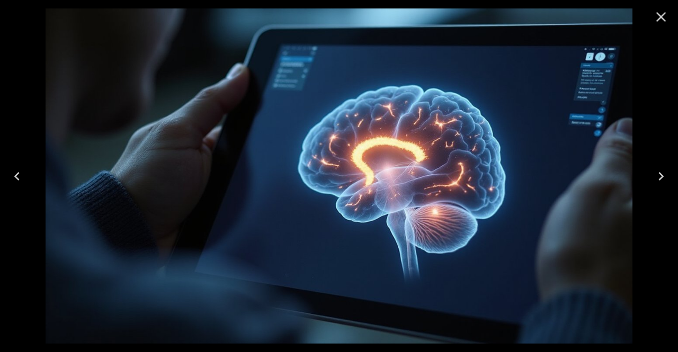
click at [657, 17] on icon "Close" at bounding box center [661, 16] width 17 height 17
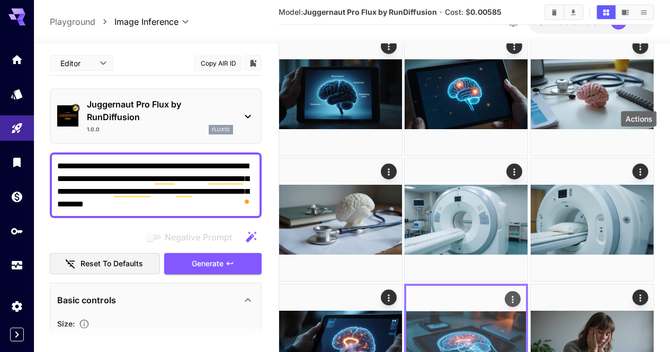
click at [519, 293] on div "Actions" at bounding box center [513, 299] width 11 height 13
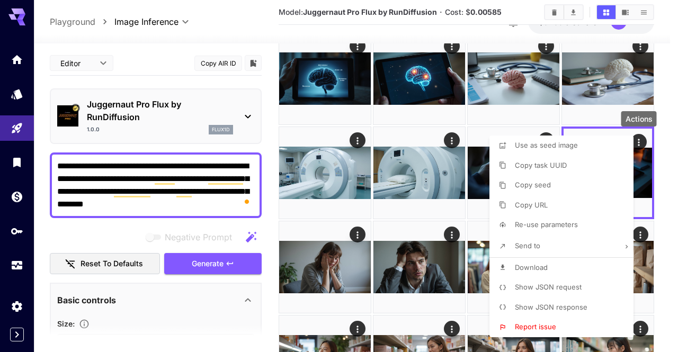
click at [549, 262] on li "Download" at bounding box center [565, 268] width 150 height 20
click at [443, 253] on div at bounding box center [339, 176] width 678 height 352
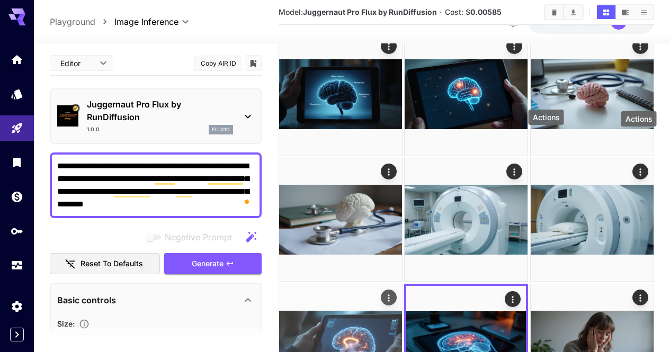
click at [394, 293] on icon "Actions" at bounding box center [389, 298] width 11 height 11
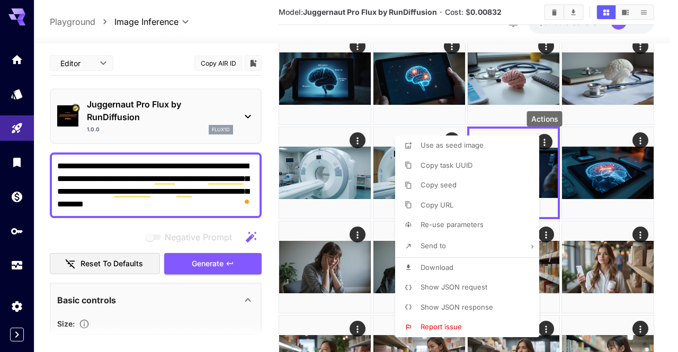
click at [494, 260] on li "Download" at bounding box center [470, 268] width 150 height 20
click at [595, 251] on div at bounding box center [339, 176] width 678 height 352
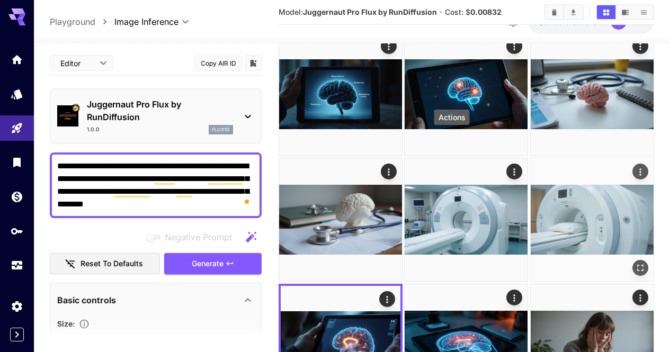
click at [635, 167] on icon "Actions" at bounding box center [640, 172] width 11 height 11
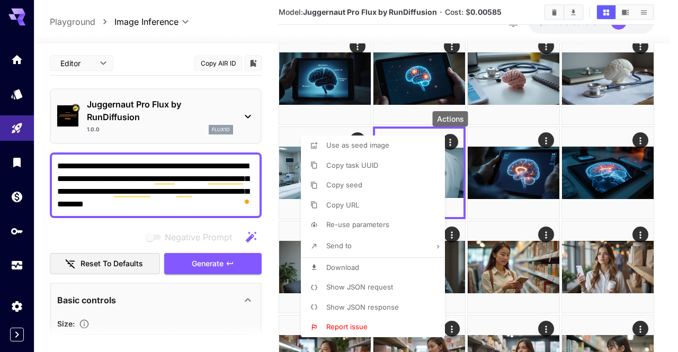
drag, startPoint x: 402, startPoint y: 262, endPoint x: 411, endPoint y: 260, distance: 9.3
click at [402, 262] on li "Download" at bounding box center [376, 268] width 150 height 20
click at [527, 242] on div at bounding box center [339, 176] width 678 height 352
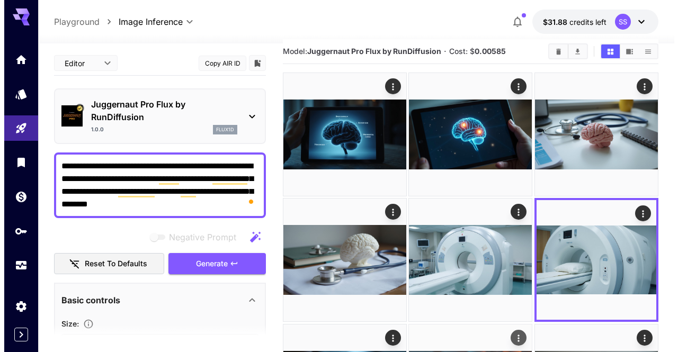
scroll to position [0, 0]
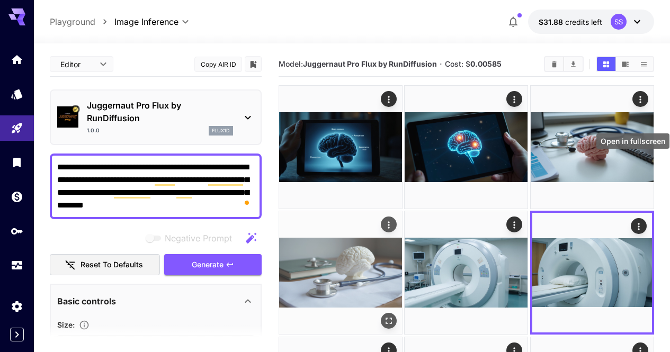
click at [394, 316] on icon "Open in fullscreen" at bounding box center [389, 321] width 11 height 11
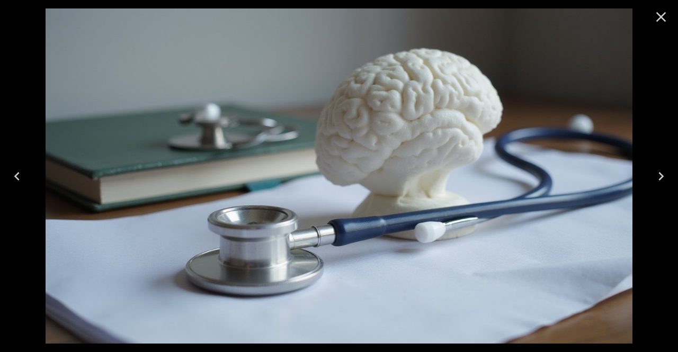
click at [41, 176] on div at bounding box center [339, 176] width 678 height 352
click at [16, 179] on icon "Previous" at bounding box center [16, 176] width 17 height 17
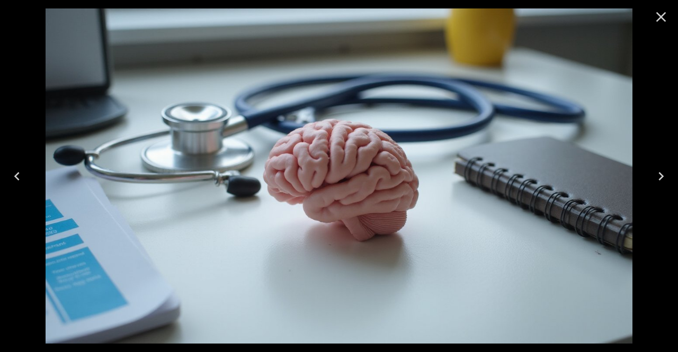
click at [656, 19] on icon "Close" at bounding box center [661, 16] width 17 height 17
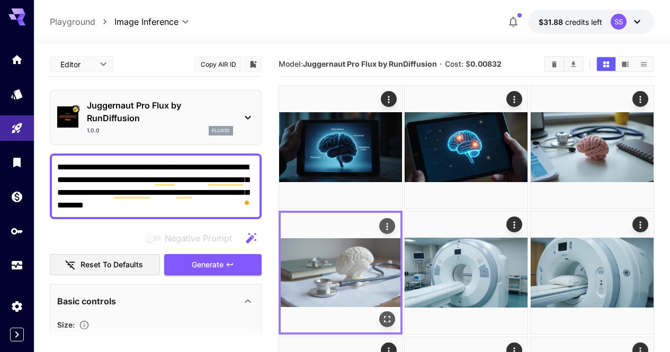
click at [388, 223] on icon "Actions" at bounding box center [388, 226] width 2 height 7
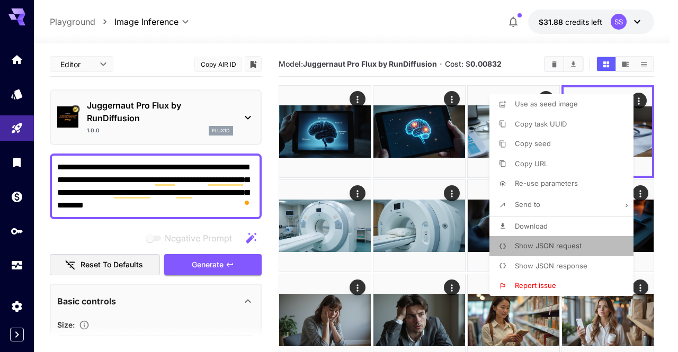
click at [550, 244] on span "Show JSON request" at bounding box center [548, 246] width 67 height 8
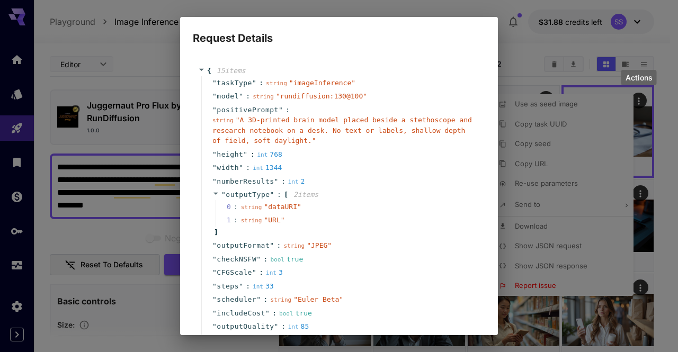
click at [352, 134] on span "" A 3D-printed brain model placed beside a stethoscope and research notebook on…" at bounding box center [342, 130] width 260 height 29
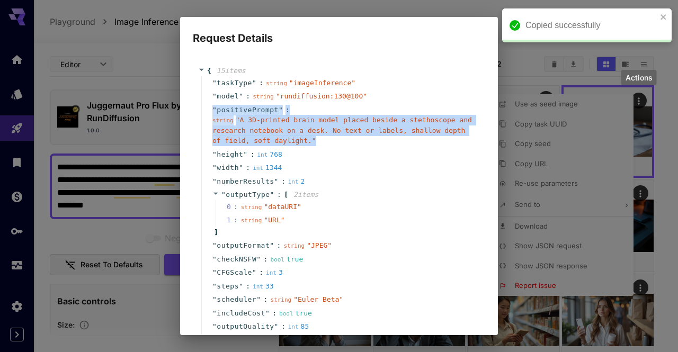
click at [352, 134] on span "" A 3D-printed brain model placed beside a stethoscope and research notebook on…" at bounding box center [342, 130] width 260 height 29
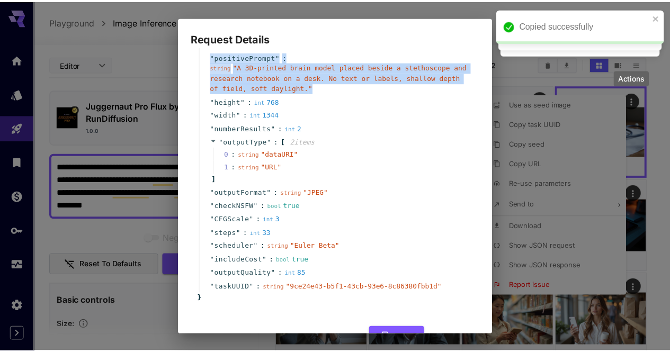
scroll to position [86, 0]
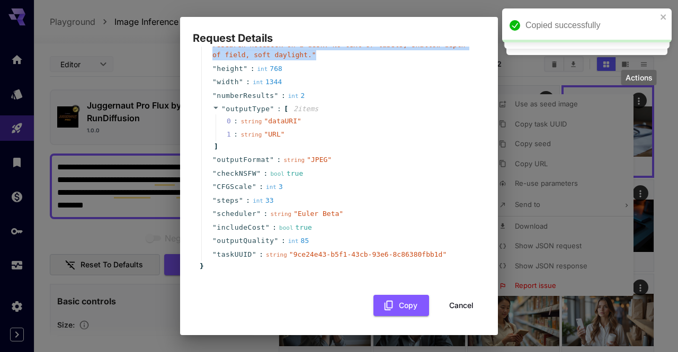
click at [450, 301] on button "Cancel" at bounding box center [462, 306] width 48 height 22
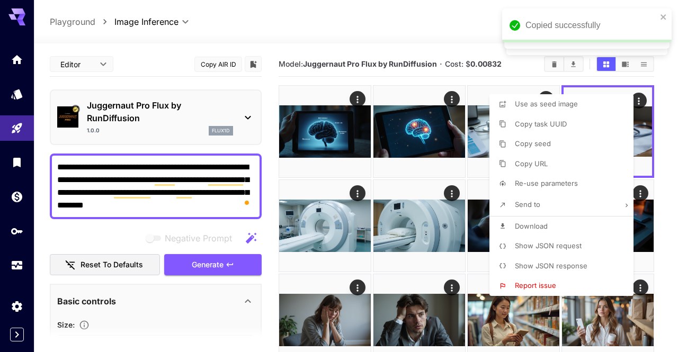
click at [219, 213] on div at bounding box center [339, 176] width 678 height 352
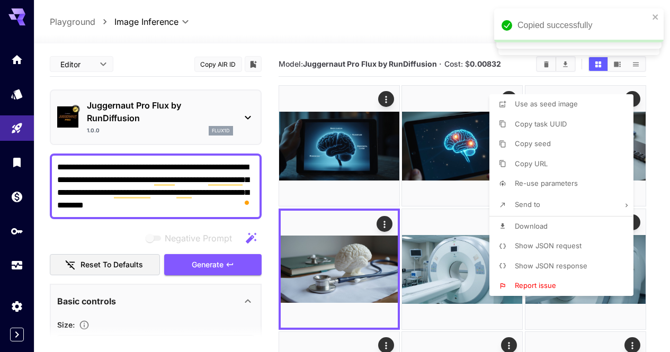
click at [219, 213] on div at bounding box center [335, 176] width 670 height 352
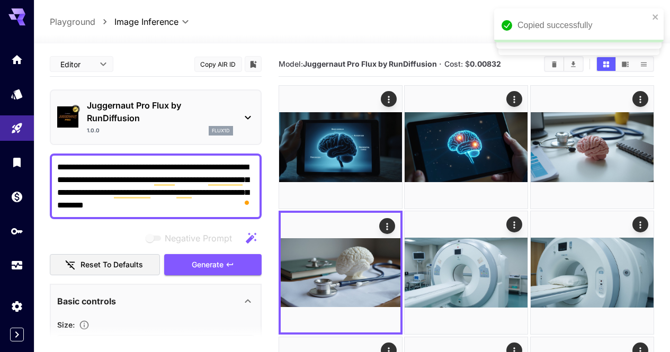
click at [219, 207] on textarea "**********" at bounding box center [155, 186] width 197 height 51
paste textarea "To enrich screen reader interactions, please activate Accessibility in Grammarl…"
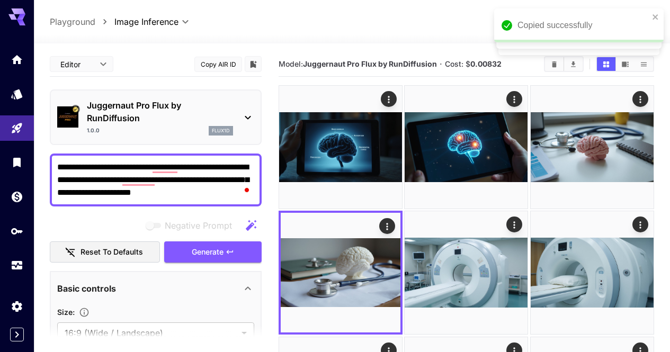
click at [226, 170] on textarea "**********" at bounding box center [155, 180] width 197 height 38
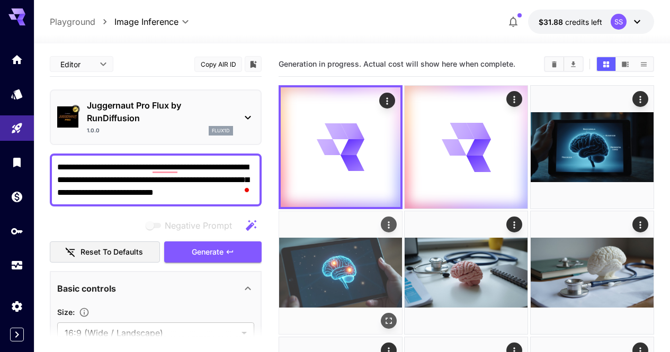
type textarea "**********"
click at [394, 316] on icon "Open in fullscreen" at bounding box center [389, 321] width 11 height 11
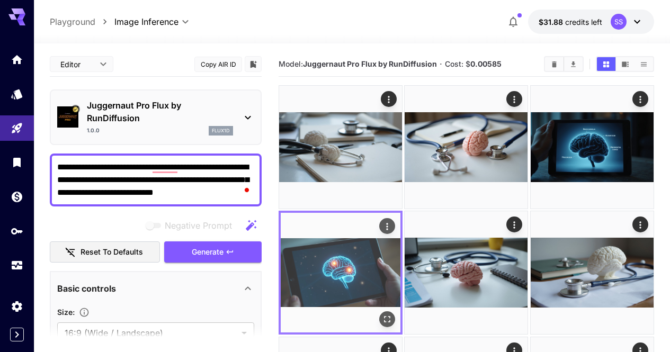
click at [393, 221] on icon "Actions" at bounding box center [387, 226] width 11 height 11
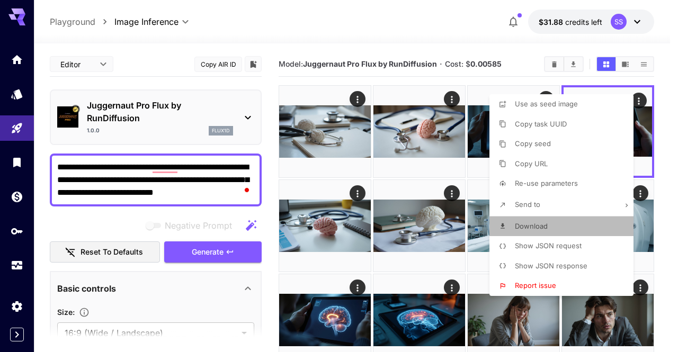
click at [559, 224] on li "Download" at bounding box center [565, 227] width 150 height 20
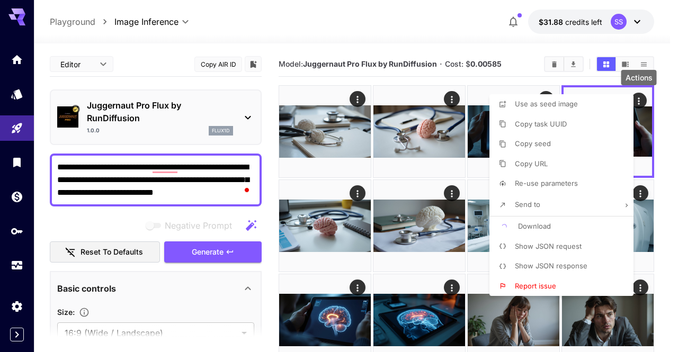
click at [366, 192] on div at bounding box center [339, 176] width 678 height 352
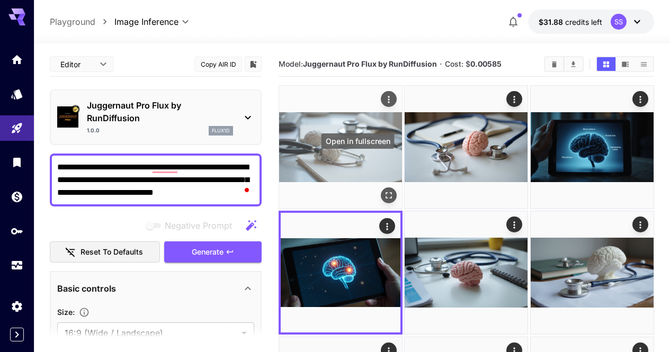
click at [384, 190] on icon "Open in fullscreen" at bounding box center [389, 195] width 11 height 11
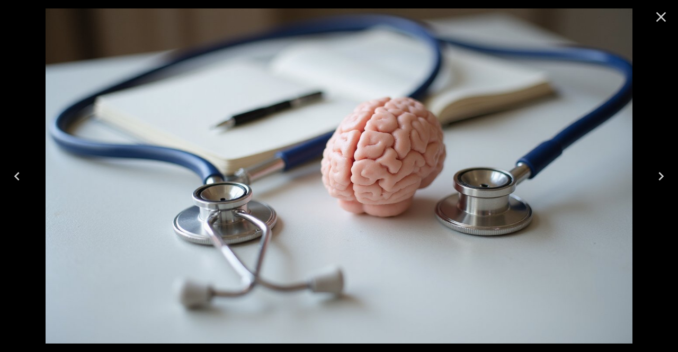
click at [368, 174] on img at bounding box center [339, 175] width 587 height 335
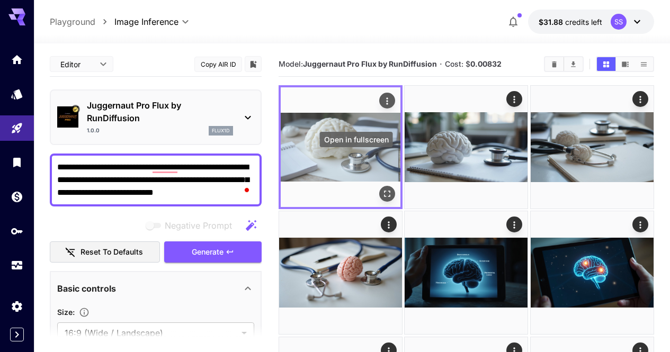
click at [382, 189] on icon "Open in fullscreen" at bounding box center [387, 194] width 11 height 11
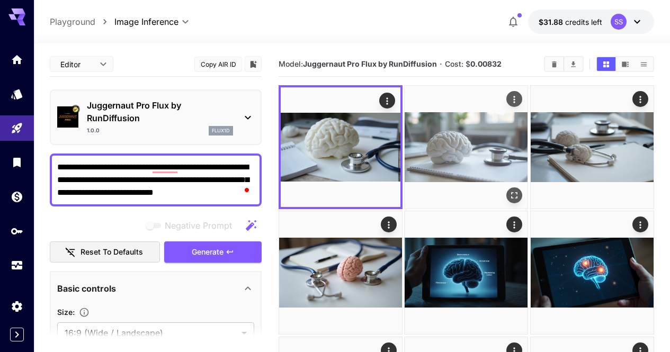
click at [510, 100] on icon "Actions" at bounding box center [515, 99] width 11 height 11
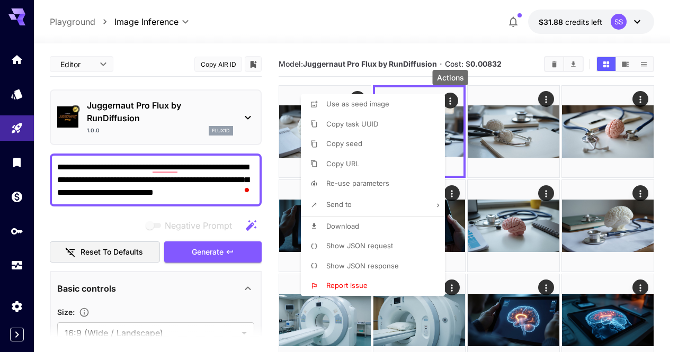
click at [396, 225] on li "Download" at bounding box center [376, 227] width 150 height 20
click at [495, 216] on div at bounding box center [339, 176] width 678 height 352
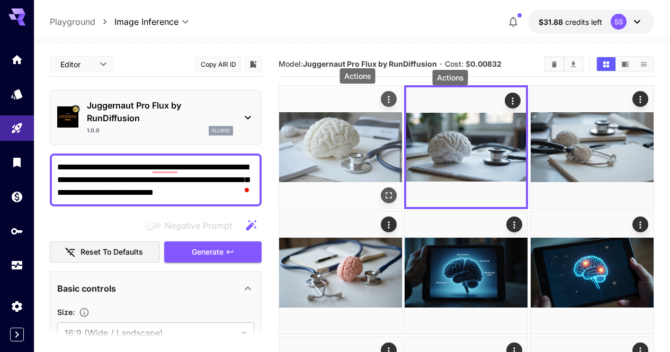
click at [384, 100] on icon "Actions" at bounding box center [389, 99] width 11 height 11
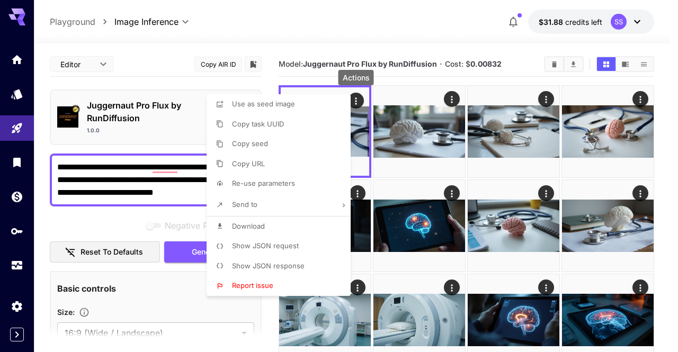
drag, startPoint x: 309, startPoint y: 225, endPoint x: 318, endPoint y: 225, distance: 9.6
click at [309, 225] on li "Download" at bounding box center [282, 227] width 150 height 20
click at [416, 226] on div at bounding box center [339, 176] width 678 height 352
